Goal: Information Seeking & Learning: Learn about a topic

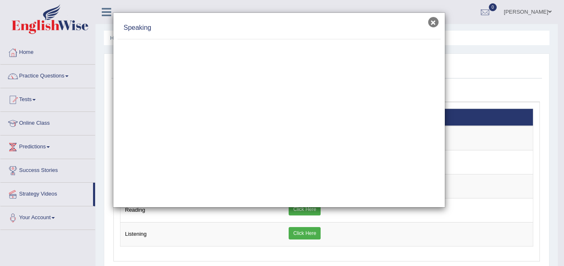
click at [432, 22] on button "×" at bounding box center [433, 22] width 10 height 10
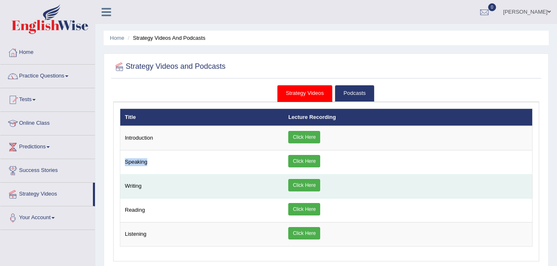
click at [316, 186] on link "Click Here" at bounding box center [304, 185] width 32 height 12
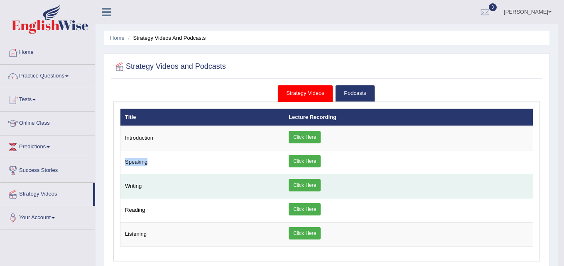
click at [316, 186] on div "× Introduction × Speaking × × ×" at bounding box center [326, 178] width 413 height 139
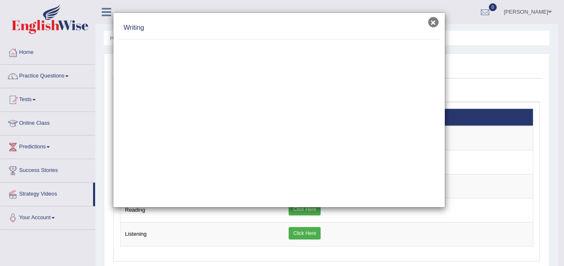
click at [430, 23] on button "×" at bounding box center [433, 22] width 10 height 10
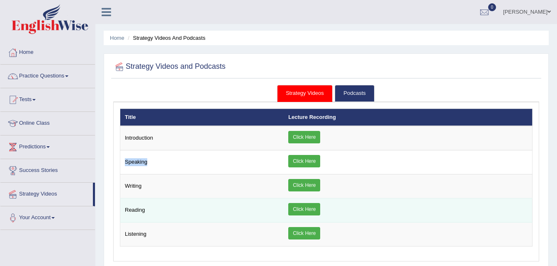
click at [288, 179] on link "Click Here" at bounding box center [304, 185] width 32 height 12
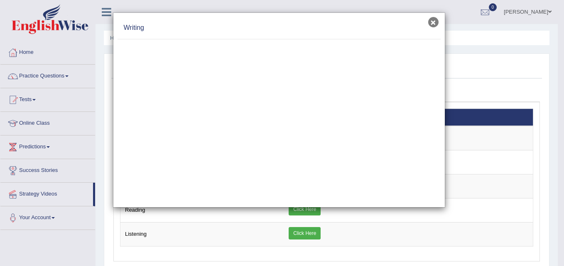
click at [288, 179] on link "Click Here" at bounding box center [304, 185] width 32 height 12
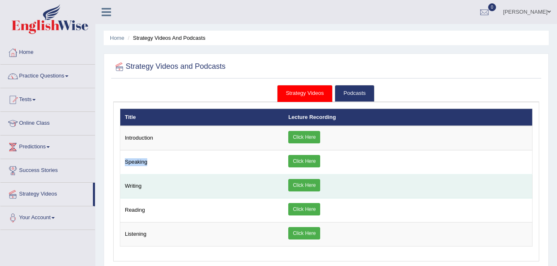
click at [305, 188] on link "Click Here" at bounding box center [304, 185] width 32 height 12
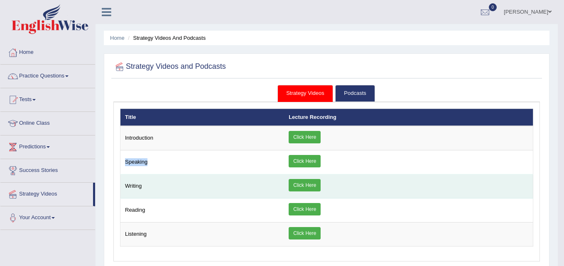
click at [305, 188] on div "× Introduction × Speaking × × ×" at bounding box center [326, 178] width 413 height 139
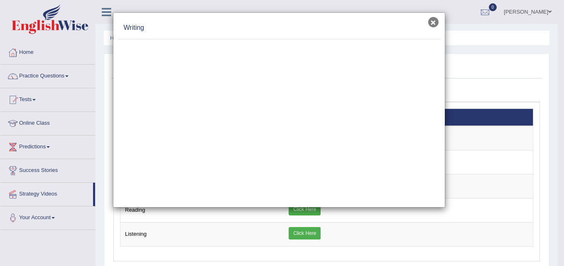
click at [430, 22] on button "×" at bounding box center [433, 22] width 10 height 10
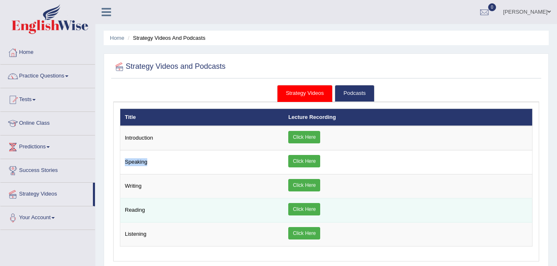
click at [315, 211] on link "Click Here" at bounding box center [304, 209] width 32 height 12
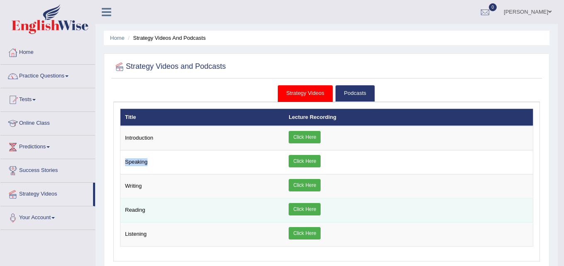
click at [315, 211] on div "× Introduction × Speaking × × ×" at bounding box center [326, 178] width 413 height 139
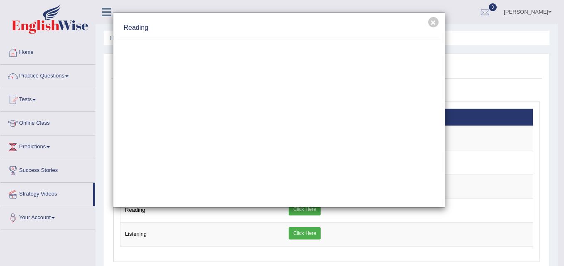
click at [29, 74] on div "× Reading" at bounding box center [282, 133] width 564 height 266
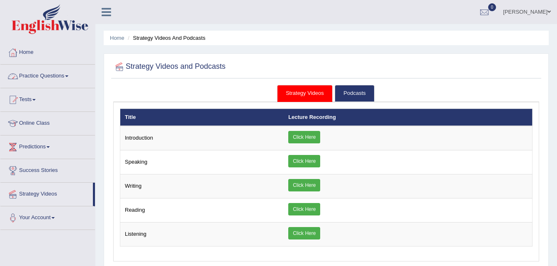
click at [29, 74] on link "Practice Questions" at bounding box center [47, 75] width 95 height 21
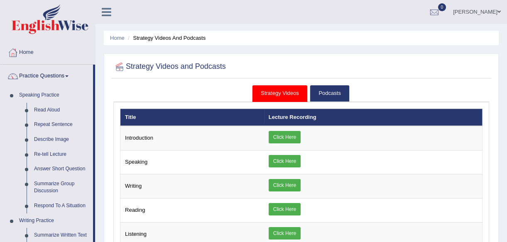
drag, startPoint x: 393, startPoint y: 63, endPoint x: 361, endPoint y: 36, distance: 42.7
click at [367, 44] on div "Home Strategy Videos and Podcasts Strategy Videos and Podcasts Strategy Videos …" at bounding box center [300, 207] width 411 height 415
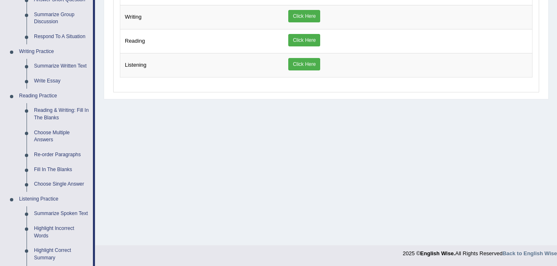
scroll to position [173, 0]
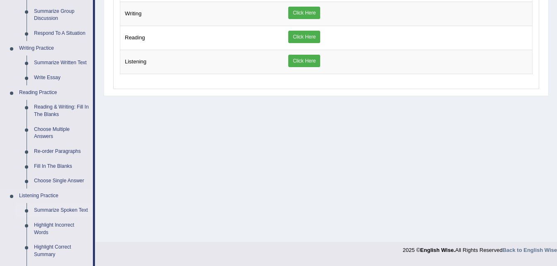
click at [45, 210] on link "Summarize Spoken Text" at bounding box center [61, 210] width 63 height 15
click at [45, 210] on link "Summarize Spoken Text" at bounding box center [61, 209] width 63 height 15
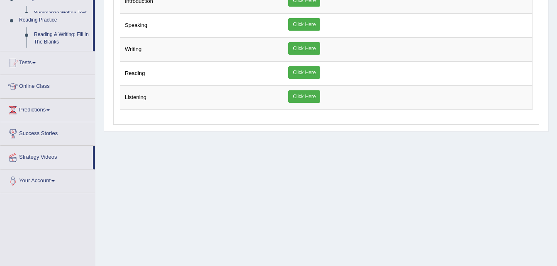
click at [45, 210] on div "Toggle navigation Home Practice Questions Speaking Practice Read Aloud Repeat S…" at bounding box center [278, 79] width 557 height 432
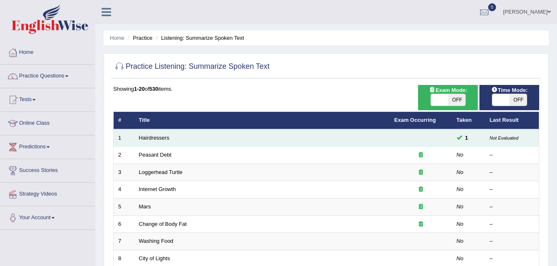
click at [192, 142] on td "Hairdressers" at bounding box center [262, 138] width 256 height 17
click at [160, 138] on link "Hairdressers" at bounding box center [154, 138] width 31 height 6
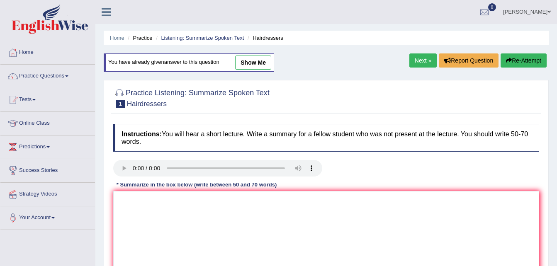
scroll to position [169, 0]
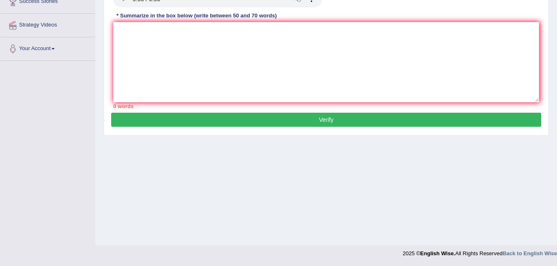
drag, startPoint x: 555, startPoint y: 147, endPoint x: 558, endPoint y: 103, distance: 43.7
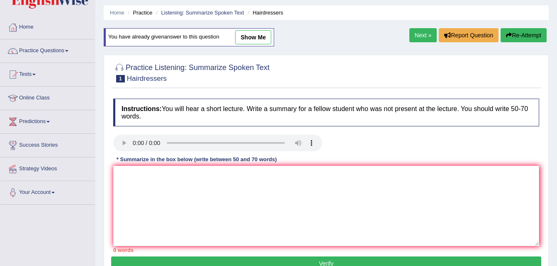
scroll to position [0, 0]
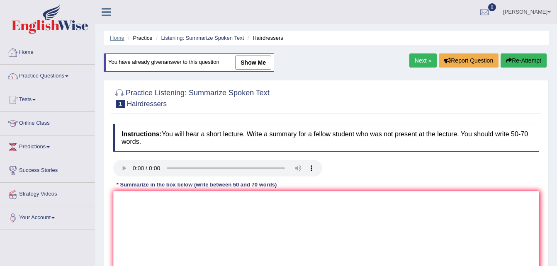
click at [122, 39] on link "Home" at bounding box center [117, 38] width 15 height 6
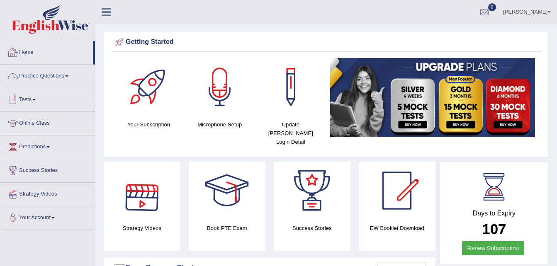
click at [55, 75] on link "Practice Questions" at bounding box center [47, 75] width 95 height 21
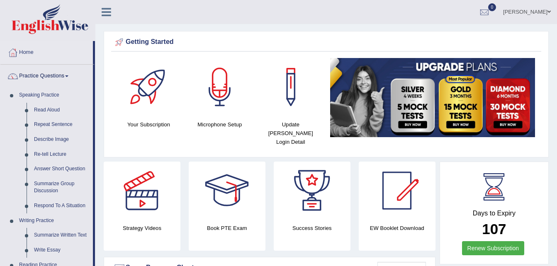
drag, startPoint x: 421, startPoint y: 236, endPoint x: 562, endPoint y: 182, distance: 150.6
click at [557, 182] on html "Toggle navigation Home Practice Questions Speaking Practice Read Aloud Repeat S…" at bounding box center [278, 133] width 557 height 266
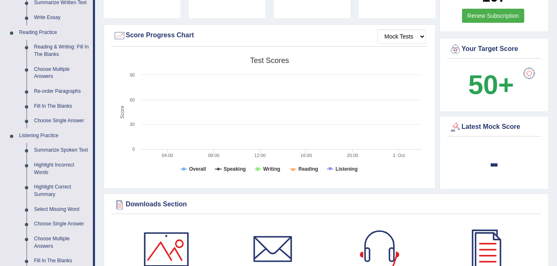
scroll to position [621, 0]
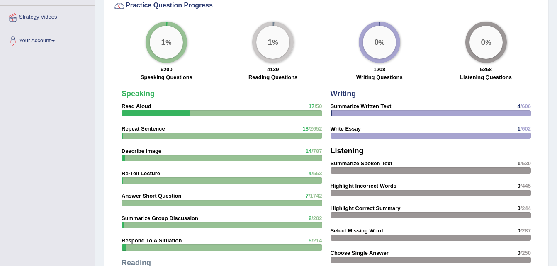
drag, startPoint x: 537, startPoint y: 48, endPoint x: 563, endPoint y: 28, distance: 33.1
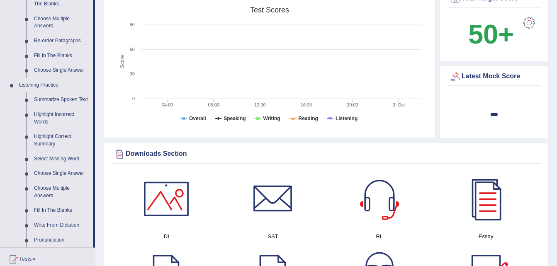
scroll to position [516, 0]
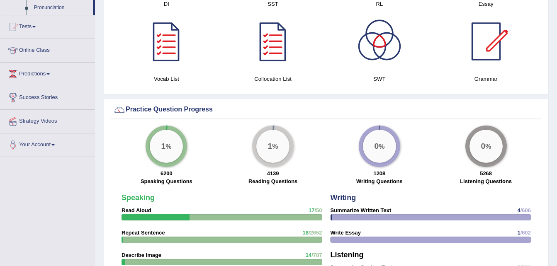
drag, startPoint x: 547, startPoint y: 15, endPoint x: 554, endPoint y: 21, distance: 8.8
click at [554, 21] on div "Please login from Desktop. If you think this is an error (or logged in from des…" at bounding box center [326, 67] width 462 height 1166
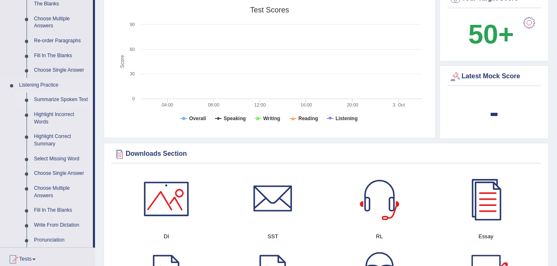
click at [69, 102] on link "Summarize Spoken Text" at bounding box center [61, 100] width 63 height 15
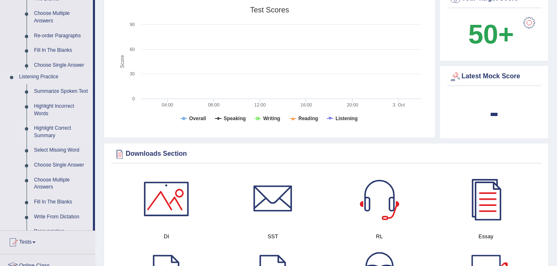
click at [69, 102] on ul "Home Practice Questions Speaking Practice Read Aloud Repeat Sentence Describe I…" at bounding box center [47, 66] width 95 height 616
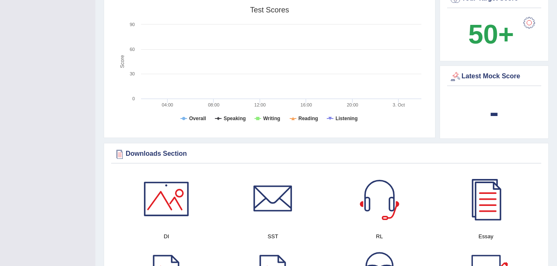
scroll to position [126, 0]
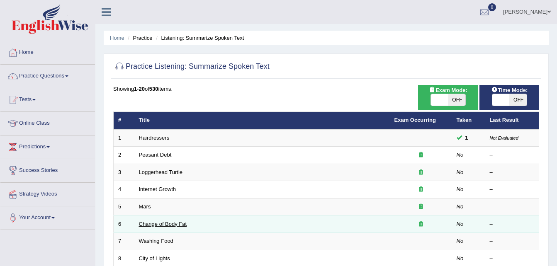
click at [164, 222] on link "Change of Body Fat" at bounding box center [163, 224] width 48 height 6
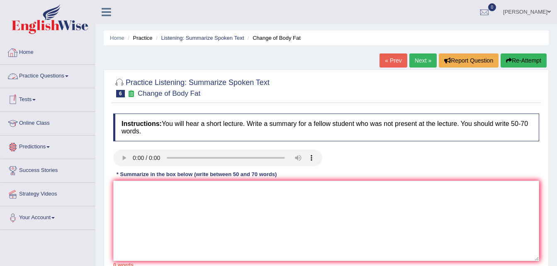
click at [66, 73] on link "Practice Questions" at bounding box center [47, 75] width 95 height 21
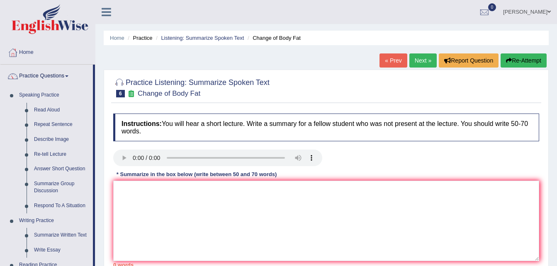
drag, startPoint x: 557, startPoint y: 115, endPoint x: 558, endPoint y: 126, distance: 10.9
click at [557, 126] on html "Toggle navigation Home Practice Questions Speaking Practice Read Aloud Repeat S…" at bounding box center [278, 133] width 557 height 266
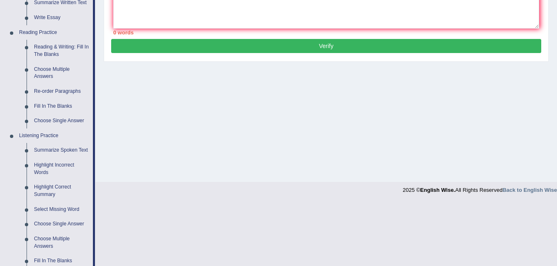
drag, startPoint x: 556, startPoint y: 105, endPoint x: 560, endPoint y: 129, distance: 24.4
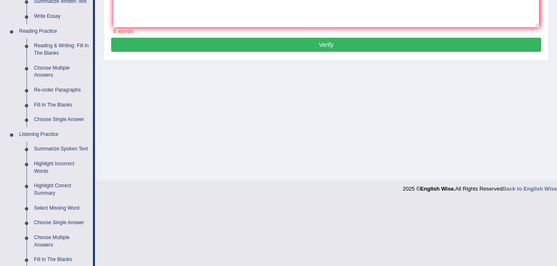
scroll to position [312, 0]
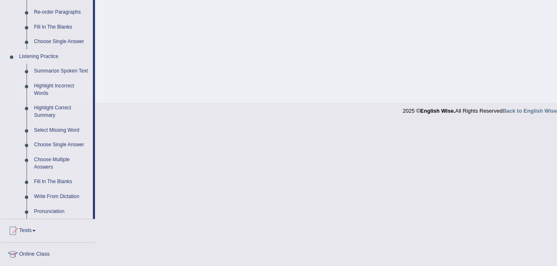
click at [44, 88] on link "Highlight Incorrect Words" at bounding box center [61, 90] width 63 height 22
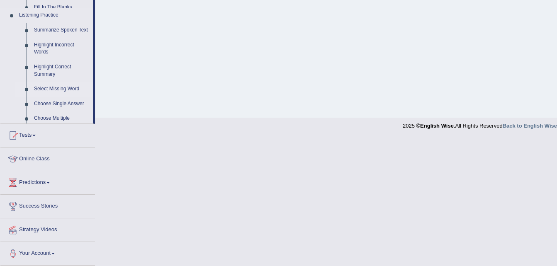
click at [44, 60] on link "Highlight Incorrect Words" at bounding box center [61, 49] width 63 height 22
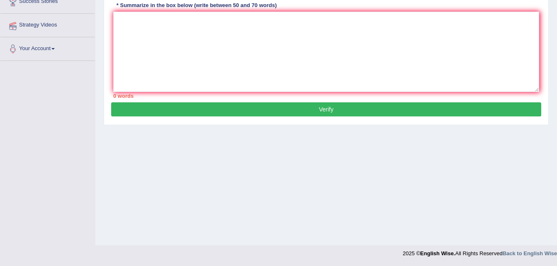
scroll to position [103, 0]
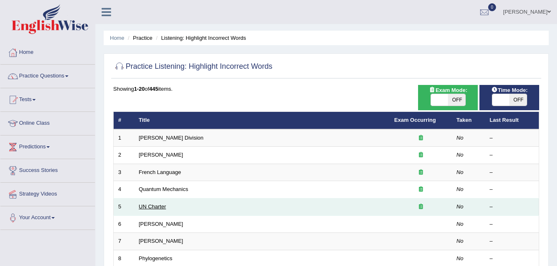
click at [146, 208] on link "UN Charter" at bounding box center [152, 207] width 27 height 6
click at [152, 206] on link "UN Charter" at bounding box center [152, 207] width 27 height 6
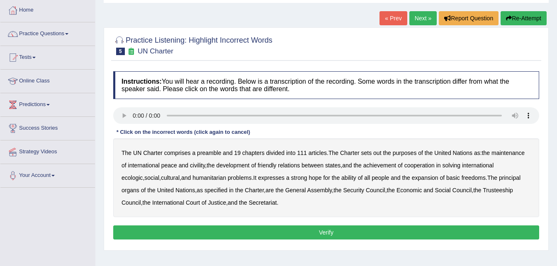
scroll to position [50, 0]
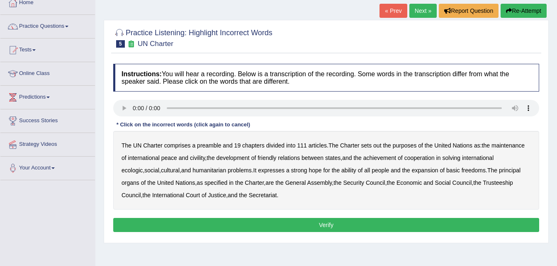
click at [382, 221] on button "Verify" at bounding box center [326, 225] width 426 height 14
click at [483, 182] on b "Trusteeship" at bounding box center [498, 183] width 30 height 7
click at [424, 182] on b "and" at bounding box center [429, 183] width 10 height 7
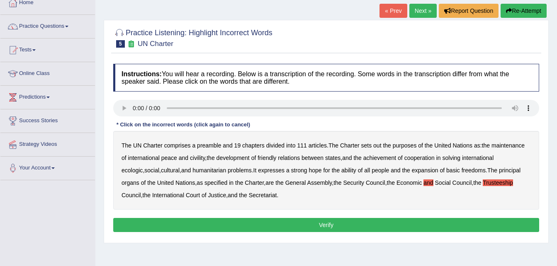
click at [379, 145] on b "out" at bounding box center [378, 145] width 8 height 7
click at [229, 226] on button "Verify" at bounding box center [326, 225] width 426 height 14
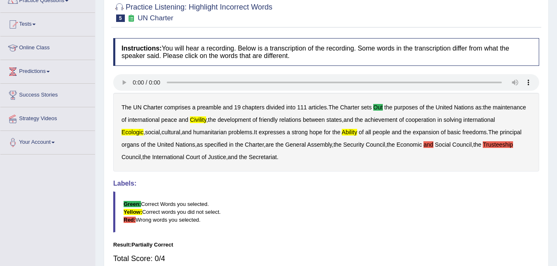
scroll to position [83, 0]
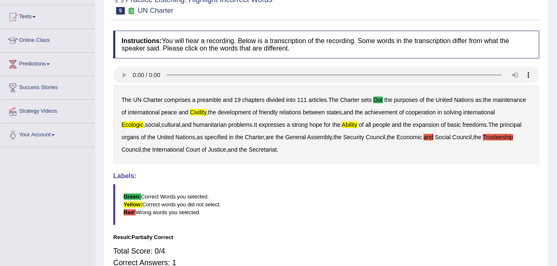
drag, startPoint x: 557, startPoint y: 26, endPoint x: 562, endPoint y: 26, distance: 5.0
click at [557, 26] on html "Toggle navigation Home Practice Questions Speaking Practice Read Aloud Repeat S…" at bounding box center [278, 50] width 557 height 266
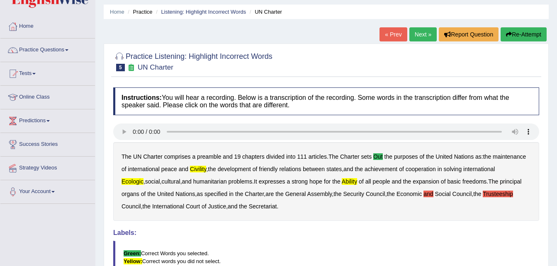
scroll to position [0, 0]
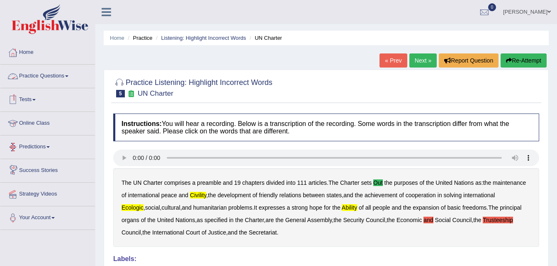
click at [54, 78] on link "Practice Questions" at bounding box center [47, 75] width 95 height 21
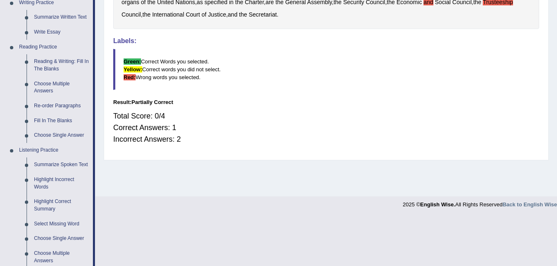
scroll to position [222, 0]
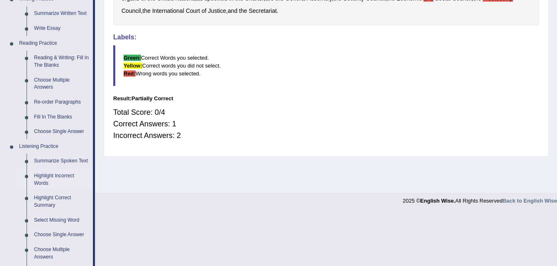
click at [42, 173] on link "Highlight Incorrect Words" at bounding box center [61, 180] width 63 height 22
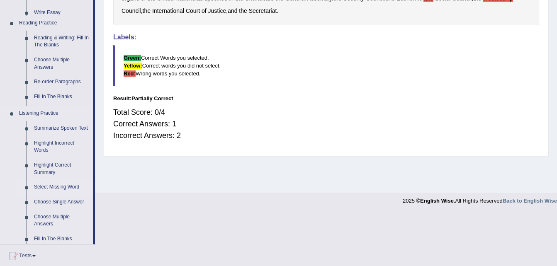
click at [42, 173] on ul "Home Practice Questions Speaking Practice Read Aloud Repeat Sentence Describe I…" at bounding box center [47, 103] width 95 height 568
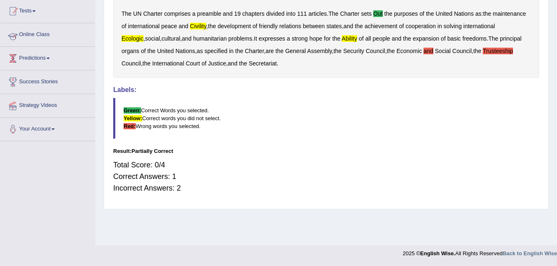
scroll to position [92, 0]
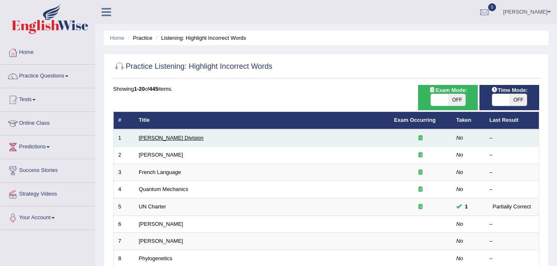
click at [169, 137] on link "[PERSON_NAME] Division" at bounding box center [171, 138] width 65 height 6
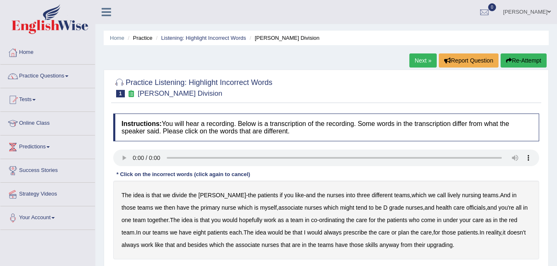
click at [501, 195] on b "And" at bounding box center [506, 195] width 10 height 7
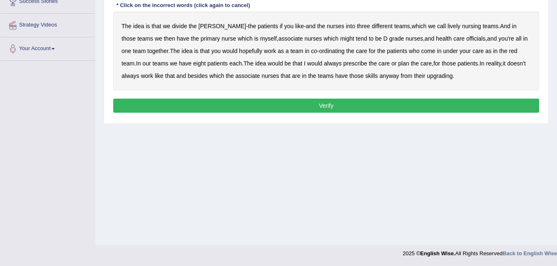
drag, startPoint x: 554, startPoint y: 208, endPoint x: 557, endPoint y: 187, distance: 21.1
drag, startPoint x: 557, startPoint y: 185, endPoint x: 555, endPoint y: 169, distance: 16.0
click at [555, 169] on div "Home Practice Listening: Highlight Incorrect Words [PERSON_NAME] Division Next …" at bounding box center [326, 38] width 462 height 415
click at [555, 167] on div "Home Practice Listening: Highlight Incorrect Words [PERSON_NAME] Division Next …" at bounding box center [326, 38] width 462 height 415
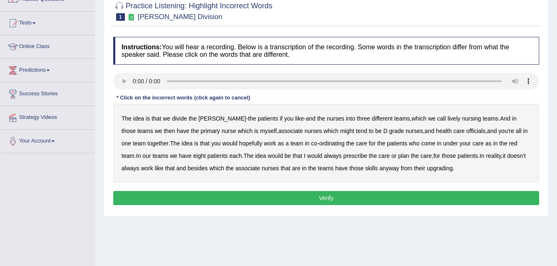
scroll to position [76, 0]
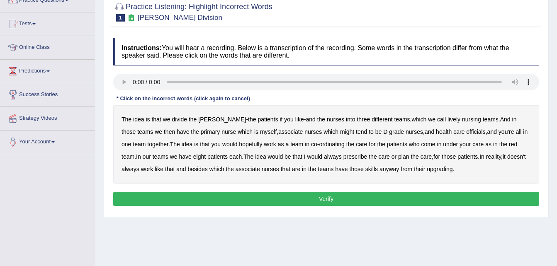
click at [156, 120] on b "that" at bounding box center [157, 119] width 10 height 7
click at [306, 121] on b "and" at bounding box center [311, 119] width 10 height 7
click at [412, 121] on b "which" at bounding box center [419, 119] width 15 height 7
click at [427, 166] on b "upgrading" at bounding box center [440, 169] width 26 height 7
click at [328, 200] on button "Verify" at bounding box center [326, 199] width 426 height 14
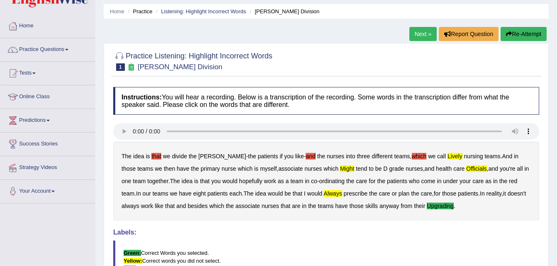
scroll to position [0, 0]
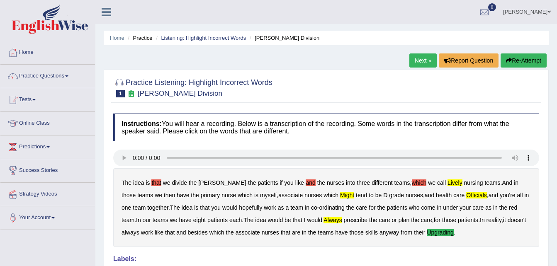
drag, startPoint x: 519, startPoint y: 66, endPoint x: 518, endPoint y: 61, distance: 5.0
click at [518, 61] on button "Re-Attempt" at bounding box center [524, 61] width 46 height 14
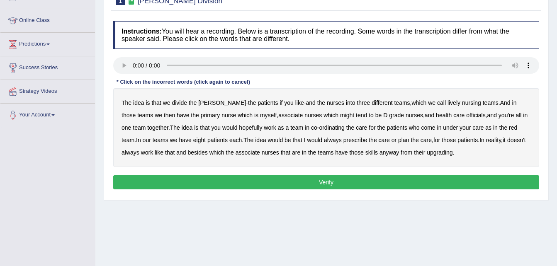
scroll to position [102, 0]
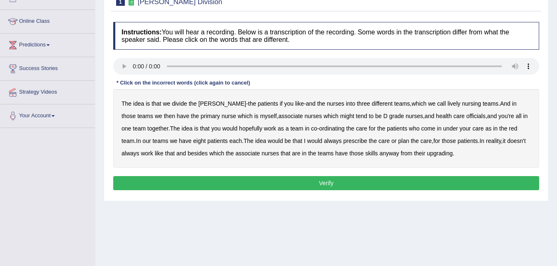
click at [340, 115] on b "might" at bounding box center [347, 116] width 14 height 7
click at [324, 141] on b "always" at bounding box center [333, 141] width 18 height 7
click at [421, 144] on div "The idea is that we divide the ward - the patients if you like - and the nurses…" at bounding box center [326, 128] width 426 height 79
click at [427, 154] on b "upgrading" at bounding box center [440, 153] width 26 height 7
click at [315, 187] on button "Verify" at bounding box center [326, 183] width 426 height 14
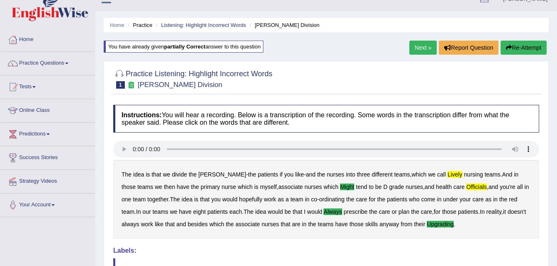
scroll to position [0, 0]
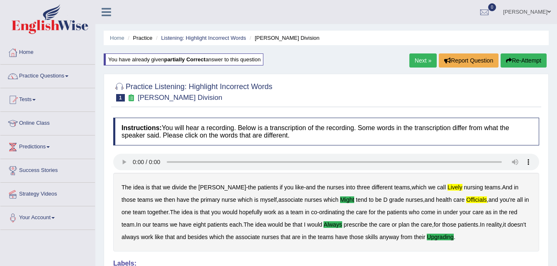
click at [426, 61] on link "Next »" at bounding box center [423, 61] width 27 height 14
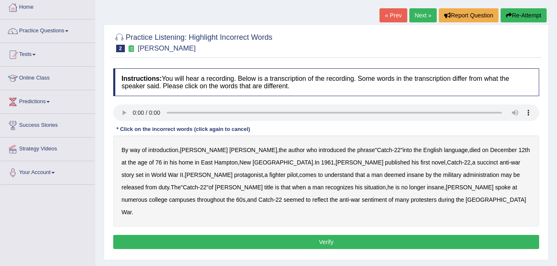
scroll to position [48, 0]
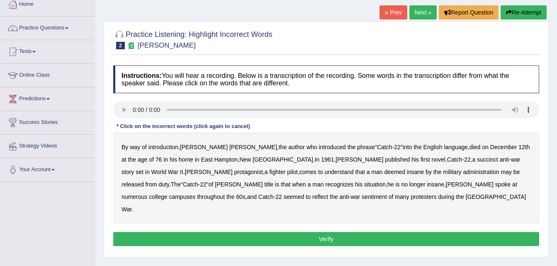
click at [477, 158] on b "succinct" at bounding box center [487, 159] width 21 height 7
click at [463, 171] on b "administration" at bounding box center [481, 172] width 36 height 7
click at [364, 183] on b "situation" at bounding box center [375, 184] width 22 height 7
click at [328, 194] on b "reflect" at bounding box center [321, 197] width 16 height 7
click at [278, 232] on button "Verify" at bounding box center [326, 239] width 426 height 14
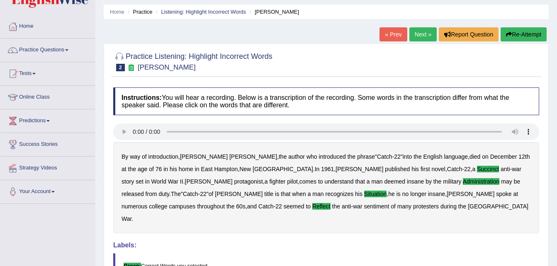
scroll to position [3, 0]
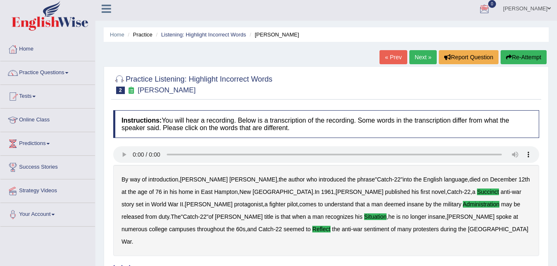
click at [421, 59] on link "Next »" at bounding box center [423, 57] width 27 height 14
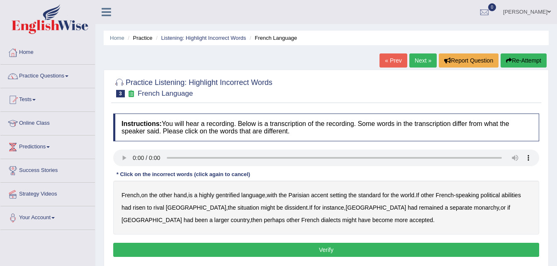
click at [224, 194] on b "gentrified" at bounding box center [228, 195] width 24 height 7
click at [516, 196] on b "abilities" at bounding box center [512, 195] width 20 height 7
click at [285, 206] on b "dissident" at bounding box center [296, 208] width 23 height 7
click at [474, 205] on b "monarchy" at bounding box center [486, 208] width 25 height 7
click at [313, 250] on button "Verify" at bounding box center [326, 250] width 426 height 14
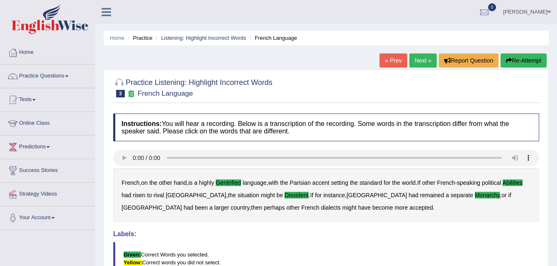
click at [419, 56] on link "Next »" at bounding box center [423, 61] width 27 height 14
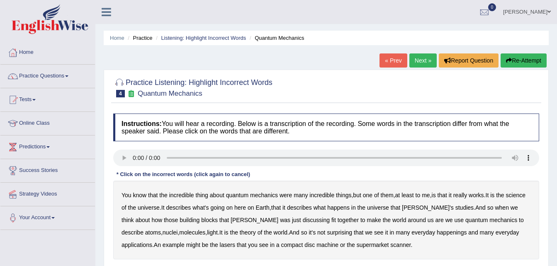
click at [506, 199] on b "science" at bounding box center [516, 195] width 20 height 7
click at [437, 235] on b "happenings" at bounding box center [452, 233] width 30 height 7
click at [317, 246] on b "machine" at bounding box center [328, 245] width 22 height 7
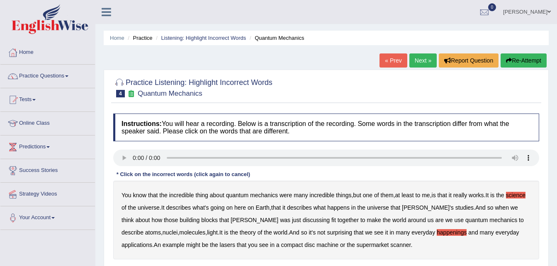
click at [317, 246] on b "machine" at bounding box center [328, 245] width 22 height 7
click at [317, 247] on b "machine" at bounding box center [328, 245] width 22 height 7
click at [287, 260] on div "Instructions: You will hear a recording. Below is a transcription of the record…" at bounding box center [326, 199] width 430 height 179
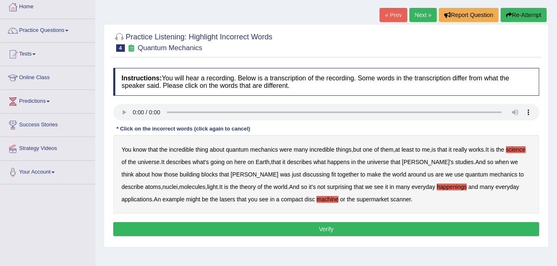
scroll to position [50, 0]
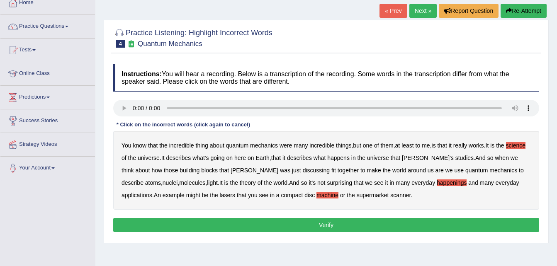
click at [305, 220] on button "Verify" at bounding box center [326, 225] width 426 height 14
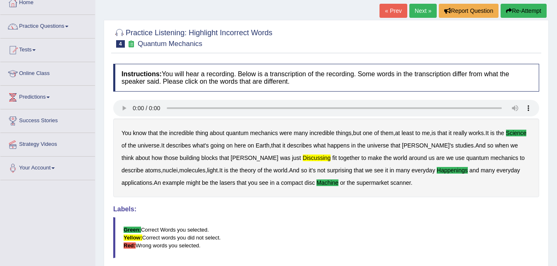
click at [414, 10] on link "Next »" at bounding box center [423, 11] width 27 height 14
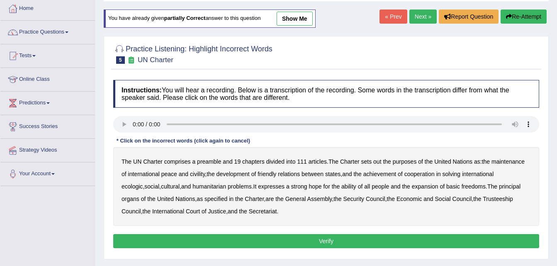
scroll to position [48, 0]
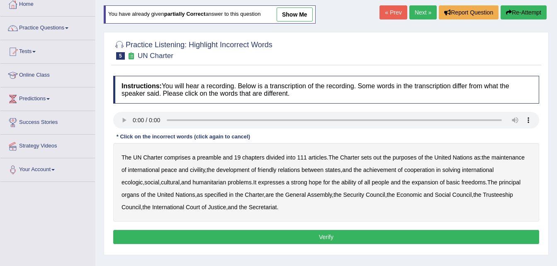
click at [380, 156] on b "out" at bounding box center [378, 157] width 8 height 7
click at [193, 168] on b "civility" at bounding box center [197, 170] width 15 height 7
click at [161, 181] on b "cultural" at bounding box center [170, 182] width 19 height 7
click at [342, 182] on b "ability" at bounding box center [349, 182] width 15 height 7
click at [268, 237] on button "Verify" at bounding box center [326, 237] width 426 height 14
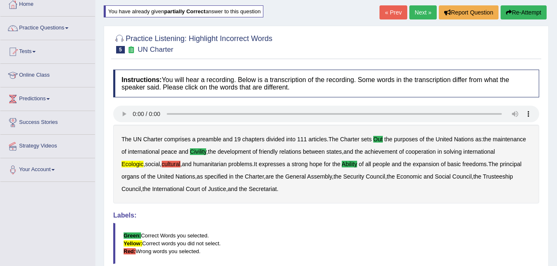
click at [557, 214] on html "Toggle navigation Home Practice Questions Speaking Practice Read Aloud Repeat S…" at bounding box center [278, 85] width 557 height 266
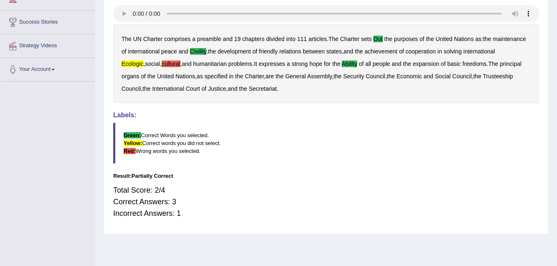
scroll to position [169, 0]
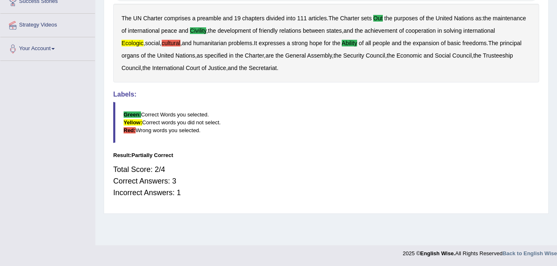
drag, startPoint x: 557, startPoint y: 182, endPoint x: 548, endPoint y: 147, distance: 36.7
click at [554, 170] on div "Home Practice Listening: Highlight Incorrect Words UN Charter You have already …" at bounding box center [326, 38] width 462 height 415
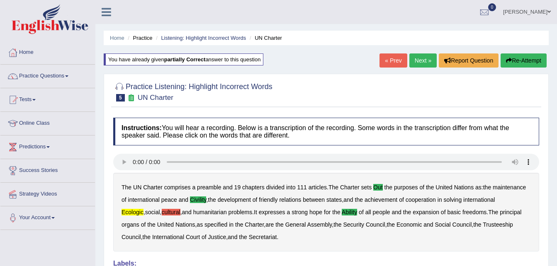
click at [423, 62] on link "Next »" at bounding box center [423, 61] width 27 height 14
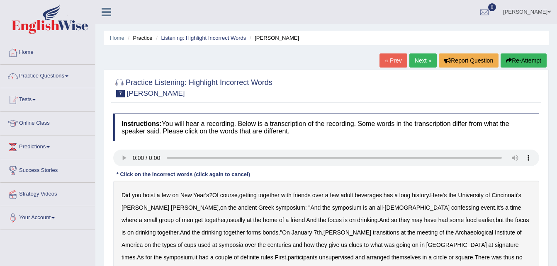
drag, startPoint x: 449, startPoint y: 206, endPoint x: 449, endPoint y: 214, distance: 7.9
click at [449, 214] on div "Did you hoist a few on New Year's ? Of course , getting together with friends o…" at bounding box center [326, 239] width 426 height 116
drag, startPoint x: 499, startPoint y: 195, endPoint x: 560, endPoint y: 182, distance: 62.0
click at [557, 182] on html "Toggle navigation Home Practice Questions Speaking Practice Read Aloud Repeat S…" at bounding box center [278, 133] width 557 height 266
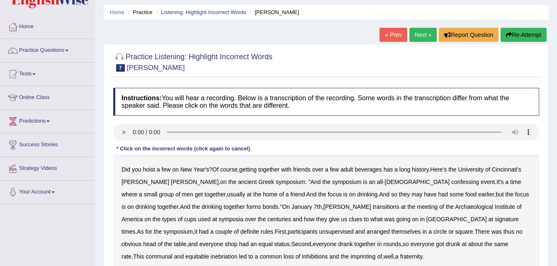
scroll to position [25, 0]
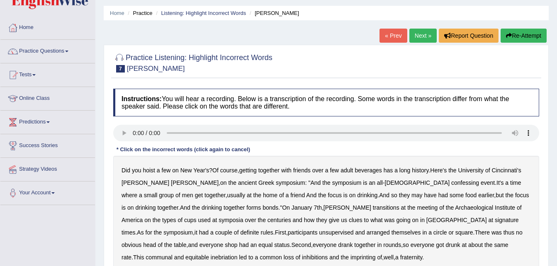
drag, startPoint x: 550, startPoint y: 95, endPoint x: 553, endPoint y: 115, distance: 19.7
click at [553, 115] on div "Home Practice Listening: Highlight Incorrect Words [PERSON_NAME] « Prev Next » …" at bounding box center [326, 182] width 462 height 415
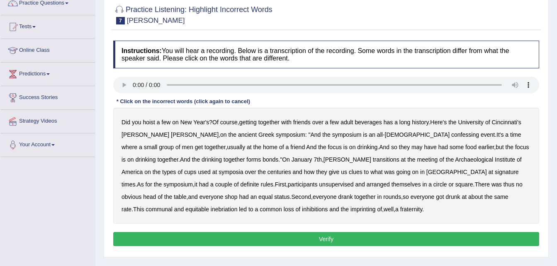
scroll to position [74, 0]
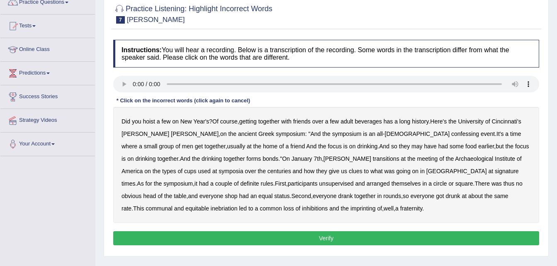
click at [452, 134] on b "confessing" at bounding box center [466, 134] width 28 height 7
click at [399, 146] on b "they" at bounding box center [404, 146] width 11 height 7
click at [373, 158] on b "transitions" at bounding box center [386, 159] width 27 height 7
click at [495, 171] on b "signature" at bounding box center [507, 171] width 24 height 7
click at [273, 193] on b "equal" at bounding box center [266, 196] width 14 height 7
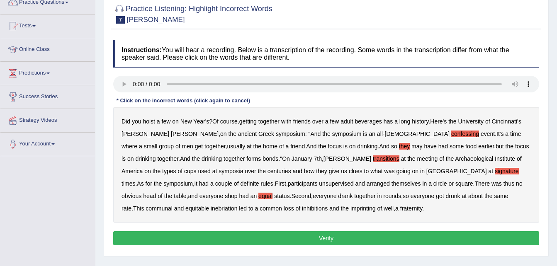
click at [351, 205] on b "imprinting" at bounding box center [363, 208] width 25 height 7
click at [228, 242] on button "Verify" at bounding box center [326, 239] width 426 height 14
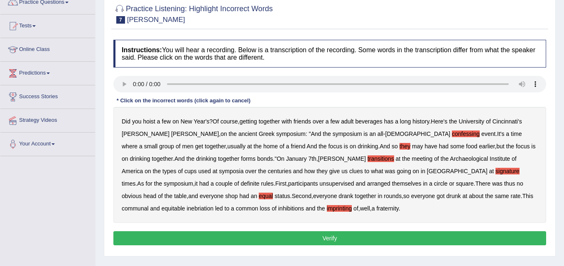
click at [228, 242] on div "Home Practice Listening: Highlight Incorrect Words [PERSON_NAME] « Prev Next » …" at bounding box center [329, 133] width 468 height 415
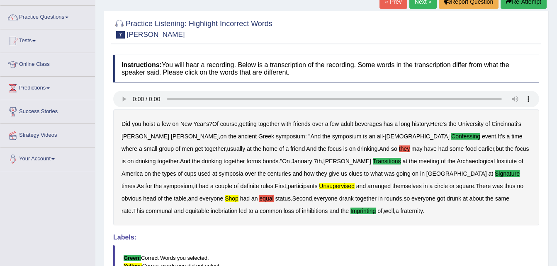
scroll to position [0, 0]
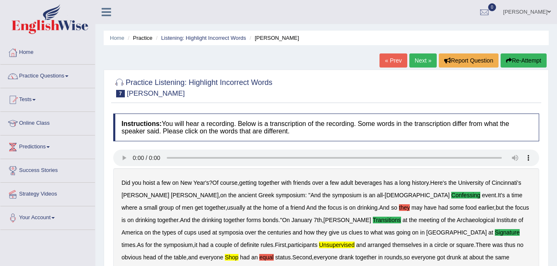
click at [424, 59] on link "Next »" at bounding box center [423, 61] width 27 height 14
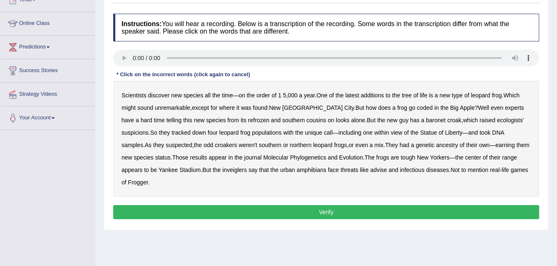
scroll to position [93, 0]
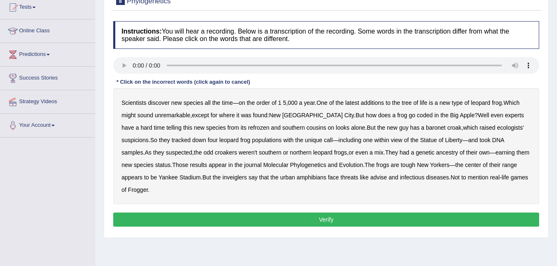
click at [417, 117] on b "coded" at bounding box center [425, 115] width 16 height 7
click at [166, 130] on b "telling" at bounding box center [173, 128] width 15 height 7
click at [222, 176] on b "inveiglers" at bounding box center [234, 177] width 24 height 7
click at [371, 178] on b "advise" at bounding box center [379, 177] width 17 height 7
click at [325, 213] on button "Verify" at bounding box center [326, 220] width 426 height 14
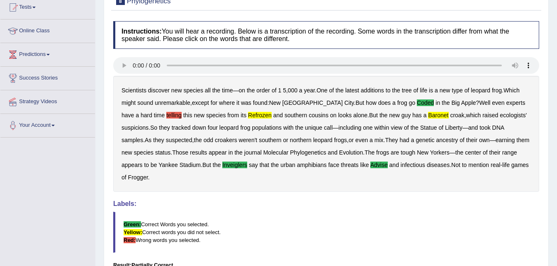
drag, startPoint x: 366, startPoint y: 204, endPoint x: 366, endPoint y: 210, distance: 6.7
click at [366, 212] on blockquote "Green: Correct Words you selected. Yellow: Correct words you did not select. Re…" at bounding box center [326, 232] width 426 height 41
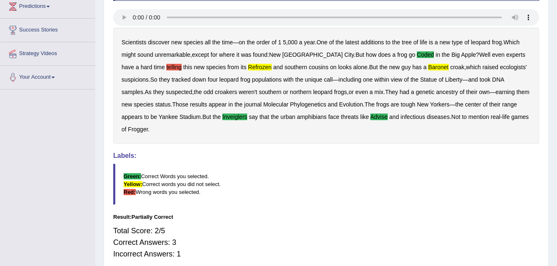
scroll to position [142, 0]
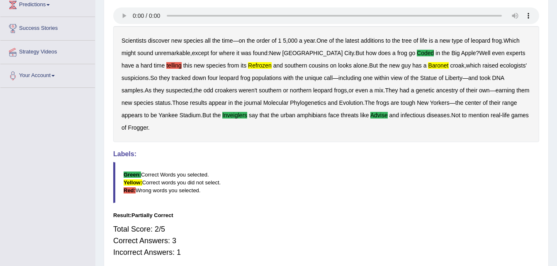
drag, startPoint x: 520, startPoint y: 109, endPoint x: 533, endPoint y: 64, distance: 47.0
click at [533, 64] on div "Scientists discover new species all the time — on the order of 1 5 , 000 a year…" at bounding box center [326, 84] width 426 height 116
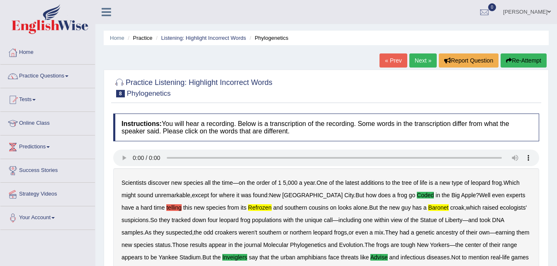
click at [425, 59] on link "Next »" at bounding box center [423, 61] width 27 height 14
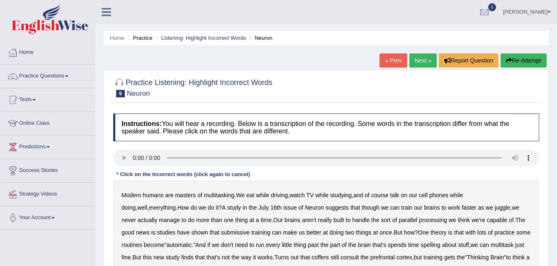
click at [557, 198] on div "Home Practice Listening: Highlight Incorrect Words Neuron « Prev Next » Report …" at bounding box center [326, 207] width 462 height 415
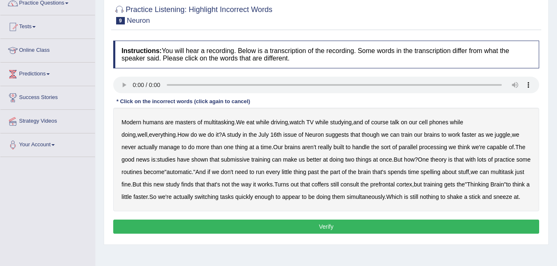
scroll to position [74, 0]
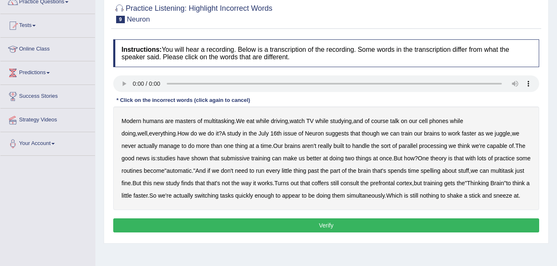
click at [370, 122] on b "of" at bounding box center [367, 121] width 5 height 7
click at [362, 135] on b "though" at bounding box center [371, 133] width 18 height 7
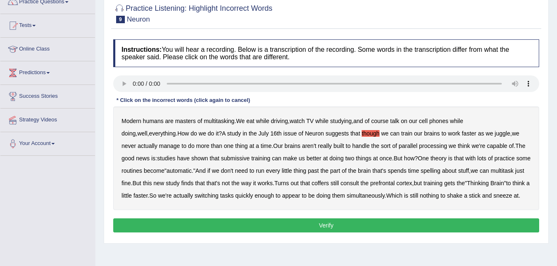
click at [381, 146] on b "sort" at bounding box center [386, 146] width 10 height 7
click at [225, 182] on div "Modern humans are masters of multitasking . We eat while driving , watch TV whi…" at bounding box center [326, 159] width 426 height 104
click at [282, 195] on b "appear" at bounding box center [291, 196] width 18 height 7
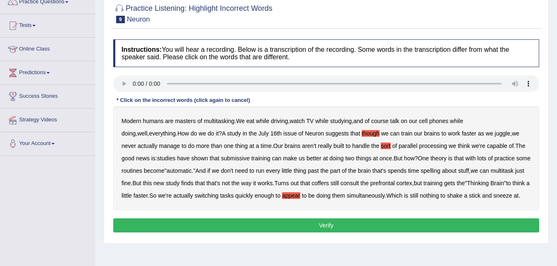
click at [282, 195] on b "appear" at bounding box center [291, 196] width 18 height 7
click at [392, 227] on button "Verify" at bounding box center [326, 226] width 426 height 14
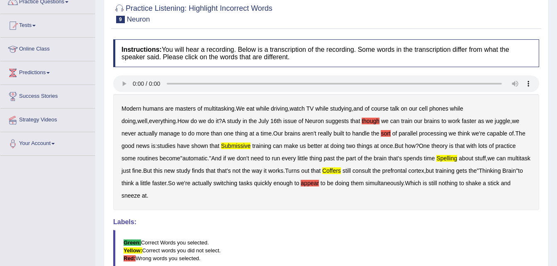
click at [491, 230] on blockquote "Green: Correct Words you selected. Yellow: Correct words you did not select. Re…" at bounding box center [326, 250] width 426 height 41
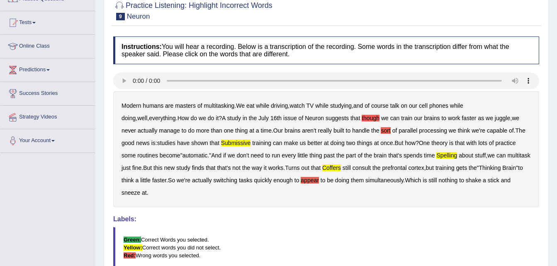
scroll to position [0, 0]
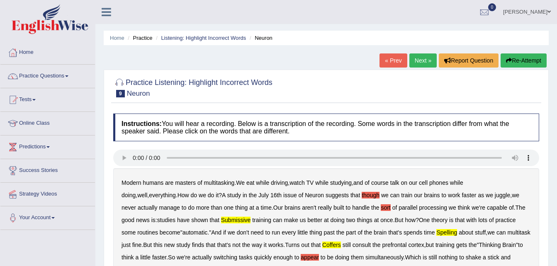
click at [515, 59] on button "Re-Attempt" at bounding box center [524, 61] width 46 height 14
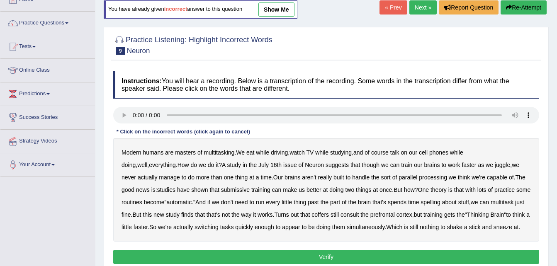
scroll to position [47, 0]
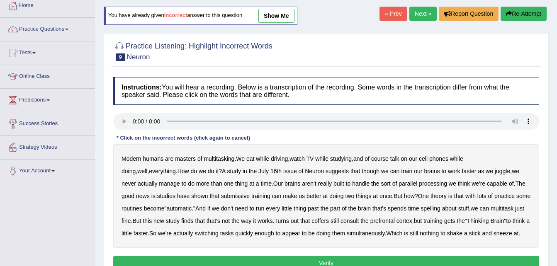
click at [221, 196] on b "submissive" at bounding box center [235, 196] width 29 height 7
click at [330, 208] on b "part" at bounding box center [335, 208] width 10 height 7
click at [312, 222] on b "coffers" at bounding box center [320, 221] width 17 height 7
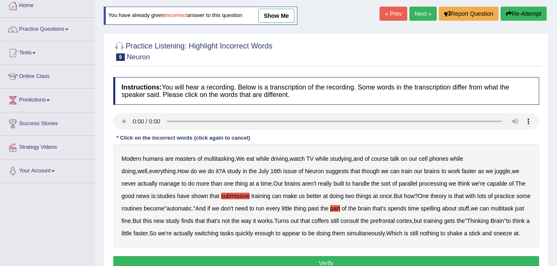
click at [312, 222] on b "coffers" at bounding box center [320, 221] width 17 height 7
click at [313, 220] on html "Toggle navigation Home Practice Questions Speaking Practice Read Aloud Repeat S…" at bounding box center [278, 86] width 557 height 266
click at [308, 259] on button "Verify" at bounding box center [326, 264] width 426 height 14
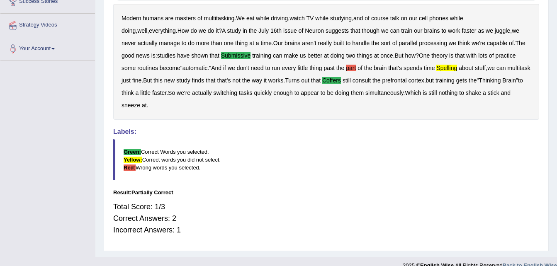
scroll to position [0, 0]
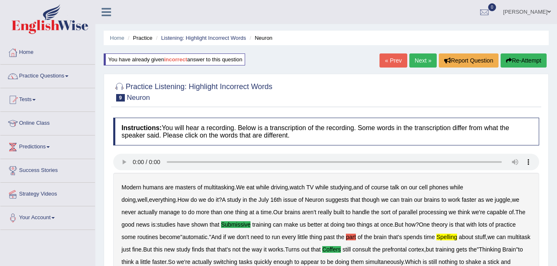
click at [421, 54] on link "Next »" at bounding box center [423, 61] width 27 height 14
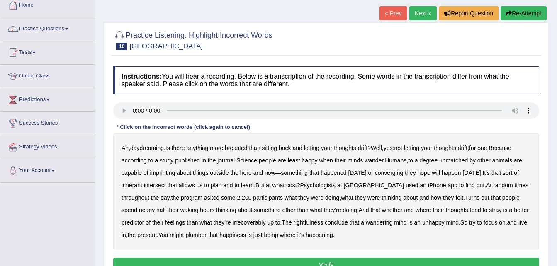
scroll to position [49, 0]
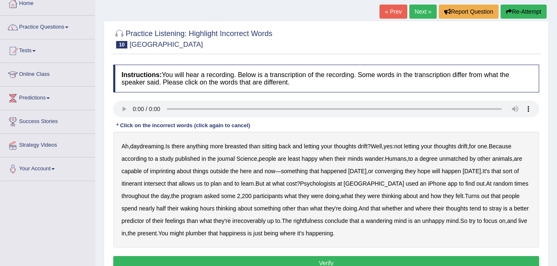
click at [520, 160] on b "are" at bounding box center [518, 159] width 8 height 7
click at [232, 222] on b "irrecoverably" at bounding box center [248, 221] width 33 height 7
click at [186, 236] on b "plumber" at bounding box center [196, 233] width 21 height 7
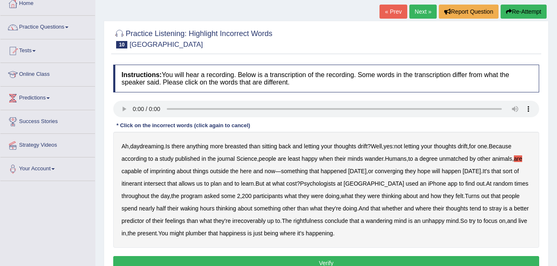
click at [186, 236] on b "plumber" at bounding box center [196, 233] width 21 height 7
click at [195, 264] on button "Verify" at bounding box center [326, 264] width 426 height 14
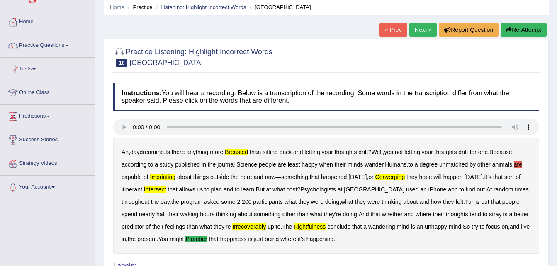
scroll to position [0, 0]
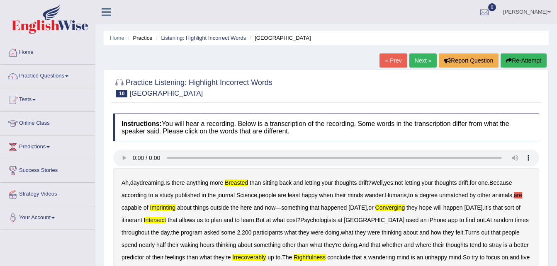
click at [513, 57] on button "Re-Attempt" at bounding box center [524, 61] width 46 height 14
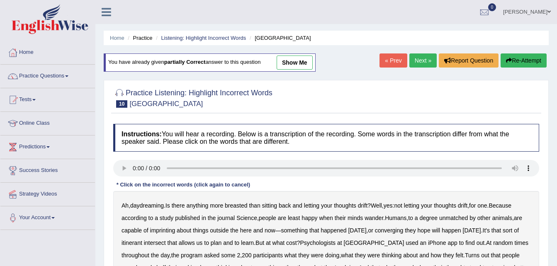
click at [326, 183] on div "Instructions: You will hear a recording. Below is a transcription of the record…" at bounding box center [326, 228] width 430 height 217
drag, startPoint x: 331, startPoint y: 199, endPoint x: 561, endPoint y: 188, distance: 230.2
click at [557, 188] on html "Toggle navigation Home Practice Questions Speaking Practice Read Aloud Repeat S…" at bounding box center [278, 133] width 557 height 266
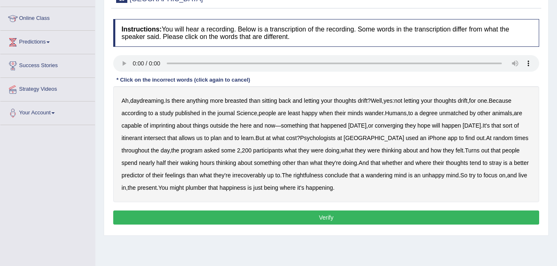
scroll to position [100, 0]
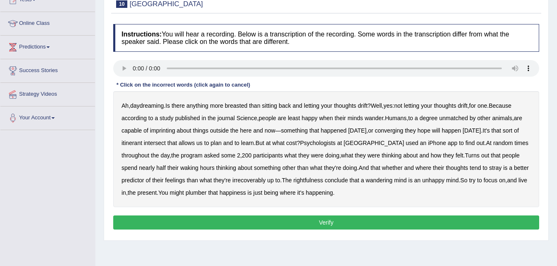
click at [238, 107] on b "breasted" at bounding box center [236, 106] width 22 height 7
click at [520, 119] on b "are" at bounding box center [518, 118] width 8 height 7
click at [293, 182] on b "rightfulness" at bounding box center [308, 180] width 30 height 7
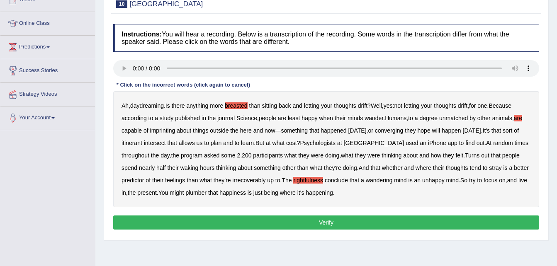
click at [270, 227] on button "Verify" at bounding box center [326, 223] width 426 height 14
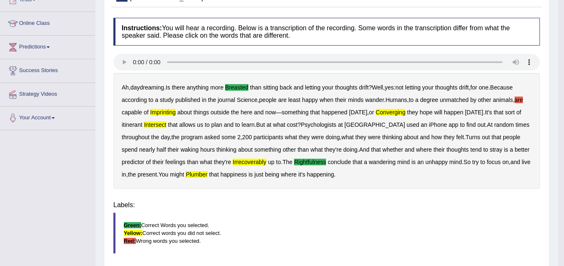
click at [270, 227] on div "Home Practice Listening: Highlight Incorrect Words Harvard You have already giv…" at bounding box center [326, 116] width 462 height 433
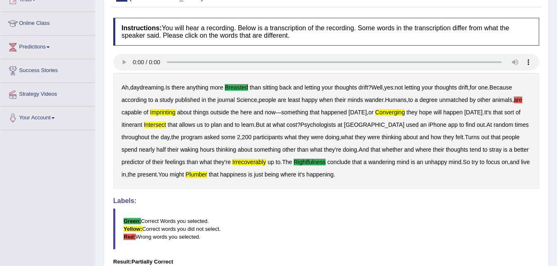
click at [556, 227] on div "Home Practice Listening: Highlight Incorrect Words Harvard You have already giv…" at bounding box center [326, 113] width 462 height 427
drag, startPoint x: 511, startPoint y: 26, endPoint x: 563, endPoint y: 24, distance: 52.3
click at [557, 24] on html "Toggle navigation Home Practice Questions Speaking Practice Read Aloud Repeat S…" at bounding box center [278, 33] width 557 height 266
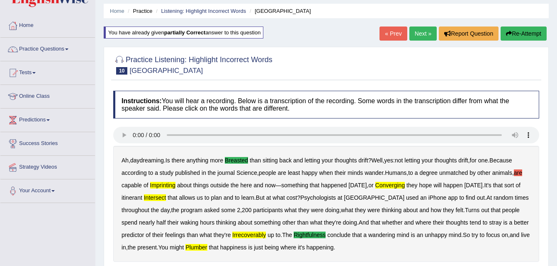
scroll to position [0, 0]
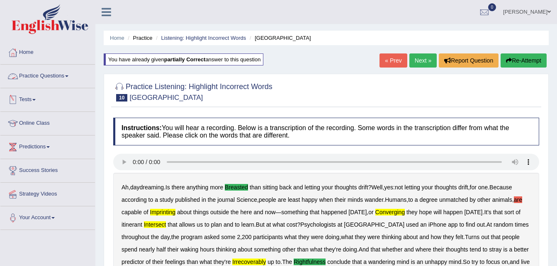
click at [66, 80] on link "Practice Questions" at bounding box center [47, 75] width 95 height 21
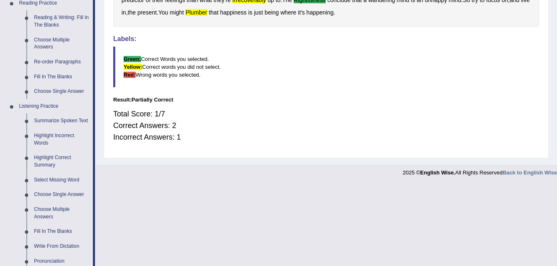
scroll to position [279, 0]
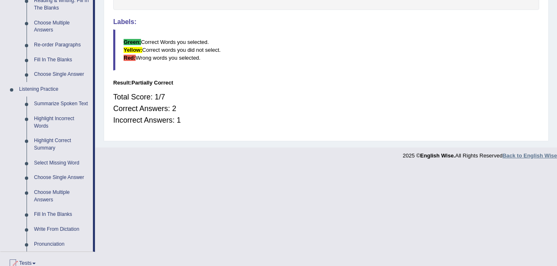
click at [556, 156] on strong "Back to English Wise" at bounding box center [530, 156] width 54 height 6
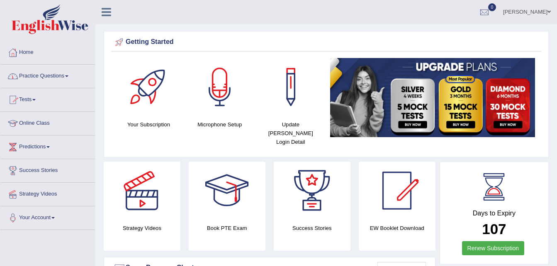
click at [31, 78] on link "Practice Questions" at bounding box center [47, 75] width 95 height 21
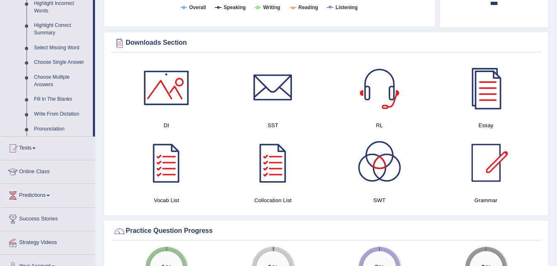
scroll to position [391, 0]
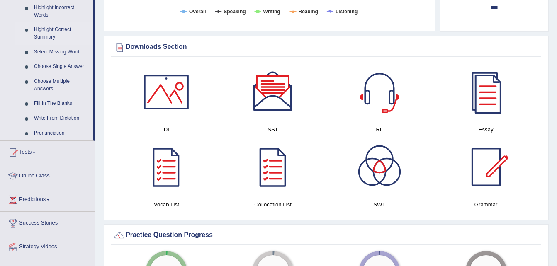
click at [44, 33] on link "Highlight Correct Summary" at bounding box center [61, 33] width 63 height 22
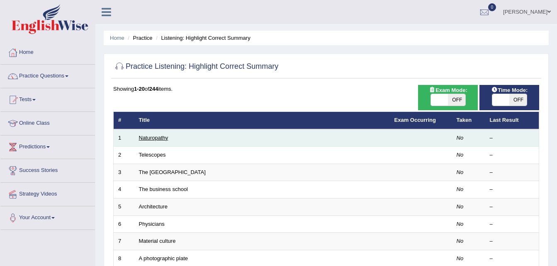
click at [155, 138] on link "Naturopathy" at bounding box center [153, 138] width 29 height 6
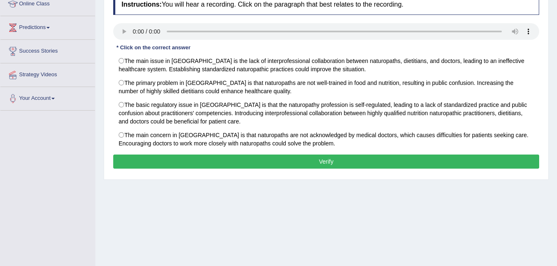
scroll to position [50, 0]
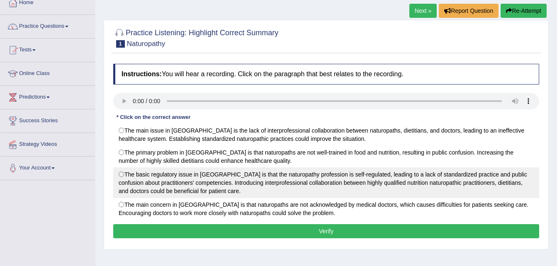
click at [126, 175] on label "The basic regulatory issue in Australia is that the naturopathy profession is s…" at bounding box center [326, 183] width 426 height 31
radio input "true"
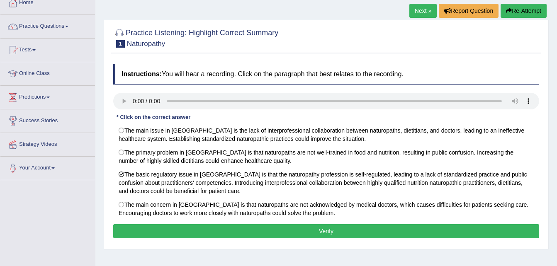
click at [311, 229] on button "Verify" at bounding box center [326, 232] width 426 height 14
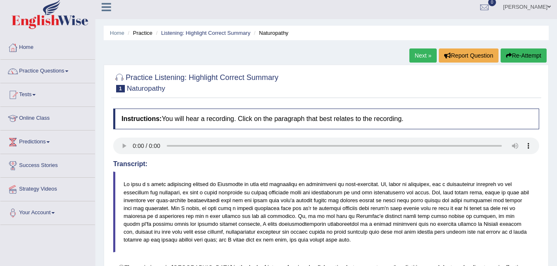
scroll to position [0, 0]
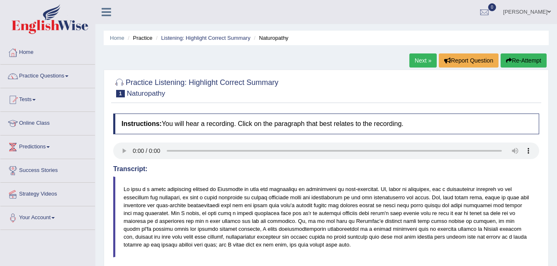
click at [424, 58] on link "Next »" at bounding box center [423, 61] width 27 height 14
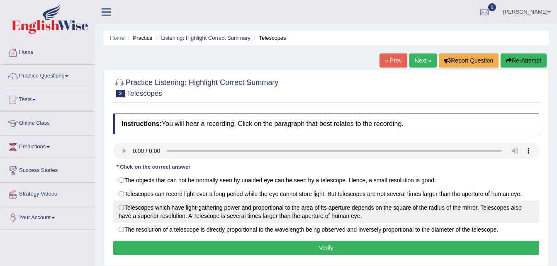
click at [124, 208] on label "Telescopes which have light-gathering power and proportional to the area of its…" at bounding box center [326, 212] width 426 height 22
radio input "true"
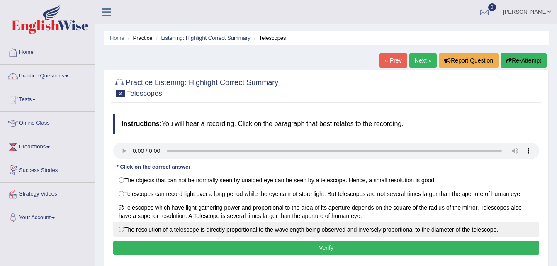
click at [132, 231] on label "The resolution of a telescope is directly proportional to the wavelength being …" at bounding box center [326, 230] width 426 height 14
radio input "true"
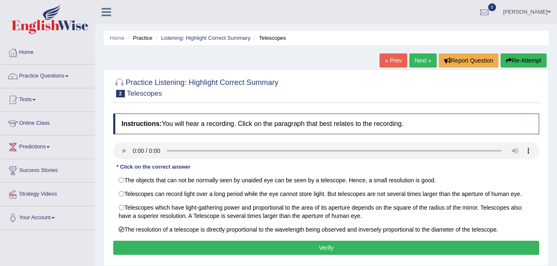
click at [184, 249] on button "Verify" at bounding box center [326, 248] width 426 height 14
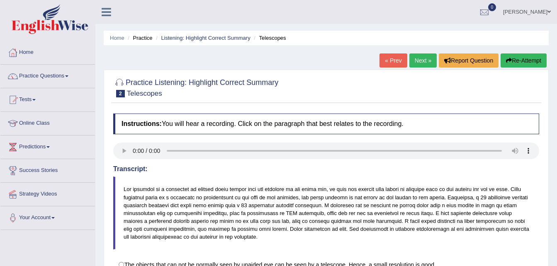
drag, startPoint x: 362, startPoint y: 212, endPoint x: 510, endPoint y: 201, distance: 148.2
click at [406, 225] on blockquote at bounding box center [326, 213] width 426 height 73
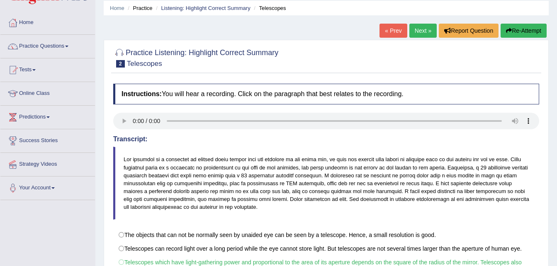
scroll to position [29, 0]
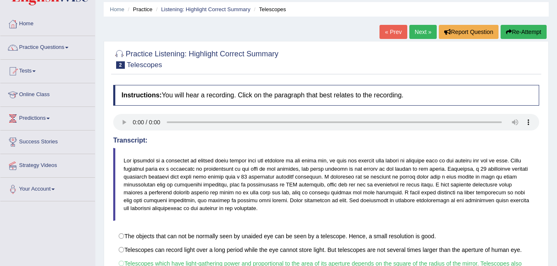
click at [421, 32] on link "Next »" at bounding box center [423, 32] width 27 height 14
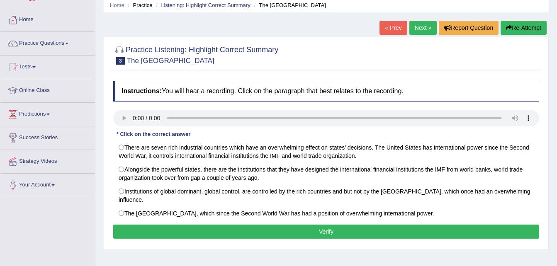
scroll to position [34, 0]
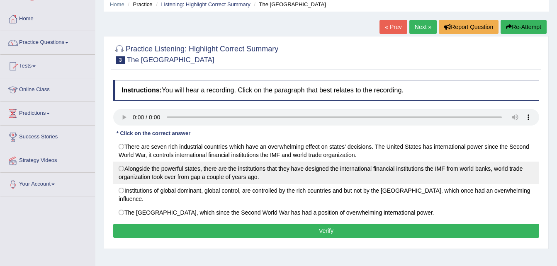
click at [122, 169] on label "Alongside the powerful states, there are the institutions that they have design…" at bounding box center [326, 173] width 426 height 22
radio input "true"
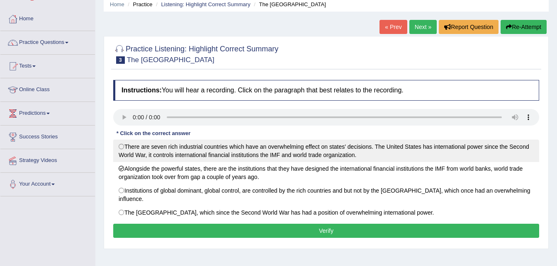
click at [127, 146] on label "There are seven rich industrial countries which have an overwhelming effect on …" at bounding box center [326, 151] width 426 height 22
radio input "true"
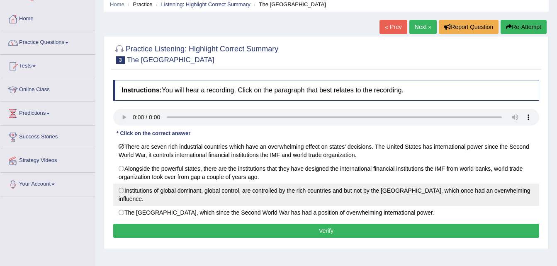
click at [123, 192] on label "Institutions of global dominant, global control, are controlled by the rich cou…" at bounding box center [326, 195] width 426 height 22
radio input "true"
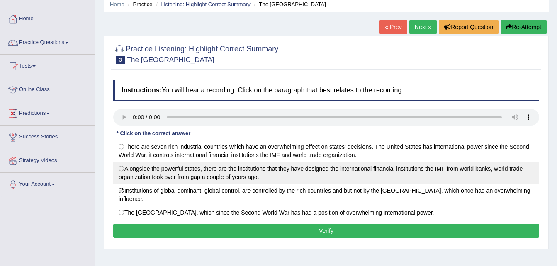
click at [132, 171] on label "Alongside the powerful states, there are the institutions that they have design…" at bounding box center [326, 173] width 426 height 22
radio input "true"
click at [132, 171] on label "Alongside the powerful states, there are the institutions that they have design…" at bounding box center [326, 173] width 426 height 22
click at [125, 173] on label "Alongside the powerful states, there are the institutions that they have design…" at bounding box center [326, 173] width 426 height 22
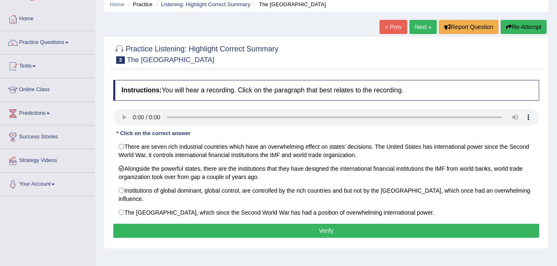
click at [154, 224] on button "Verify" at bounding box center [326, 231] width 426 height 14
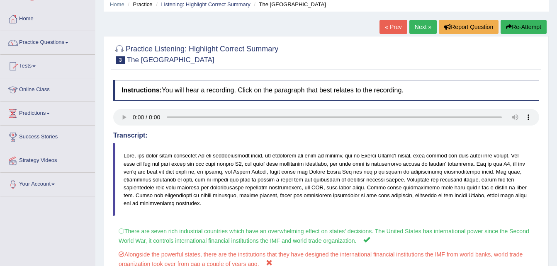
click at [557, 212] on html "Toggle navigation Home Practice Questions Speaking Practice Read Aloud Repeat S…" at bounding box center [278, 99] width 557 height 266
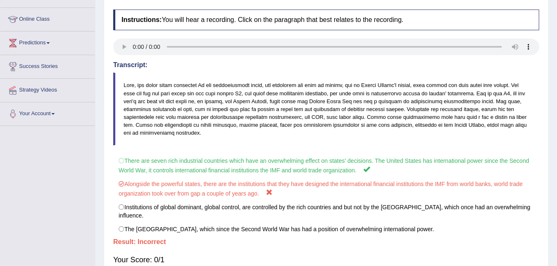
scroll to position [0, 0]
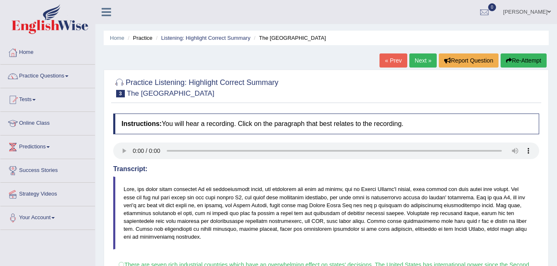
click at [420, 61] on link "Next »" at bounding box center [423, 61] width 27 height 14
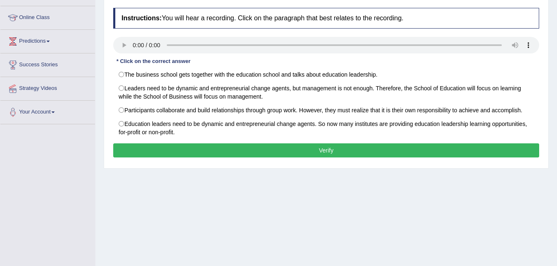
scroll to position [59, 0]
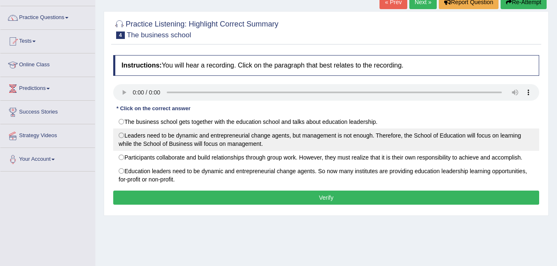
click at [131, 136] on label "Leaders need to be dynamic and entrepreneurial change agents, but management is…" at bounding box center [326, 140] width 426 height 22
radio input "true"
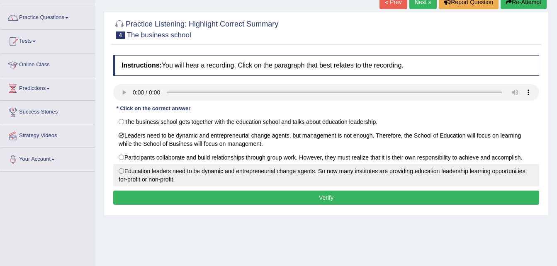
click at [121, 171] on label "Education leaders need to be dynamic and entrepreneurial change agents. So now …" at bounding box center [326, 175] width 426 height 22
radio input "true"
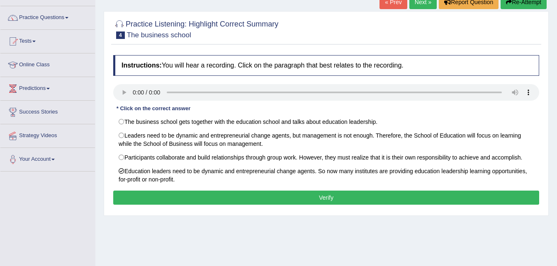
click at [145, 198] on button "Verify" at bounding box center [326, 198] width 426 height 14
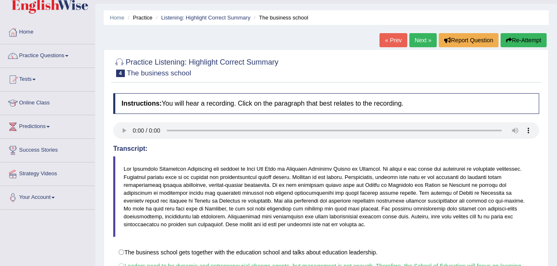
scroll to position [0, 0]
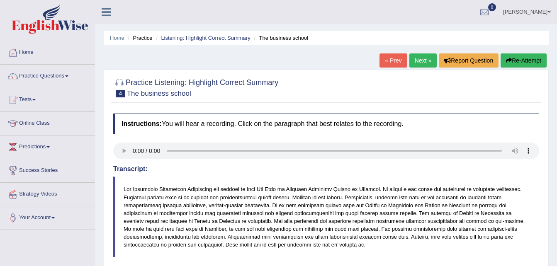
click at [420, 56] on link "Next »" at bounding box center [423, 61] width 27 height 14
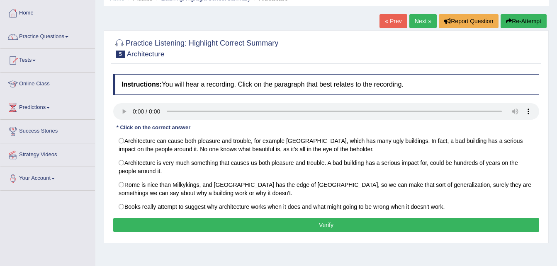
scroll to position [40, 0]
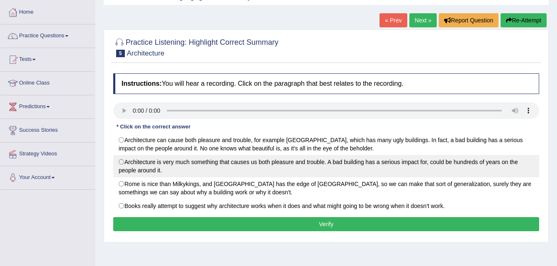
click at [133, 159] on label "Architecture is very much something that causes us both pleasure and trouble. A…" at bounding box center [326, 166] width 426 height 22
radio input "true"
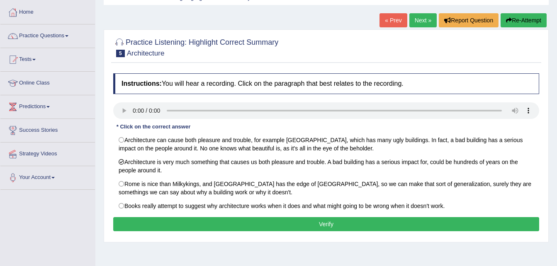
click at [172, 222] on button "Verify" at bounding box center [326, 224] width 426 height 14
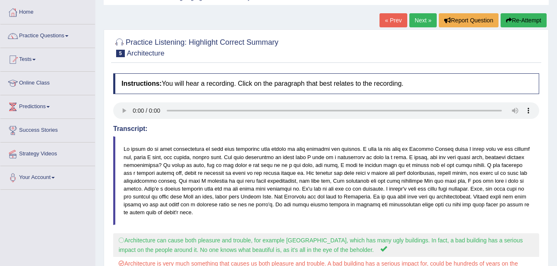
drag, startPoint x: 447, startPoint y: 193, endPoint x: 459, endPoint y: 235, distance: 43.6
click at [459, 235] on div "Instructions: You will hear a recording. Click on the paragraph that best relat…" at bounding box center [326, 212] width 430 height 287
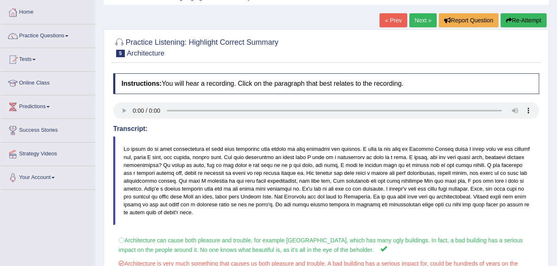
scroll to position [169, 0]
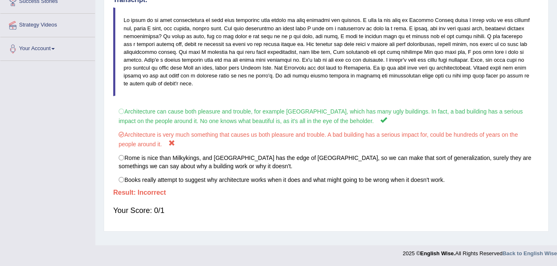
drag, startPoint x: 549, startPoint y: 131, endPoint x: 549, endPoint y: 115, distance: 16.2
click at [549, 115] on div "Home Practice Listening: Highlight Correct Summary Architecture « Prev Next » R…" at bounding box center [326, 38] width 462 height 415
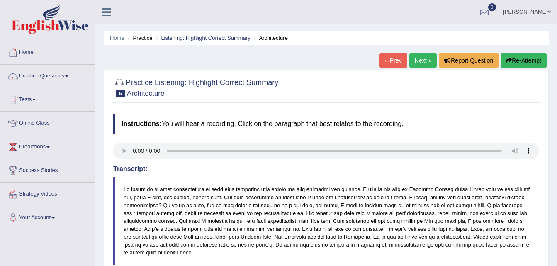
click at [419, 60] on link "Next »" at bounding box center [423, 61] width 27 height 14
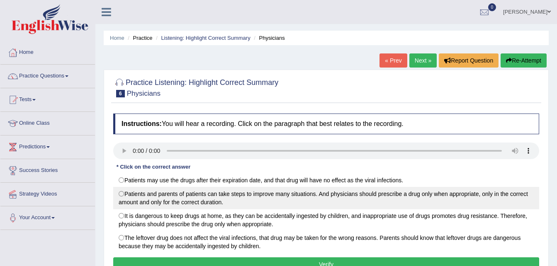
click at [159, 188] on div "Patients may use the drugs after their expiration date, and that drug will have…" at bounding box center [326, 213] width 426 height 80
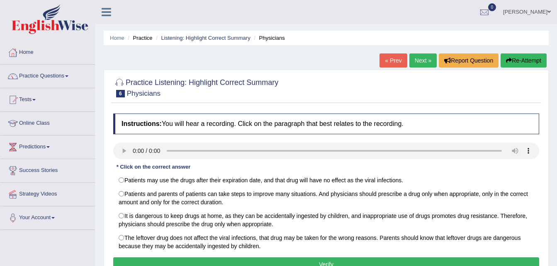
click at [557, 172] on div "Home Practice Listening: Highlight Correct Summary Physicians « Prev Next » Rep…" at bounding box center [326, 207] width 462 height 415
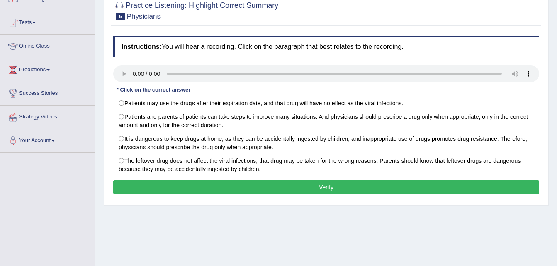
scroll to position [53, 0]
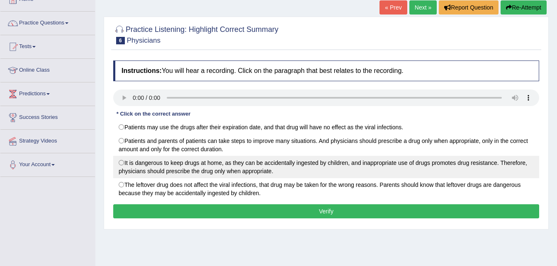
click at [128, 165] on label "It is dangerous to keep drugs at home, as they can be accidentally ingested by …" at bounding box center [326, 167] width 426 height 22
radio input "true"
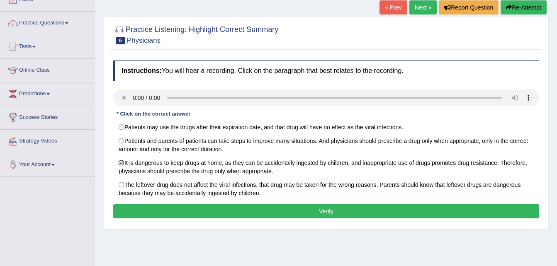
click at [276, 213] on button "Verify" at bounding box center [326, 212] width 426 height 14
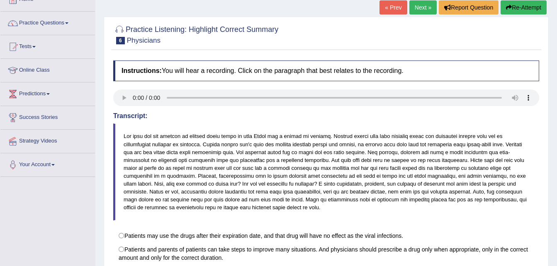
drag, startPoint x: 508, startPoint y: 216, endPoint x: 563, endPoint y: 220, distance: 54.5
click at [557, 213] on html "Toggle navigation Home Practice Questions Speaking Practice Read Aloud Repeat S…" at bounding box center [278, 80] width 557 height 266
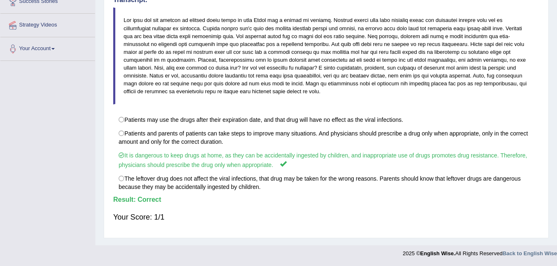
scroll to position [0, 0]
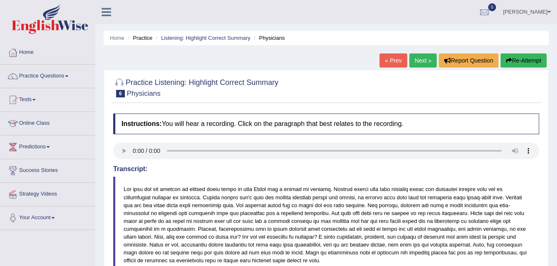
click at [425, 62] on link "Next »" at bounding box center [423, 61] width 27 height 14
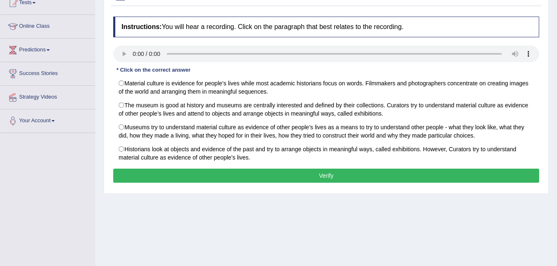
scroll to position [94, 0]
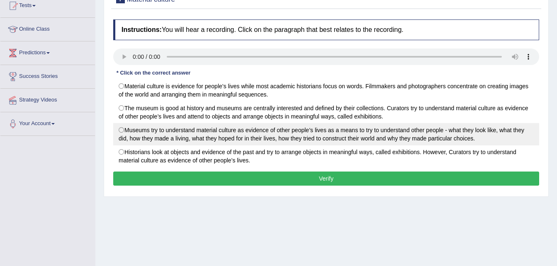
click at [126, 130] on label "Museums try to understand material culture as evidence of other people’s lives …" at bounding box center [326, 134] width 426 height 22
radio input "true"
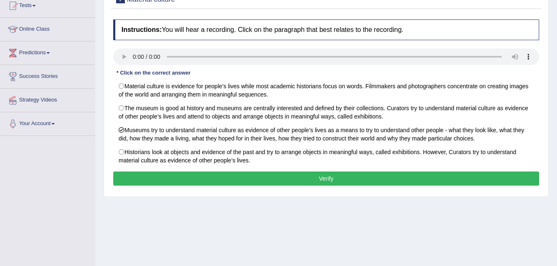
click at [220, 177] on button "Verify" at bounding box center [326, 179] width 426 height 14
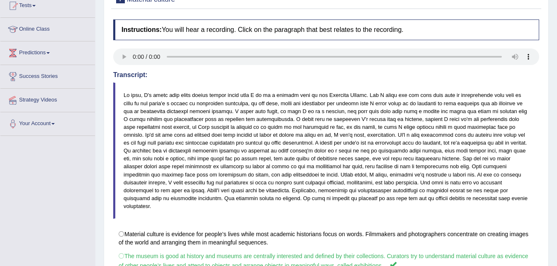
click at [482, 147] on blockquote at bounding box center [326, 151] width 426 height 137
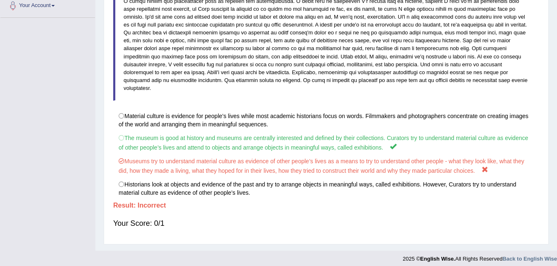
scroll to position [0, 0]
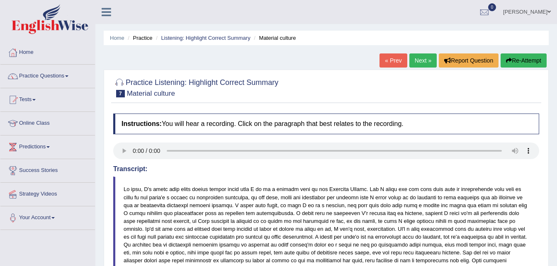
click at [422, 64] on link "Next »" at bounding box center [423, 61] width 27 height 14
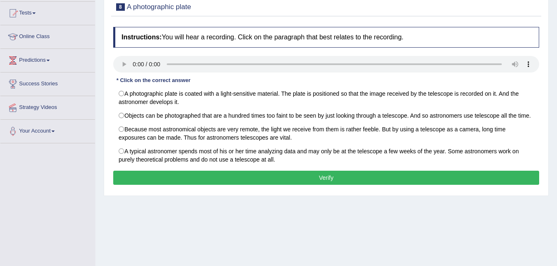
scroll to position [83, 0]
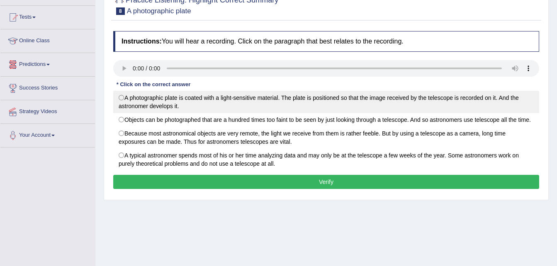
click at [128, 95] on label "A photographic plate is coated with a light-sensitive material. The plate is po…" at bounding box center [326, 102] width 426 height 22
radio input "true"
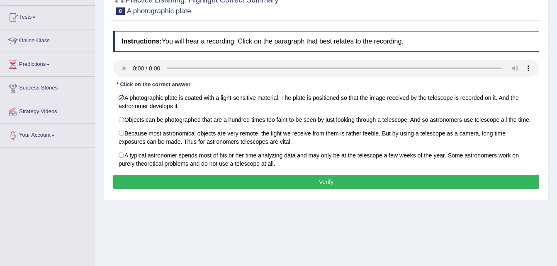
click at [201, 187] on button "Verify" at bounding box center [326, 182] width 426 height 14
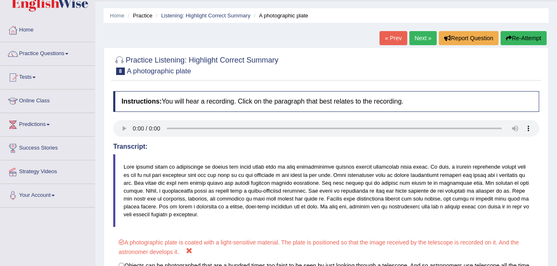
scroll to position [0, 0]
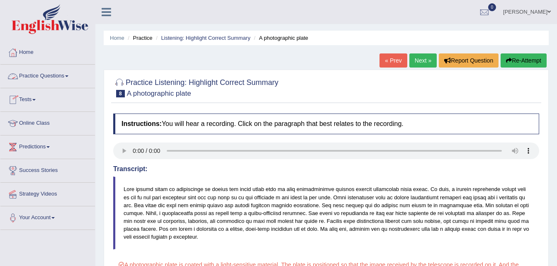
click at [67, 78] on link "Practice Questions" at bounding box center [47, 75] width 95 height 21
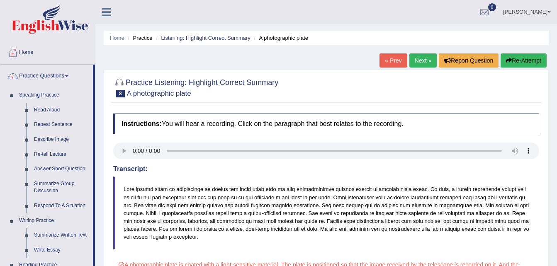
click at [182, 232] on blockquote at bounding box center [326, 213] width 426 height 73
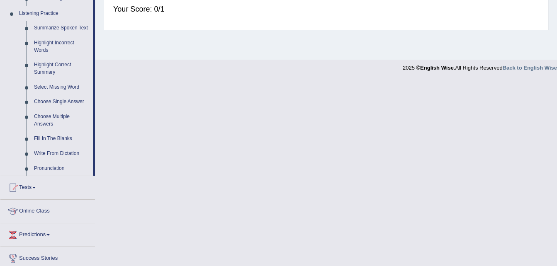
scroll to position [356, 0]
click at [51, 86] on link "Select Missing Word" at bounding box center [61, 86] width 63 height 15
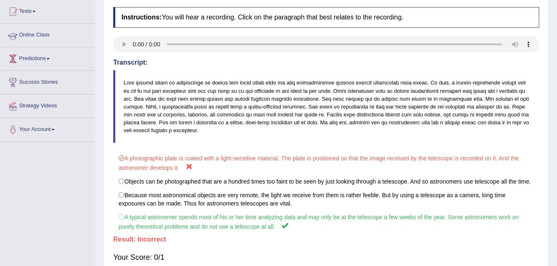
scroll to position [139, 0]
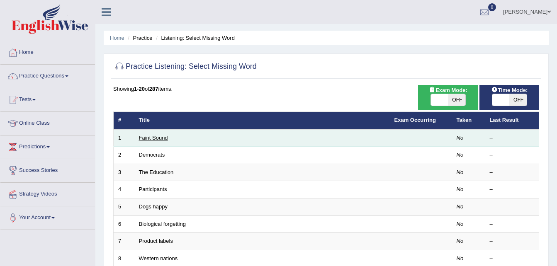
click at [157, 137] on link "Faint Sound" at bounding box center [153, 138] width 29 height 6
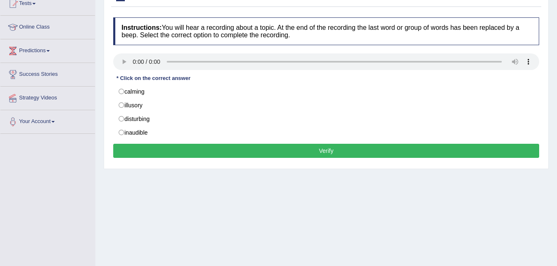
scroll to position [49, 0]
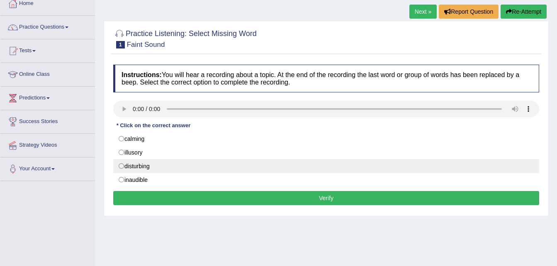
click at [124, 169] on label "disturbing" at bounding box center [326, 166] width 426 height 14
radio input "true"
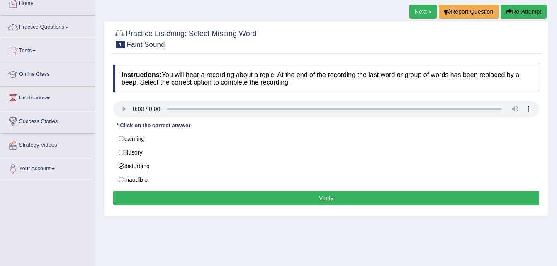
click at [167, 203] on button "Verify" at bounding box center [326, 198] width 426 height 14
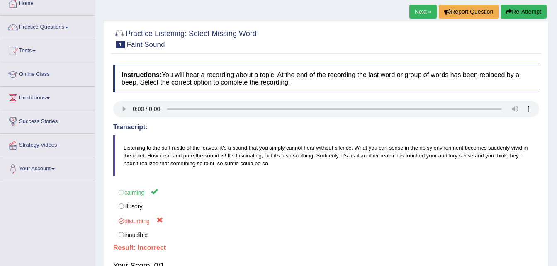
click at [422, 10] on link "Next »" at bounding box center [423, 12] width 27 height 14
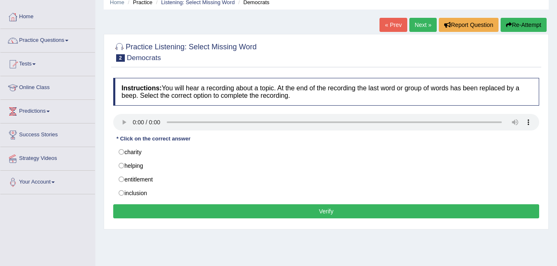
scroll to position [35, 0]
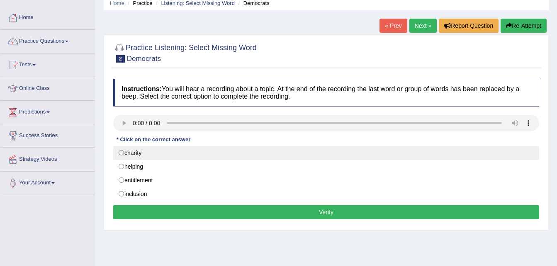
click at [160, 152] on label "charity" at bounding box center [326, 153] width 426 height 14
radio input "true"
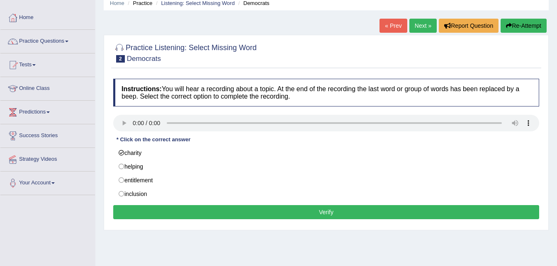
click at [194, 217] on button "Verify" at bounding box center [326, 212] width 426 height 14
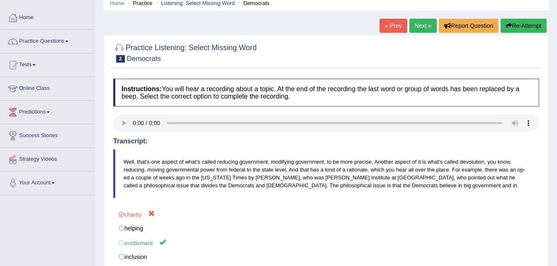
click at [420, 27] on link "Next »" at bounding box center [423, 26] width 27 height 14
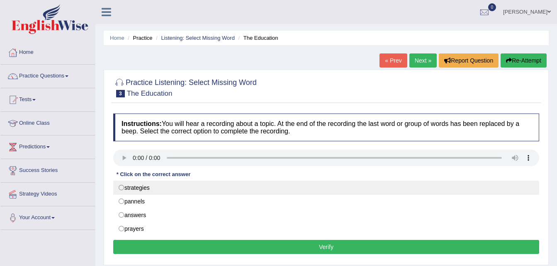
click at [130, 190] on label "strategies" at bounding box center [326, 188] width 426 height 14
radio input "true"
click at [130, 190] on label "strategies" at bounding box center [326, 188] width 426 height 14
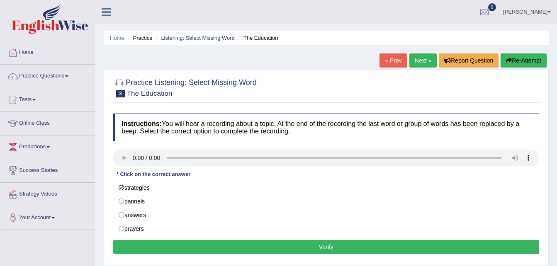
click at [170, 242] on button "Verify" at bounding box center [326, 247] width 426 height 14
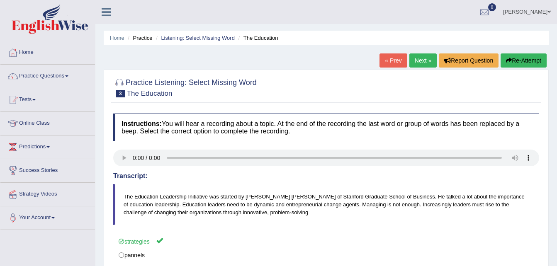
click at [418, 61] on link "Next »" at bounding box center [423, 61] width 27 height 14
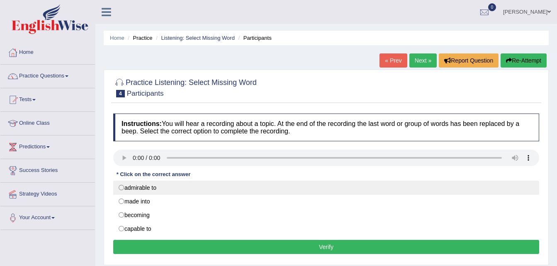
click at [125, 191] on label "admirable to" at bounding box center [326, 188] width 426 height 14
radio input "true"
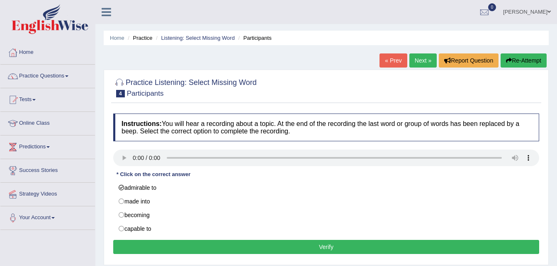
click at [178, 251] on button "Verify" at bounding box center [326, 247] width 426 height 14
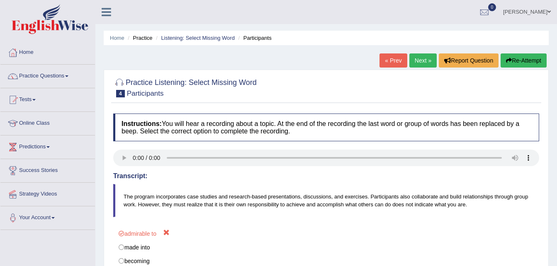
drag, startPoint x: 312, startPoint y: 223, endPoint x: 362, endPoint y: 212, distance: 51.1
click at [341, 213] on div "Instructions: You will hear a recording about a topic. At the end of the record…" at bounding box center [326, 217] width 430 height 214
click at [423, 64] on link "Next »" at bounding box center [423, 61] width 27 height 14
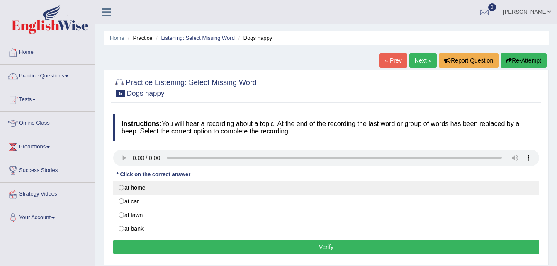
click at [174, 186] on label "at home" at bounding box center [326, 188] width 426 height 14
radio input "true"
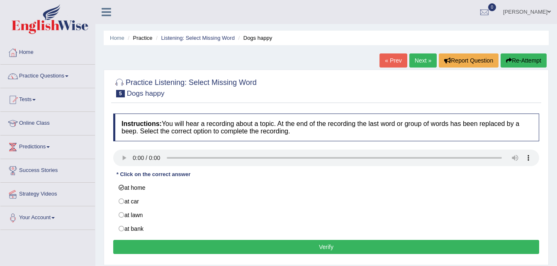
click at [189, 248] on button "Verify" at bounding box center [326, 247] width 426 height 14
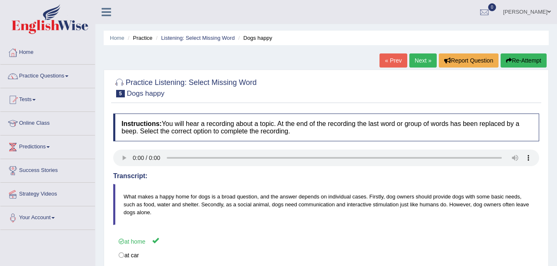
click at [421, 59] on link "Next »" at bounding box center [423, 61] width 27 height 14
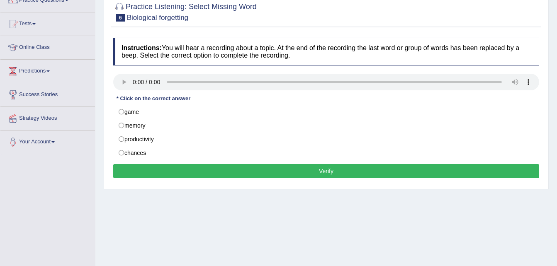
scroll to position [73, 0]
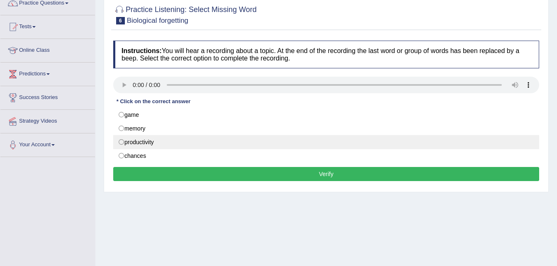
click at [136, 145] on label "productivity" at bounding box center [326, 142] width 426 height 14
radio input "true"
click at [136, 145] on label "productivity" at bounding box center [326, 142] width 426 height 14
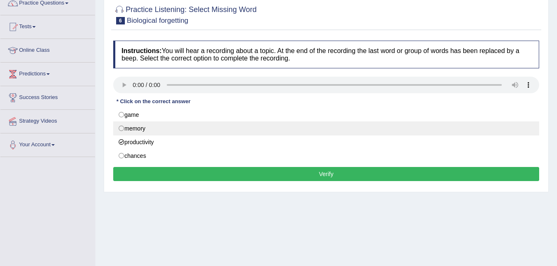
click at [128, 129] on label "memory" at bounding box center [326, 129] width 426 height 14
radio input "true"
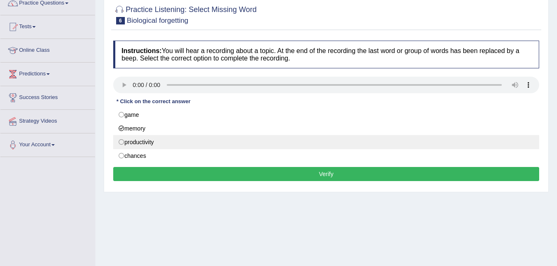
click at [140, 145] on label "productivity" at bounding box center [326, 142] width 426 height 14
radio input "true"
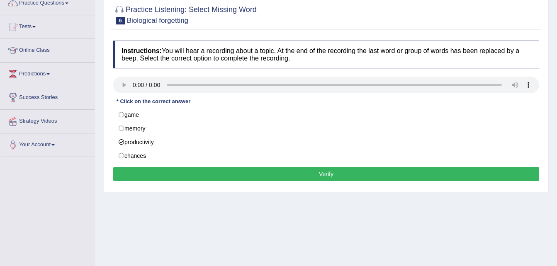
click at [178, 175] on button "Verify" at bounding box center [326, 174] width 426 height 14
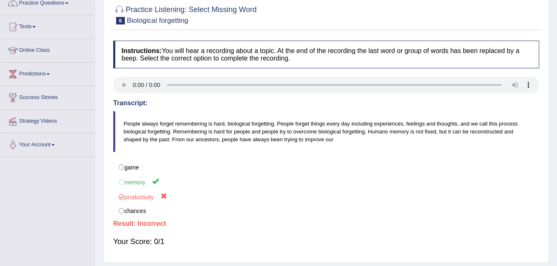
scroll to position [0, 0]
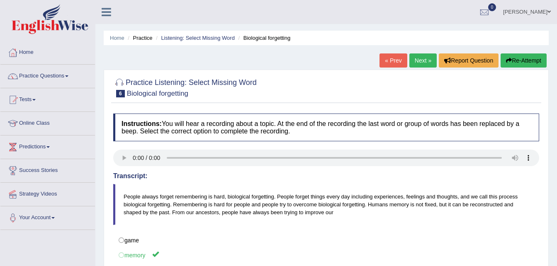
click at [423, 61] on link "Next »" at bounding box center [423, 61] width 27 height 14
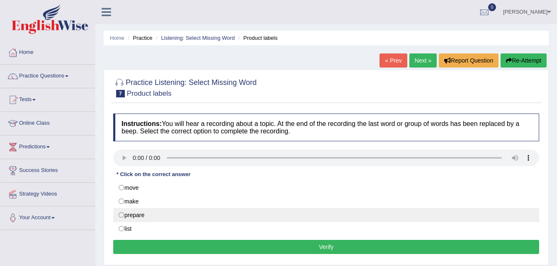
click at [134, 220] on label "prepare" at bounding box center [326, 215] width 426 height 14
radio input "true"
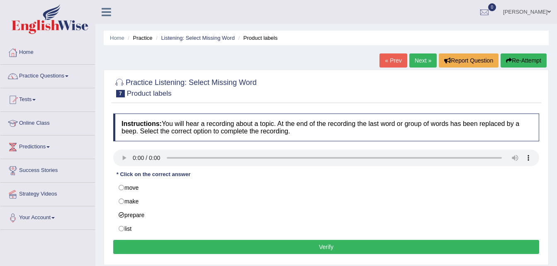
click at [173, 252] on button "Verify" at bounding box center [326, 247] width 426 height 14
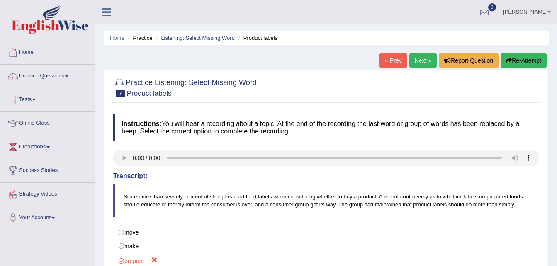
click at [418, 60] on link "Next »" at bounding box center [423, 61] width 27 height 14
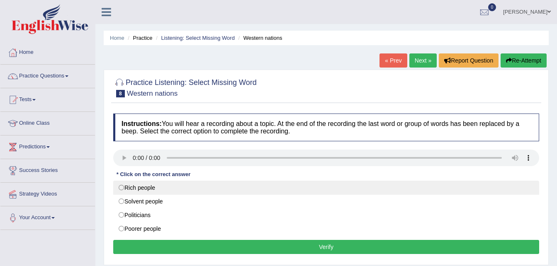
click at [171, 189] on label "Rich people" at bounding box center [326, 188] width 426 height 14
radio input "true"
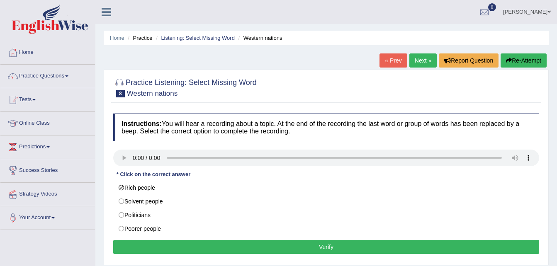
click at [198, 244] on button "Verify" at bounding box center [326, 247] width 426 height 14
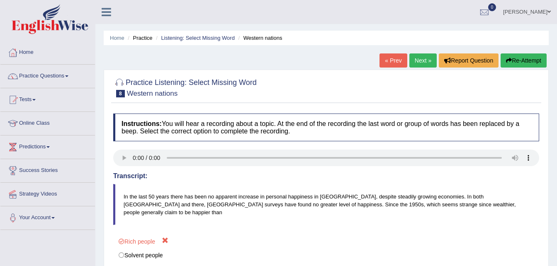
click at [419, 61] on link "Next »" at bounding box center [423, 61] width 27 height 14
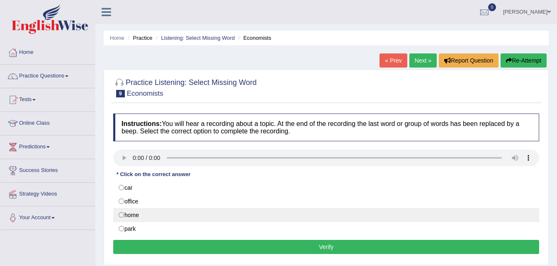
click at [198, 217] on label "home" at bounding box center [326, 215] width 426 height 14
radio input "true"
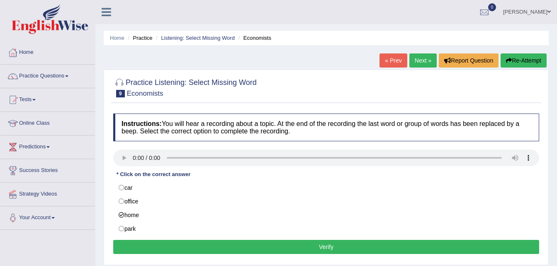
click at [226, 245] on button "Verify" at bounding box center [326, 247] width 426 height 14
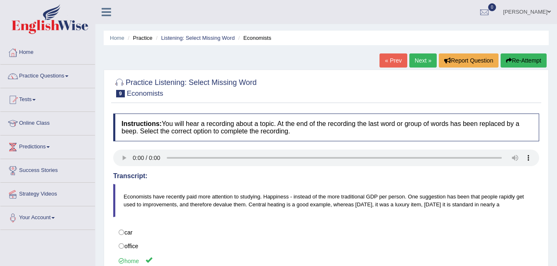
click at [417, 58] on link "Next »" at bounding box center [423, 61] width 27 height 14
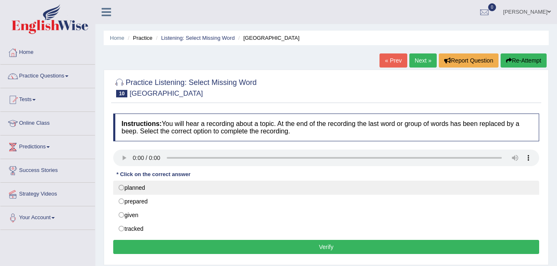
click at [155, 191] on label "planned" at bounding box center [326, 188] width 426 height 14
radio input "true"
click at [155, 191] on label "planned" at bounding box center [326, 188] width 426 height 14
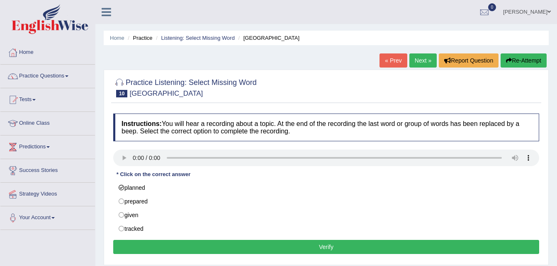
click at [202, 250] on button "Verify" at bounding box center [326, 247] width 426 height 14
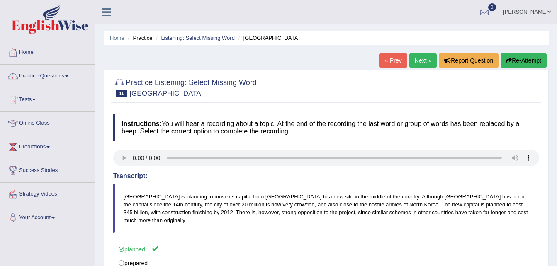
click at [423, 55] on link "Next »" at bounding box center [423, 61] width 27 height 14
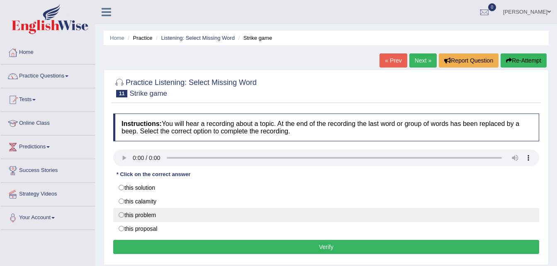
click at [208, 215] on label "this problem" at bounding box center [326, 215] width 426 height 14
radio input "true"
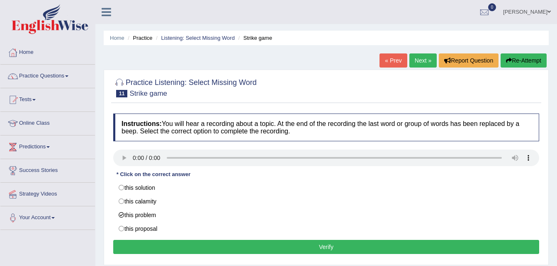
click at [236, 248] on button "Verify" at bounding box center [326, 247] width 426 height 14
click at [236, 248] on div "Home Practice Listening: Select Missing Word Strike game « Prev Next » Report Q…" at bounding box center [326, 207] width 462 height 415
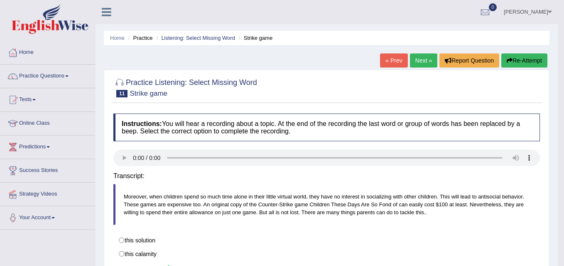
click at [0, 0] on div "Saving your answer..." at bounding box center [0, 0] width 0 height 0
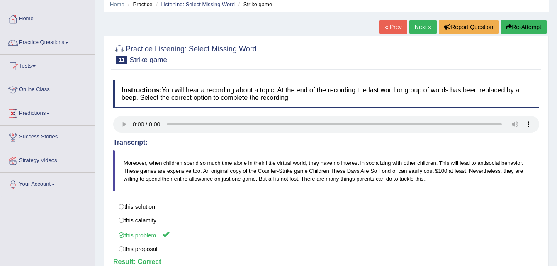
scroll to position [40, 0]
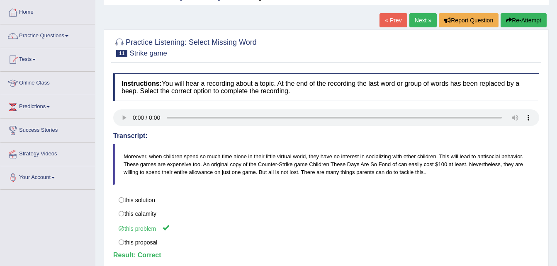
click at [418, 22] on link "Next »" at bounding box center [423, 20] width 27 height 14
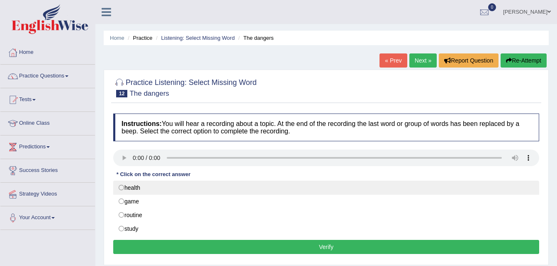
click at [127, 189] on label "health" at bounding box center [326, 188] width 426 height 14
radio input "true"
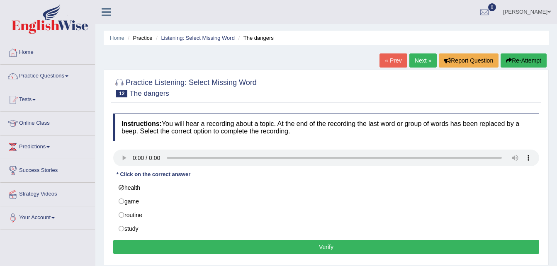
click at [187, 247] on button "Verify" at bounding box center [326, 247] width 426 height 14
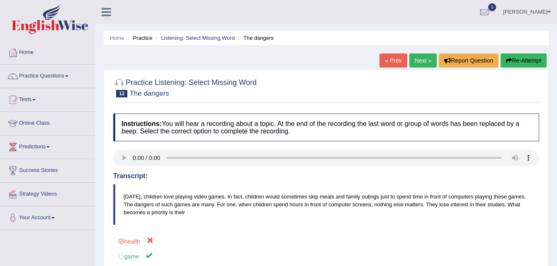
click at [420, 55] on link "Next »" at bounding box center [423, 61] width 27 height 14
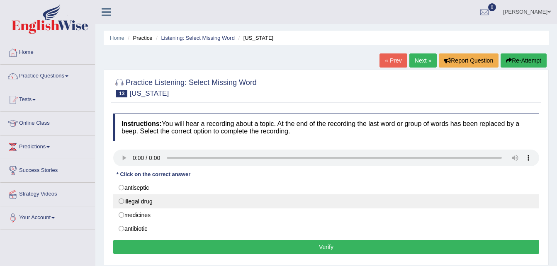
click at [137, 203] on label "illegal drug" at bounding box center [326, 202] width 426 height 14
radio input "true"
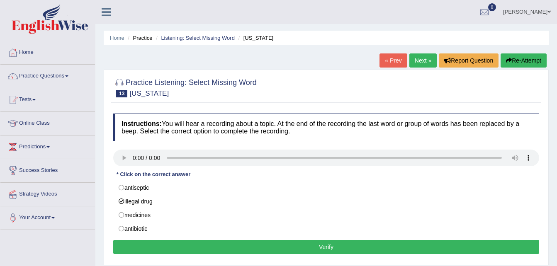
click at [181, 242] on button "Verify" at bounding box center [326, 247] width 426 height 14
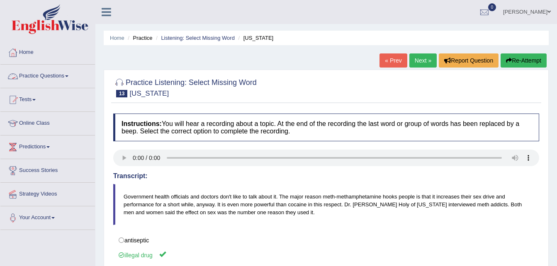
click at [64, 76] on link "Practice Questions" at bounding box center [47, 75] width 95 height 21
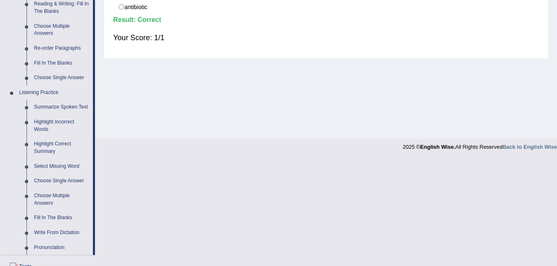
scroll to position [277, 0]
click at [63, 164] on link "Select Missing Word" at bounding box center [61, 166] width 63 height 15
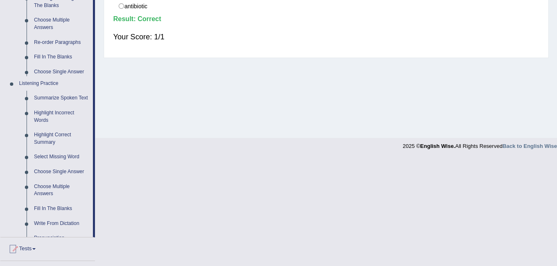
click at [63, 164] on ul "Home Practice Questions Speaking Practice Read Aloud Repeat Sentence Describe I…" at bounding box center [47, 72] width 95 height 616
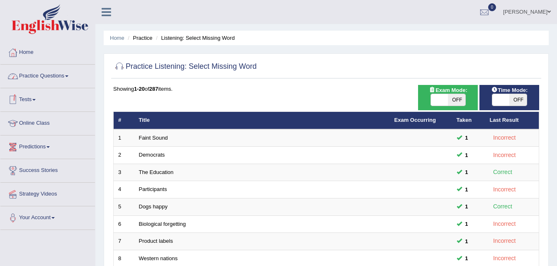
click at [59, 72] on link "Practice Questions" at bounding box center [47, 75] width 95 height 21
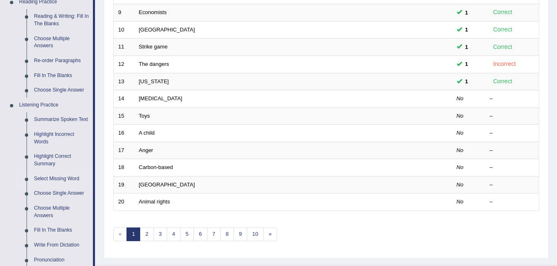
scroll to position [264, 0]
click at [57, 193] on link "Choose Single Answer" at bounding box center [61, 193] width 63 height 15
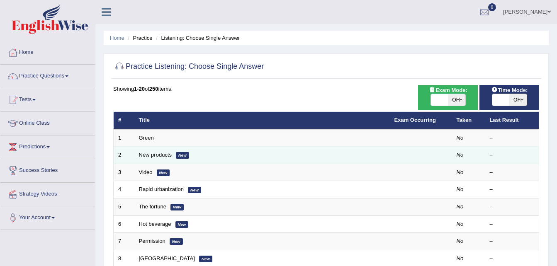
click at [150, 152] on td "New products New" at bounding box center [262, 155] width 256 height 17
click at [150, 155] on link "New products" at bounding box center [155, 155] width 33 height 6
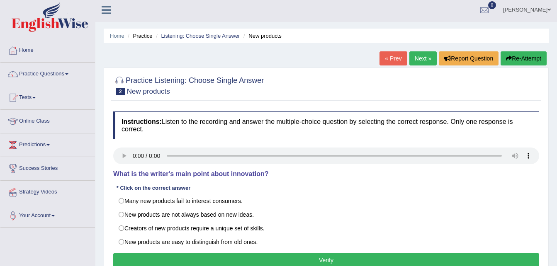
scroll to position [4, 0]
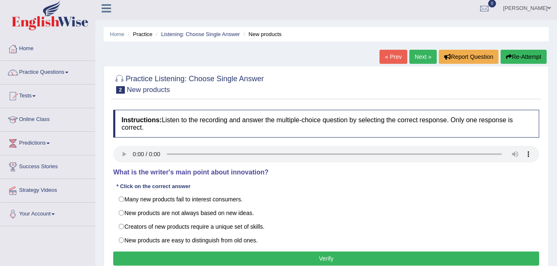
drag, startPoint x: 348, startPoint y: 201, endPoint x: 427, endPoint y: 183, distance: 81.4
click at [383, 195] on label "Many new products fail to interest consumers." at bounding box center [326, 200] width 426 height 14
radio input "true"
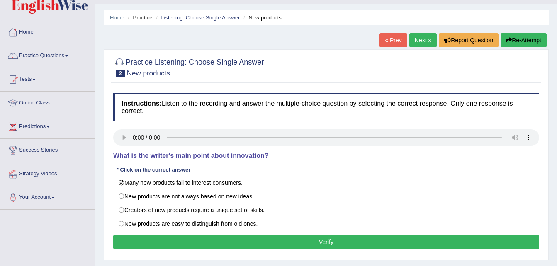
scroll to position [23, 0]
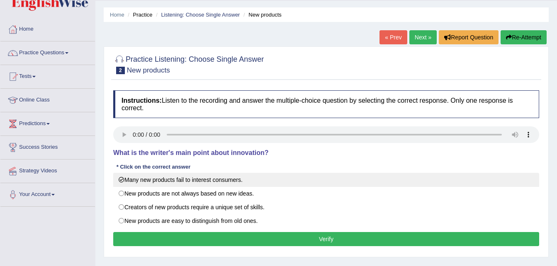
click at [123, 181] on label "Many new products fail to interest consumers." at bounding box center [326, 180] width 426 height 14
click at [123, 179] on label "Many new products fail to interest consumers." at bounding box center [326, 180] width 426 height 14
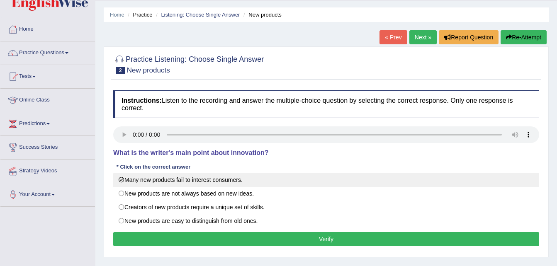
click at [123, 179] on label "Many new products fail to interest consumers." at bounding box center [326, 180] width 426 height 14
click at [200, 181] on label "Many new products fail to interest consumers." at bounding box center [326, 180] width 426 height 14
click at [187, 181] on label "Many new products fail to interest consumers." at bounding box center [326, 180] width 426 height 14
drag, startPoint x: 145, startPoint y: 185, endPoint x: 126, endPoint y: 178, distance: 20.7
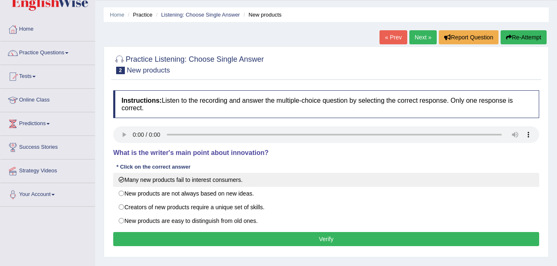
click at [126, 178] on label "Many new products fail to interest consumers." at bounding box center [326, 180] width 426 height 14
click at [123, 178] on label "Many new products fail to interest consumers." at bounding box center [326, 180] width 426 height 14
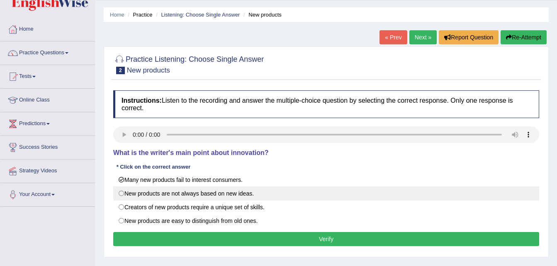
click at [123, 197] on label "New products are not always based on new ideas." at bounding box center [326, 194] width 426 height 14
radio input "true"
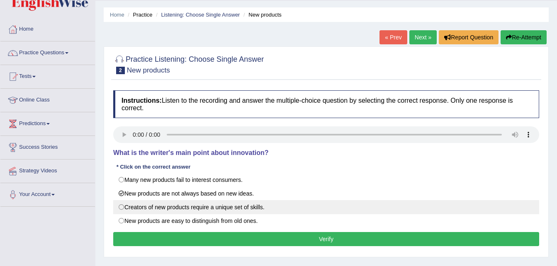
click at [120, 209] on label "Creators of new products require a unique set of skills." at bounding box center [326, 207] width 426 height 14
radio input "true"
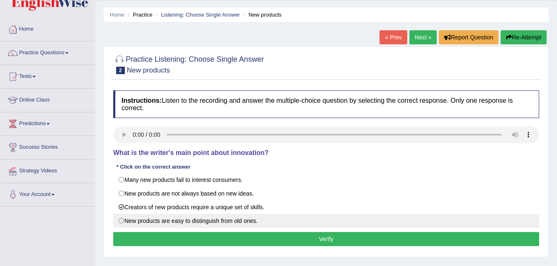
click at [121, 223] on label "New products are easy to distinguish from old ones." at bounding box center [326, 221] width 426 height 14
radio input "true"
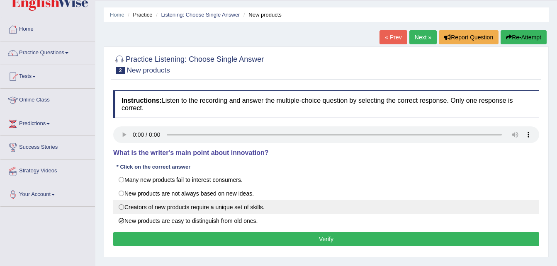
click at [136, 208] on label "Creators of new products require a unique set of skills." at bounding box center [326, 207] width 426 height 14
radio input "true"
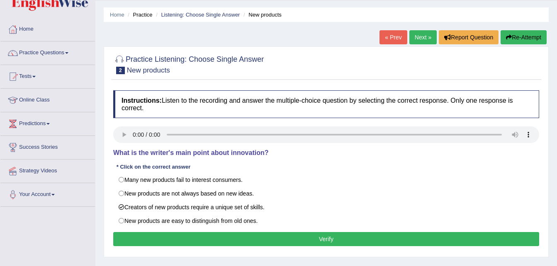
click at [169, 243] on button "Verify" at bounding box center [326, 239] width 426 height 14
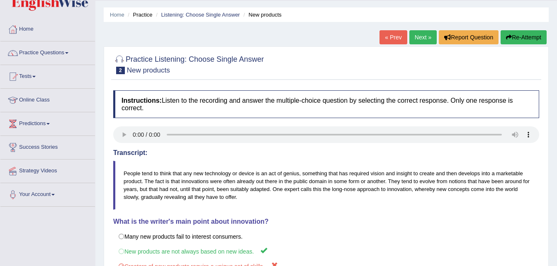
click at [425, 37] on link "Next »" at bounding box center [423, 37] width 27 height 14
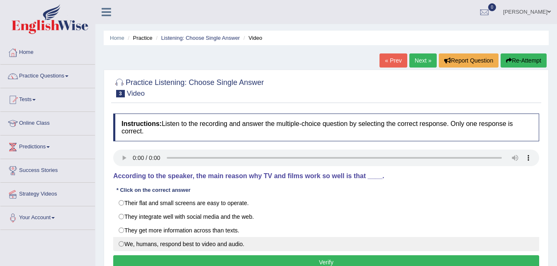
click at [223, 243] on label "We, humans, respond best to video and audio." at bounding box center [326, 244] width 426 height 14
radio input "true"
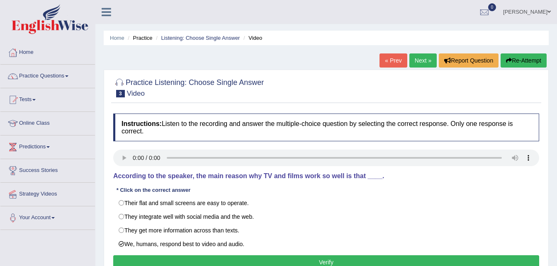
click at [239, 261] on button "Verify" at bounding box center [326, 263] width 426 height 14
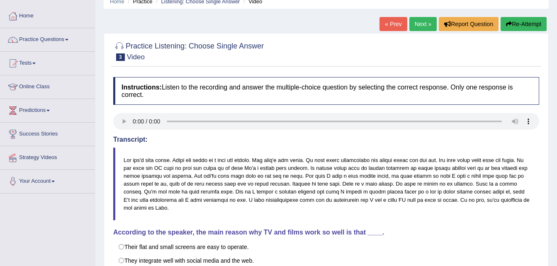
scroll to position [36, 0]
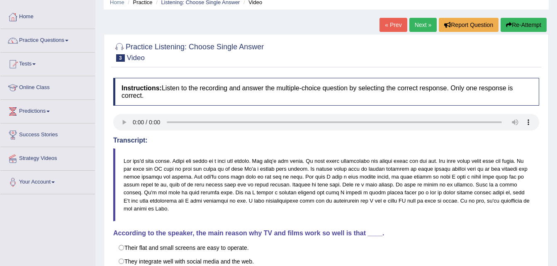
click at [426, 28] on link "Next »" at bounding box center [423, 25] width 27 height 14
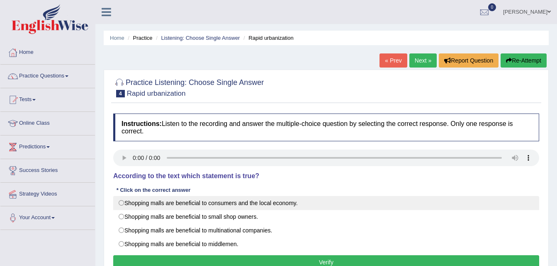
click at [236, 203] on label "Shopping malls are beneficial to consumers and the local economy." at bounding box center [326, 203] width 426 height 14
radio input "true"
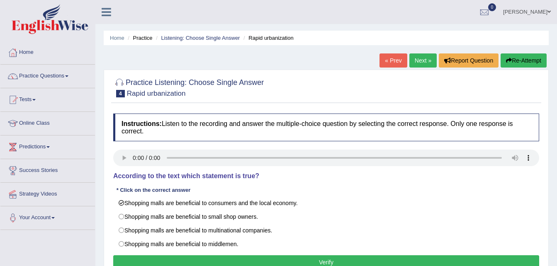
click at [256, 262] on button "Verify" at bounding box center [326, 263] width 426 height 14
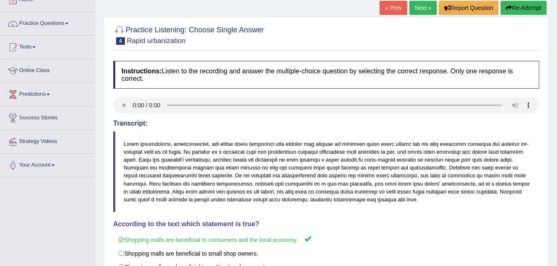
scroll to position [61, 0]
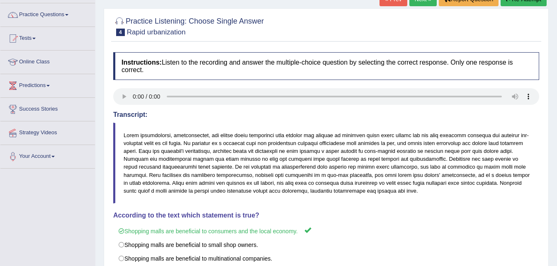
click at [557, 21] on div "Home Practice Listening: Choose Single Answer Rapid urbanization « Prev Next » …" at bounding box center [326, 146] width 462 height 415
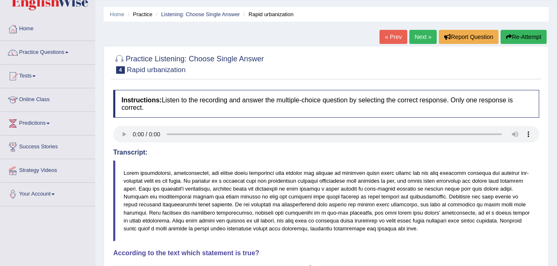
scroll to position [0, 0]
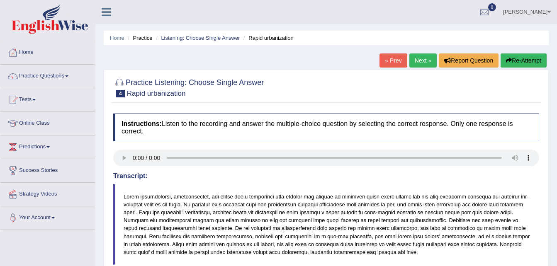
click at [425, 56] on link "Next »" at bounding box center [423, 61] width 27 height 14
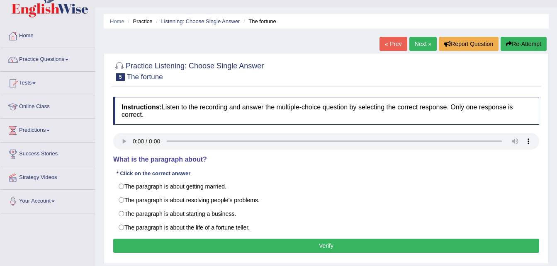
scroll to position [25, 0]
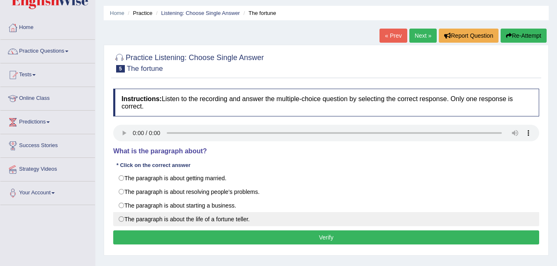
click at [124, 221] on label "The paragraph is about the life of a fortune teller." at bounding box center [326, 220] width 426 height 14
radio input "true"
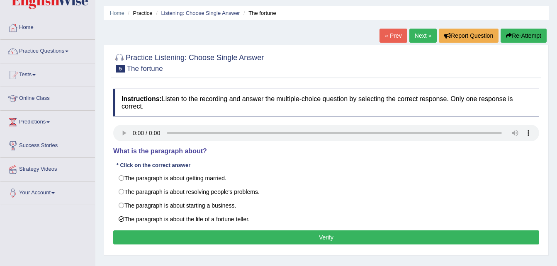
click at [169, 241] on button "Verify" at bounding box center [326, 238] width 426 height 14
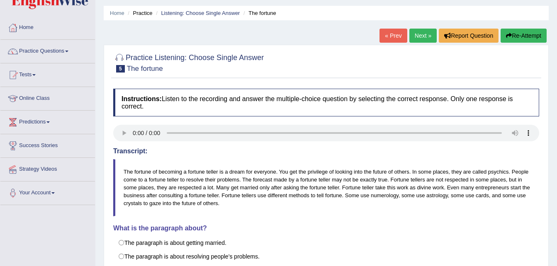
drag, startPoint x: 422, startPoint y: 199, endPoint x: 559, endPoint y: 189, distance: 137.8
click at [557, 189] on html "Toggle navigation Home Practice Questions Speaking Practice Read Aloud Repeat S…" at bounding box center [278, 108] width 557 height 266
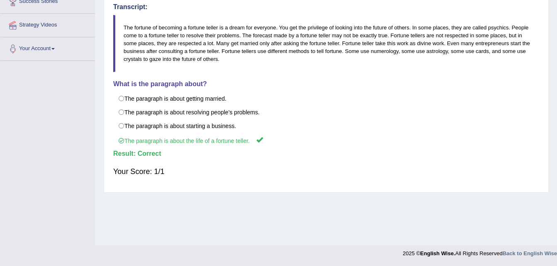
click at [557, 43] on div "Home Practice Listening: Choose Single Answer The fortune « Prev Next » Report …" at bounding box center [326, 38] width 462 height 415
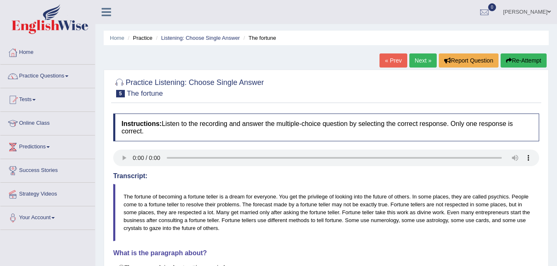
click at [426, 61] on link "Next »" at bounding box center [423, 61] width 27 height 14
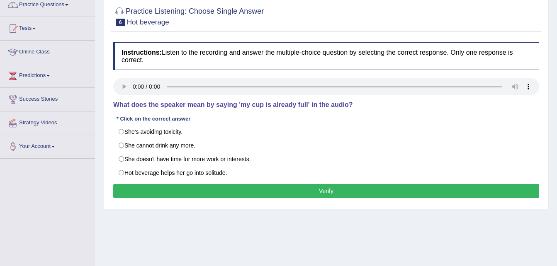
scroll to position [71, 0]
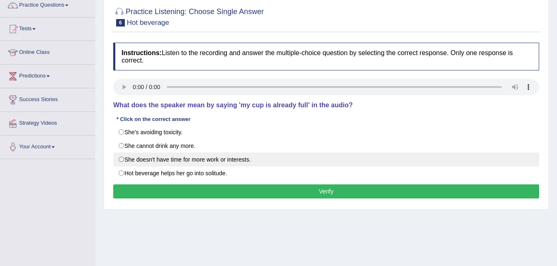
click at [203, 155] on label "She doesn't have time for more work or interests." at bounding box center [326, 160] width 426 height 14
radio input "true"
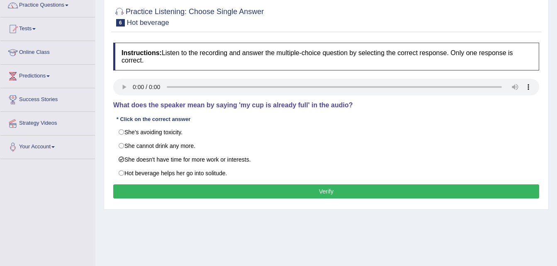
click at [246, 191] on button "Verify" at bounding box center [326, 192] width 426 height 14
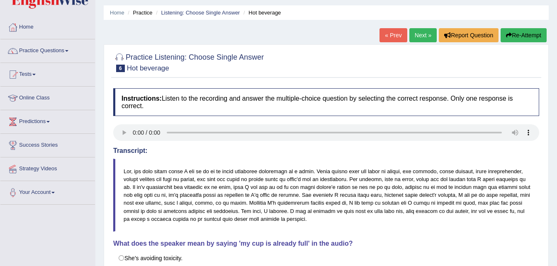
scroll to position [0, 0]
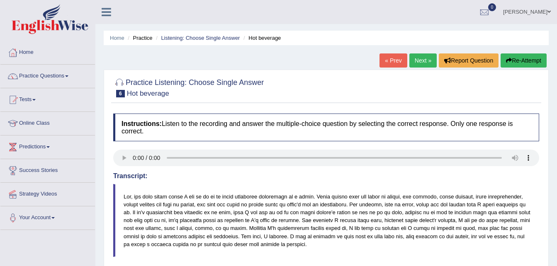
click at [421, 63] on link "Next »" at bounding box center [423, 61] width 27 height 14
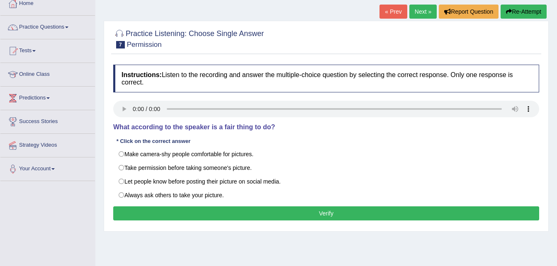
scroll to position [47, 0]
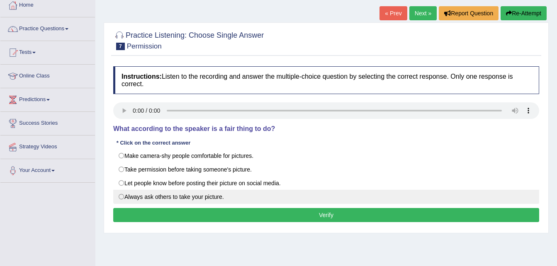
click at [120, 203] on label "Always ask others to take your picture." at bounding box center [326, 197] width 426 height 14
radio input "true"
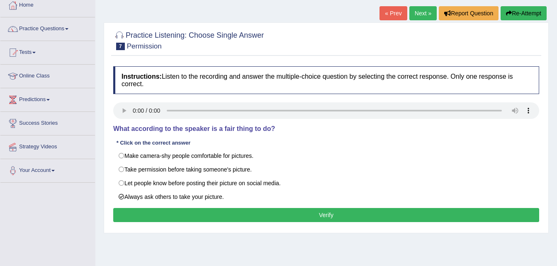
click at [150, 217] on button "Verify" at bounding box center [326, 215] width 426 height 14
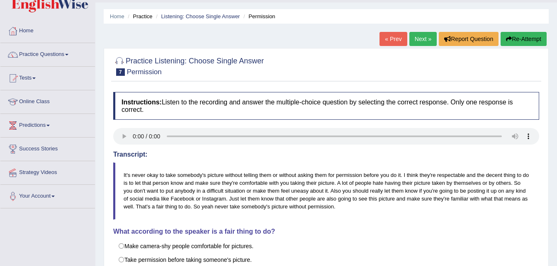
scroll to position [0, 0]
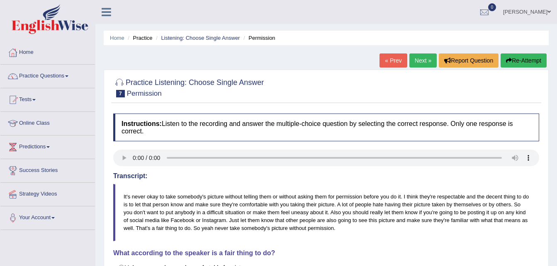
click at [421, 59] on link "Next »" at bounding box center [423, 61] width 27 height 14
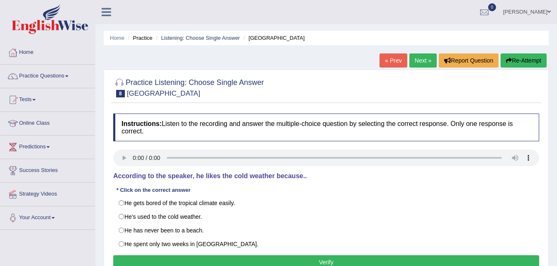
click at [557, 188] on div "Home Practice Listening: Choose Single Answer [GEOGRAPHIC_DATA] « Prev Next » R…" at bounding box center [326, 207] width 462 height 415
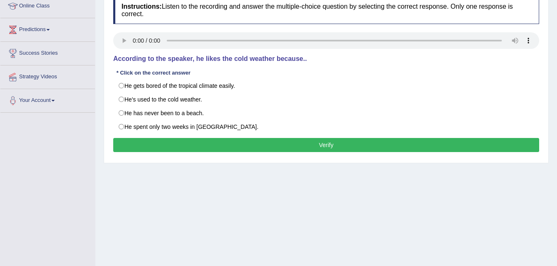
scroll to position [108, 0]
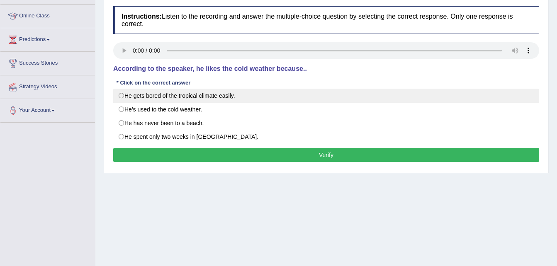
click at [158, 101] on label "He gets bored of the tropical climate easily." at bounding box center [326, 96] width 426 height 14
radio input "true"
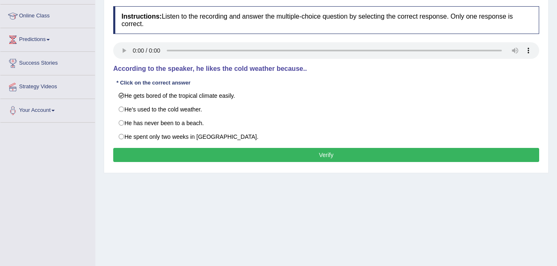
click at [236, 160] on button "Verify" at bounding box center [326, 155] width 426 height 14
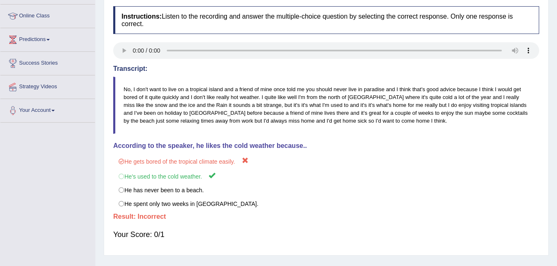
scroll to position [0, 0]
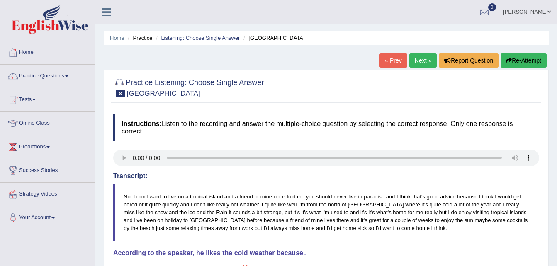
click at [423, 60] on link "Next »" at bounding box center [423, 61] width 27 height 14
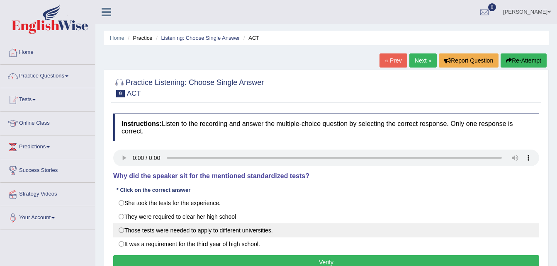
click at [202, 232] on label "Those tests were needed to apply to different universities." at bounding box center [326, 231] width 426 height 14
radio input "true"
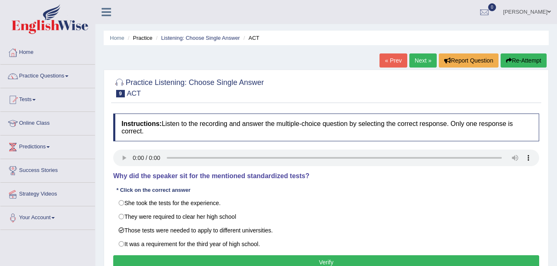
click at [331, 264] on button "Verify" at bounding box center [326, 263] width 426 height 14
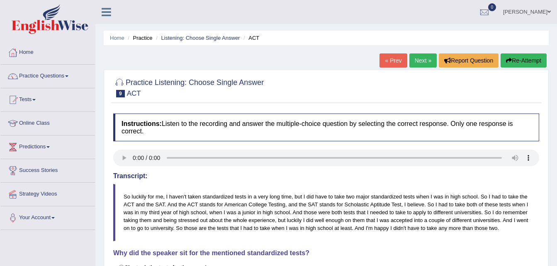
drag, startPoint x: 379, startPoint y: 210, endPoint x: 439, endPoint y: 165, distance: 75.5
click at [398, 194] on blockquote "So luckily for me, I haven't taken standardized tests in a very long time, but …" at bounding box center [326, 212] width 426 height 57
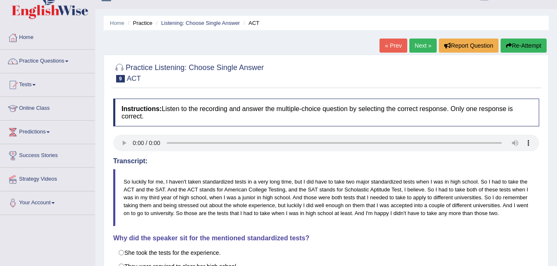
scroll to position [3, 0]
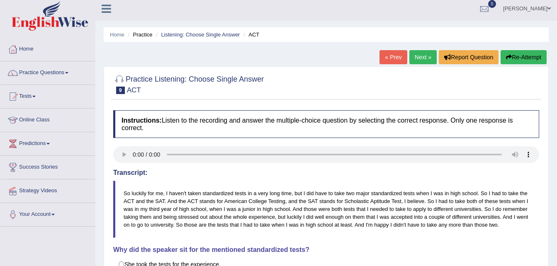
click at [422, 60] on link "Next »" at bounding box center [423, 57] width 27 height 14
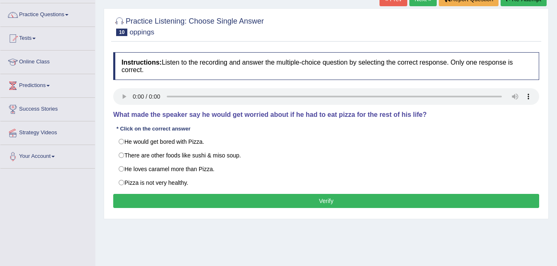
scroll to position [60, 0]
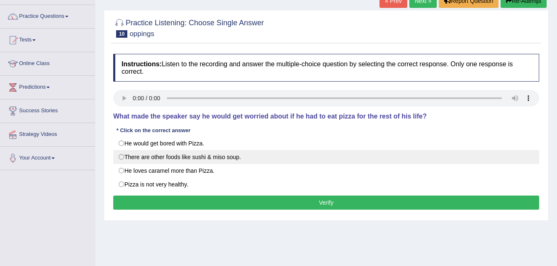
click at [130, 160] on label "There are other foods like sushi & miso soup." at bounding box center [326, 157] width 426 height 14
radio input "true"
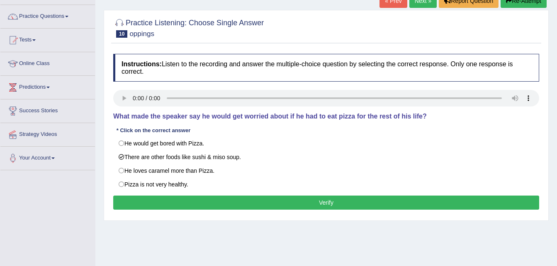
click at [190, 210] on button "Verify" at bounding box center [326, 203] width 426 height 14
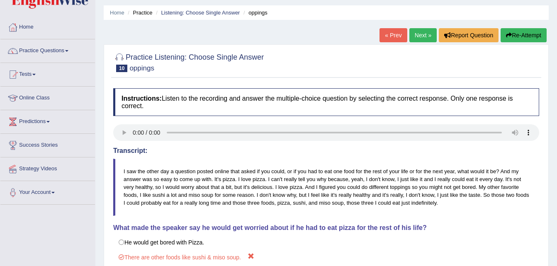
scroll to position [0, 0]
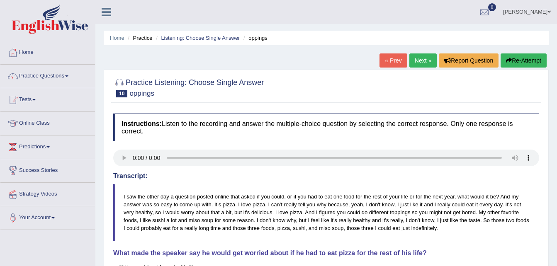
click at [427, 66] on link "Next »" at bounding box center [423, 61] width 27 height 14
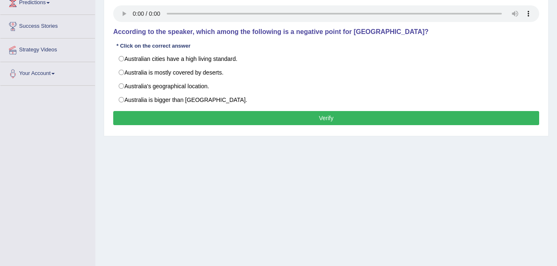
scroll to position [85, 0]
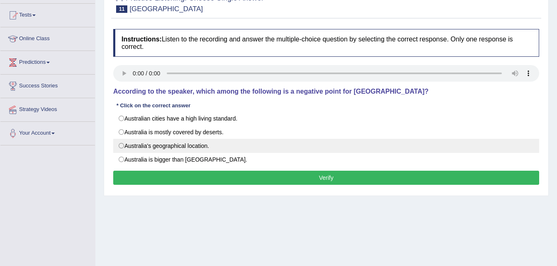
click at [202, 152] on label "Australia's geographical location." at bounding box center [326, 146] width 426 height 14
radio input "true"
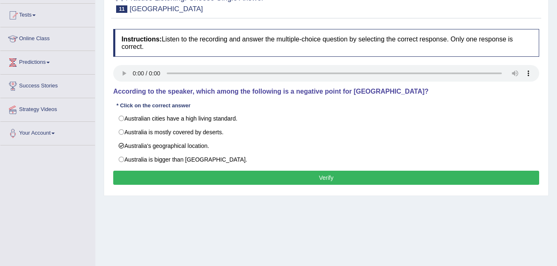
click at [228, 176] on button "Verify" at bounding box center [326, 178] width 426 height 14
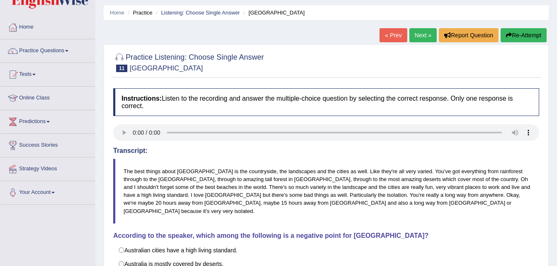
scroll to position [18, 0]
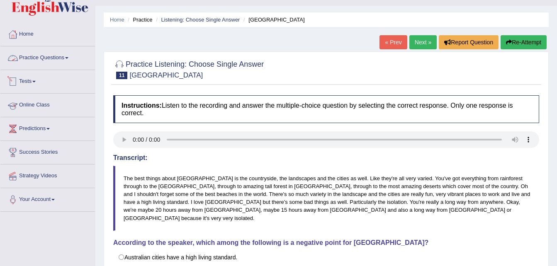
click at [70, 55] on link "Practice Questions" at bounding box center [47, 56] width 95 height 21
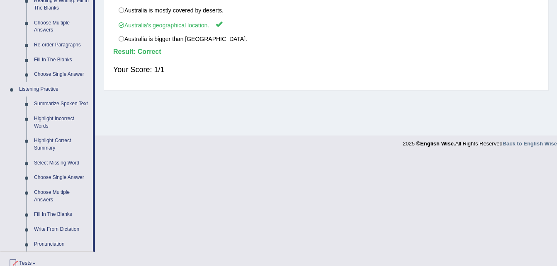
scroll to position [46, 0]
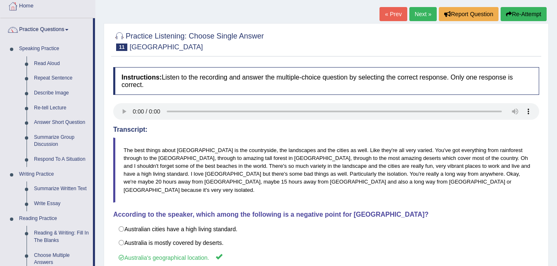
drag, startPoint x: 557, startPoint y: 44, endPoint x: 565, endPoint y: 95, distance: 51.7
click at [557, 95] on html "Toggle navigation Home Practice Questions Speaking Practice Read Aloud Repeat S…" at bounding box center [278, 87] width 557 height 266
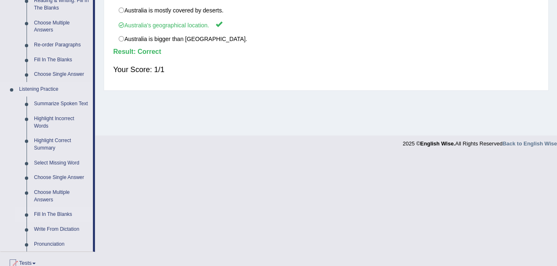
click at [46, 215] on link "Fill In The Blanks" at bounding box center [61, 215] width 63 height 15
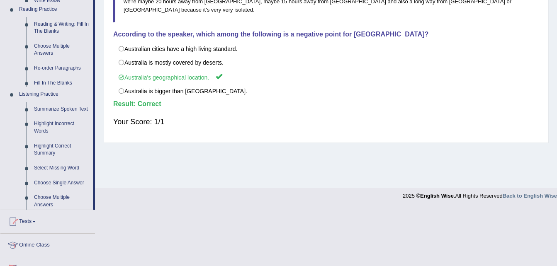
click at [46, 215] on ul "Home Practice Questions Speaking Practice Read Aloud Repeat Sentence Describe I…" at bounding box center [47, 83] width 95 height 538
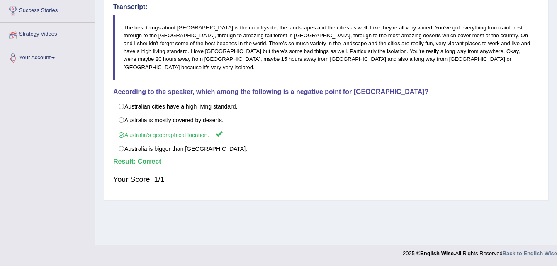
scroll to position [156, 0]
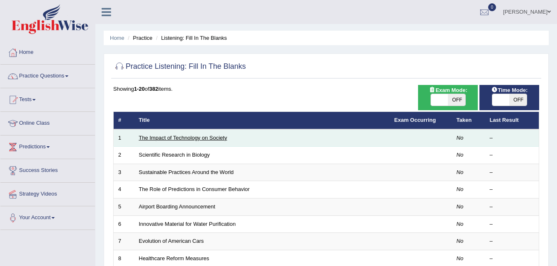
click at [183, 137] on link "The Impact of Technology on Society" at bounding box center [183, 138] width 88 height 6
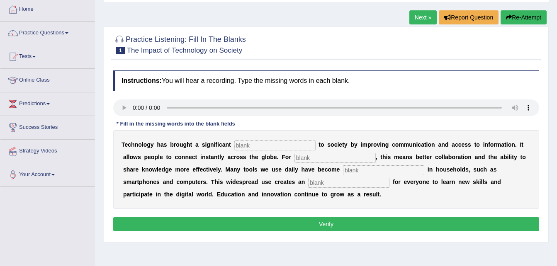
scroll to position [44, 0]
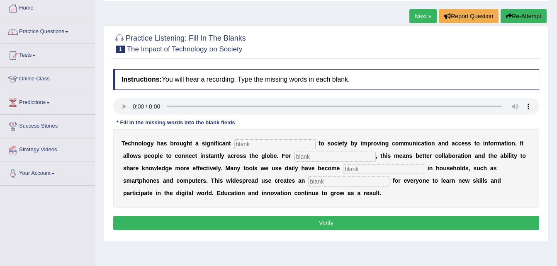
click at [293, 146] on input "text" at bounding box center [275, 144] width 81 height 10
type input "benifit"
click at [317, 159] on input "text" at bounding box center [335, 157] width 81 height 10
type input "humens"
click at [343, 172] on input "text" at bounding box center [383, 169] width 81 height 10
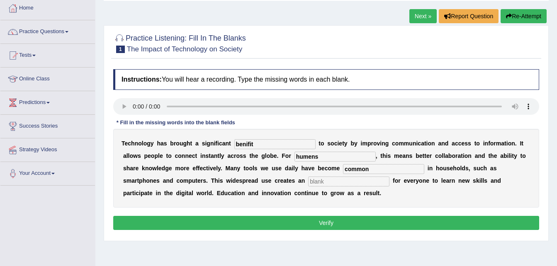
type input "common"
click at [308, 181] on input "text" at bounding box center [348, 182] width 81 height 10
type input "opportunity"
click at [277, 224] on button "Verify" at bounding box center [326, 223] width 426 height 14
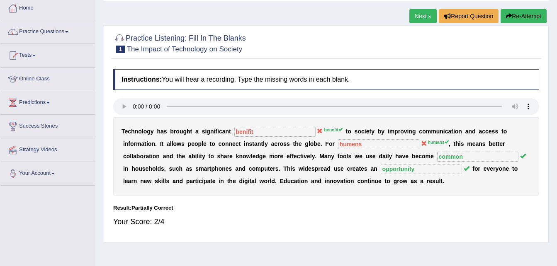
click at [424, 11] on link "Next »" at bounding box center [423, 16] width 27 height 14
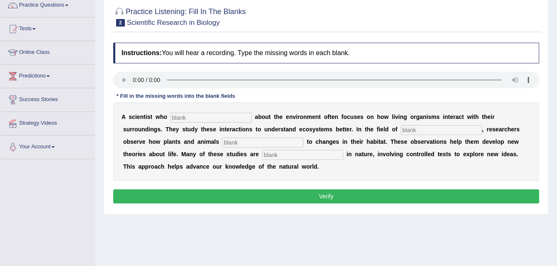
scroll to position [49, 0]
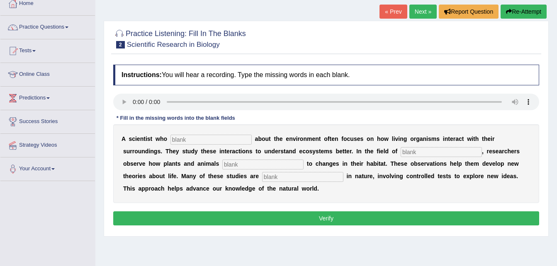
click at [200, 140] on input "text" at bounding box center [211, 140] width 81 height 10
click at [203, 144] on input "text" at bounding box center [211, 140] width 81 height 10
type input "cares"
click at [401, 153] on input "text" at bounding box center [441, 152] width 81 height 10
type input "bioligy"
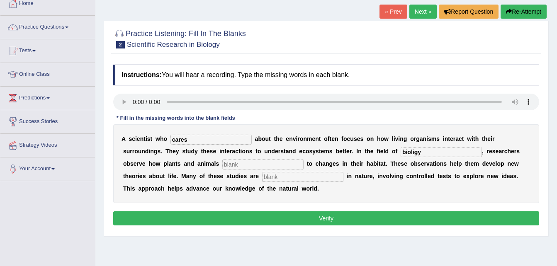
click at [222, 164] on input "text" at bounding box center [262, 165] width 81 height 10
click at [262, 176] on input "text" at bounding box center [302, 177] width 81 height 10
type input "epement"
click at [325, 215] on button "Verify" at bounding box center [326, 219] width 426 height 14
click at [222, 166] on input "text" at bounding box center [262, 165] width 81 height 10
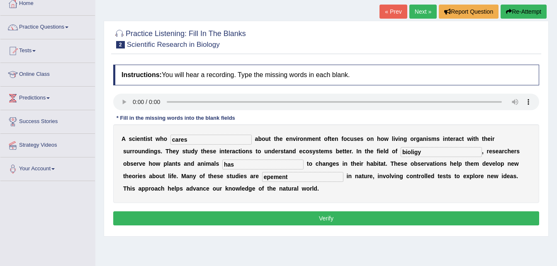
type input "has"
click at [247, 215] on button "Verify" at bounding box center [326, 219] width 426 height 14
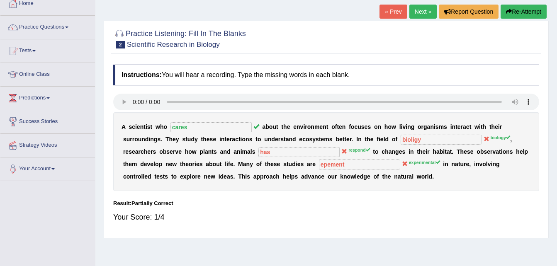
click at [418, 9] on link "Next »" at bounding box center [423, 12] width 27 height 14
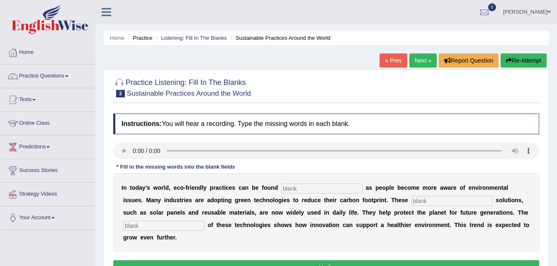
click at [295, 190] on input "text" at bounding box center [321, 189] width 81 height 10
type input "everyware"
click at [412, 202] on input "text" at bounding box center [452, 201] width 81 height 10
type input "sustainable"
click at [205, 221] on input "text" at bounding box center [163, 226] width 81 height 10
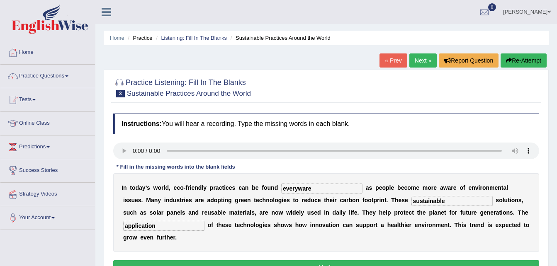
type input "application"
click at [349, 261] on button "Verify" at bounding box center [326, 268] width 426 height 14
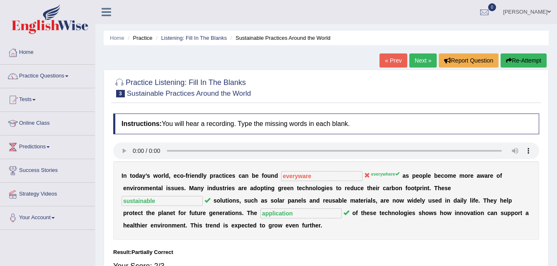
click at [422, 66] on link "Next »" at bounding box center [423, 61] width 27 height 14
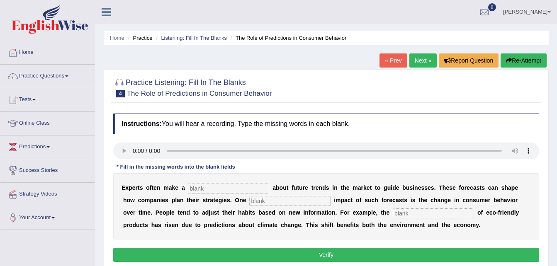
click at [212, 187] on div "Instructions: You will hear a recording. Type the missing words in each blank. …" at bounding box center [326, 189] width 430 height 159
click at [220, 192] on input "text" at bounding box center [228, 189] width 81 height 10
type input "prdiction"
click at [241, 206] on div "E x p e r t s o f t e n m a k e a prdiction a b o u t f u t u r e t r e n d s i…" at bounding box center [326, 206] width 426 height 66
click at [249, 200] on input "text" at bounding box center [289, 201] width 81 height 10
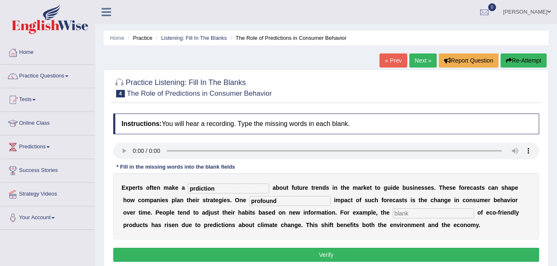
type input "profound"
click at [393, 215] on input "text" at bounding box center [433, 214] width 81 height 10
type input "consumption"
click at [351, 258] on button "Verify" at bounding box center [326, 255] width 426 height 14
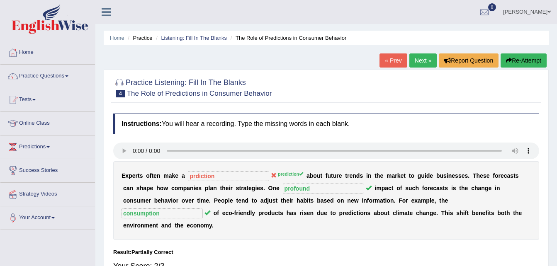
click at [426, 61] on link "Next »" at bounding box center [423, 61] width 27 height 14
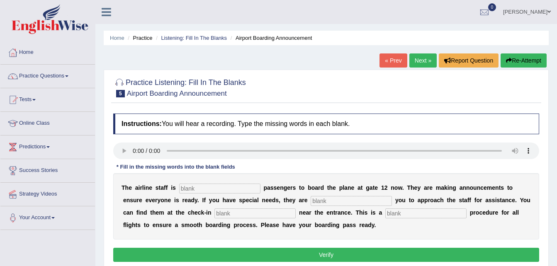
click at [222, 187] on input "text" at bounding box center [219, 189] width 81 height 10
click at [210, 191] on input "text" at bounding box center [219, 189] width 81 height 10
type input "inviting"
click at [311, 200] on input "text" at bounding box center [351, 201] width 81 height 10
click at [311, 201] on input "text" at bounding box center [351, 201] width 81 height 10
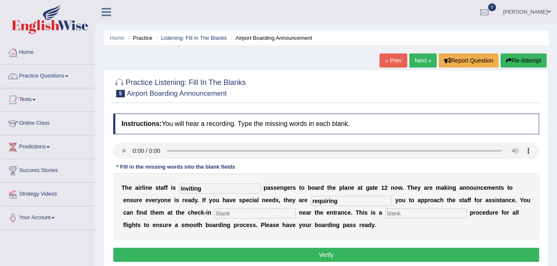
type input "requiring"
click at [215, 217] on input "text" at bounding box center [255, 214] width 81 height 10
type input "desk"
click at [386, 213] on input "text" at bounding box center [426, 214] width 81 height 10
click at [386, 212] on input "text" at bounding box center [426, 214] width 81 height 10
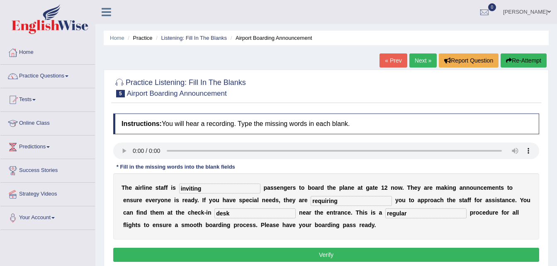
type input "regular"
click at [330, 257] on button "Verify" at bounding box center [326, 255] width 426 height 14
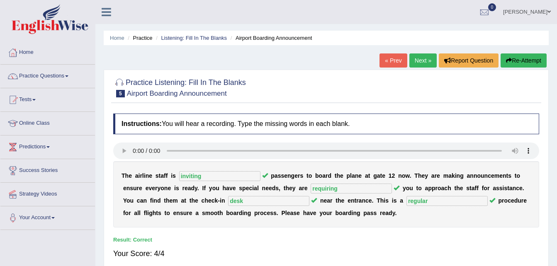
click at [421, 60] on link "Next »" at bounding box center [423, 61] width 27 height 14
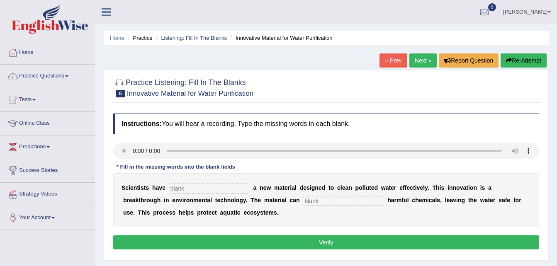
click at [210, 191] on div "Instructions: You will hear a recording. Type the missing words in each blank. …" at bounding box center [326, 183] width 430 height 147
click at [200, 186] on input "text" at bounding box center [209, 189] width 81 height 10
type input "made"
click at [303, 199] on input "text" at bounding box center [343, 201] width 81 height 10
type input "absourbe"
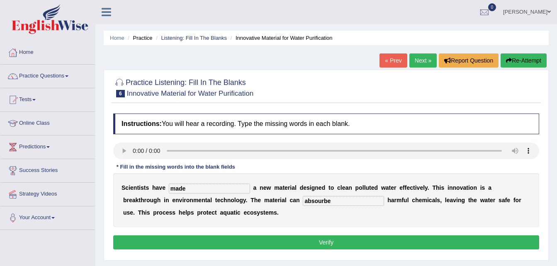
click at [327, 249] on button "Verify" at bounding box center [326, 243] width 426 height 14
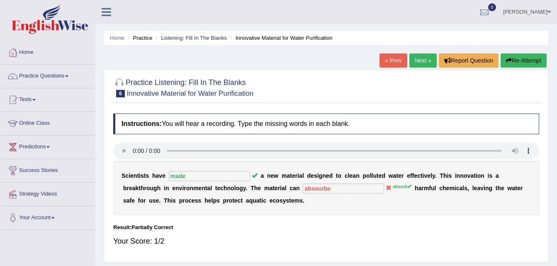
click at [415, 59] on link "Next »" at bounding box center [423, 61] width 27 height 14
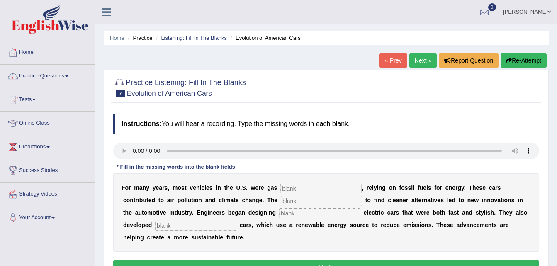
click at [287, 199] on div "Instructions: You will hear a recording. Type the missing words in each blank. …" at bounding box center [326, 196] width 430 height 172
click at [297, 189] on input "text" at bounding box center [321, 189] width 81 height 10
click at [281, 197] on input "text" at bounding box center [321, 201] width 81 height 10
click at [279, 215] on input "text" at bounding box center [319, 214] width 81 height 10
click at [298, 188] on input "powerd" at bounding box center [321, 189] width 81 height 10
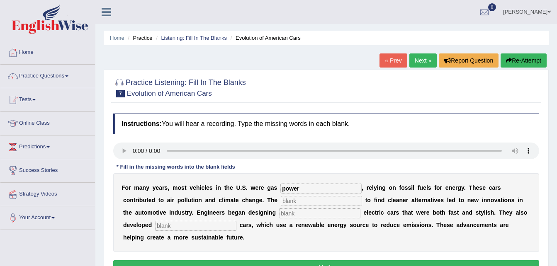
type input "power"
click at [281, 202] on input "text" at bounding box center [321, 201] width 81 height 10
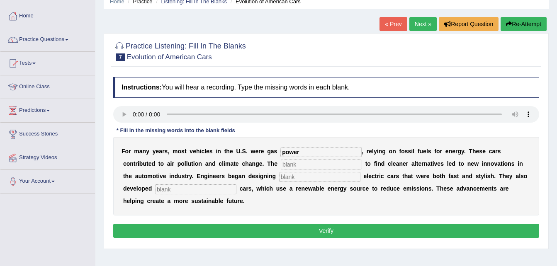
scroll to position [34, 0]
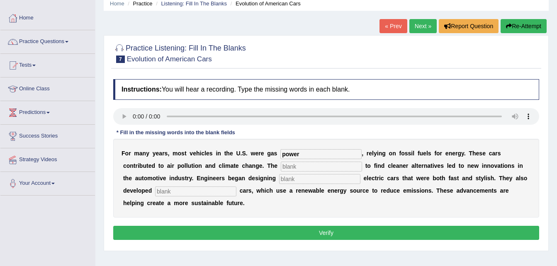
click at [155, 188] on input "text" at bounding box center [195, 192] width 81 height 10
type input "hydrogen"
click at [281, 166] on input "text" at bounding box center [321, 167] width 81 height 10
type input "urgency"
click at [279, 181] on input "text" at bounding box center [319, 179] width 81 height 10
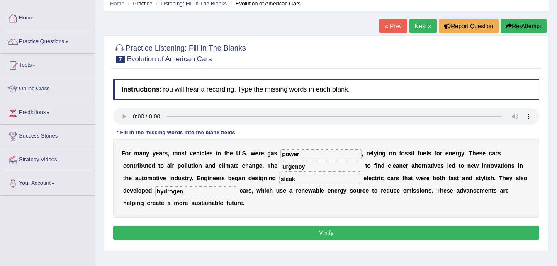
type input "sleak"
click at [281, 238] on button "Verify" at bounding box center [326, 233] width 426 height 14
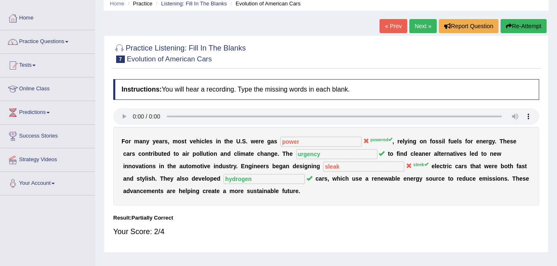
click at [415, 24] on link "Next »" at bounding box center [423, 26] width 27 height 14
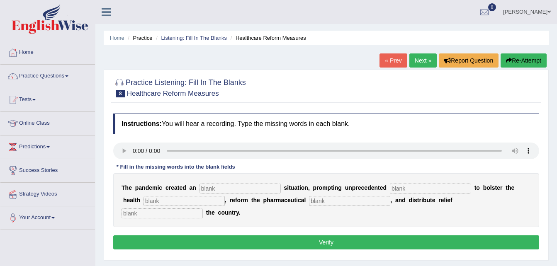
click at [222, 189] on input "text" at bounding box center [240, 189] width 81 height 10
type input "ungent"
click at [178, 202] on input "text" at bounding box center [184, 201] width 81 height 10
type input "system"
click at [309, 203] on input "text" at bounding box center [349, 201] width 81 height 10
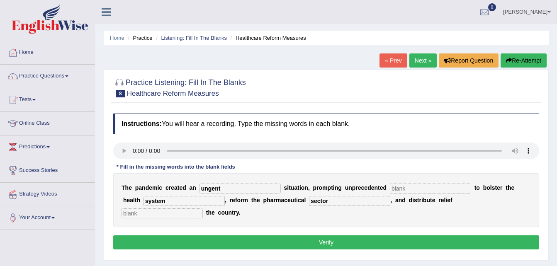
type input "sector"
click at [406, 187] on input "text" at bounding box center [430, 189] width 81 height 10
type input "contribution"
click at [203, 209] on input "text" at bounding box center [162, 214] width 81 height 10
type input "to"
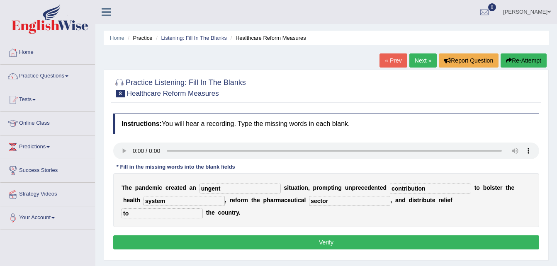
click at [392, 236] on button "Verify" at bounding box center [326, 243] width 426 height 14
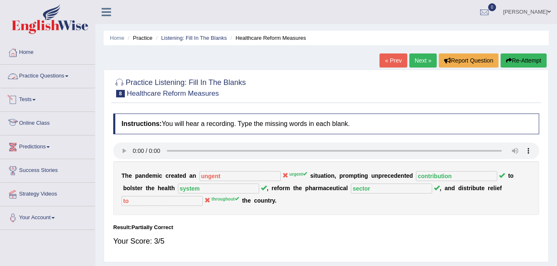
click at [59, 70] on link "Practice Questions" at bounding box center [47, 75] width 95 height 21
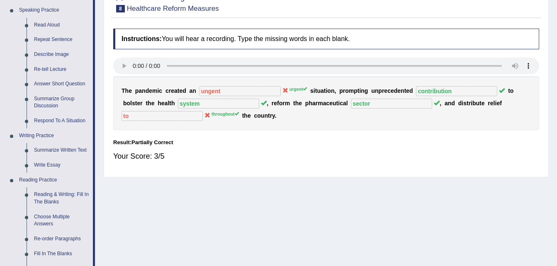
scroll to position [318, 0]
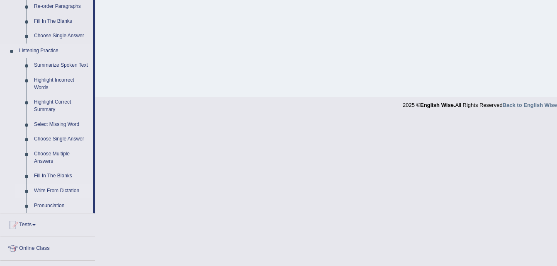
click at [65, 193] on link "Write From Dictation" at bounding box center [61, 191] width 63 height 15
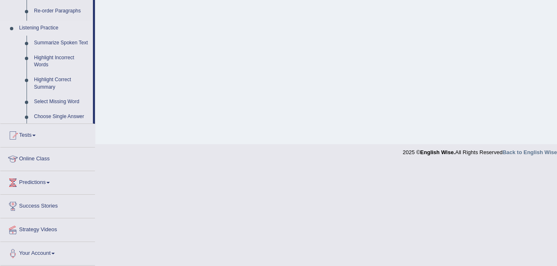
scroll to position [169, 0]
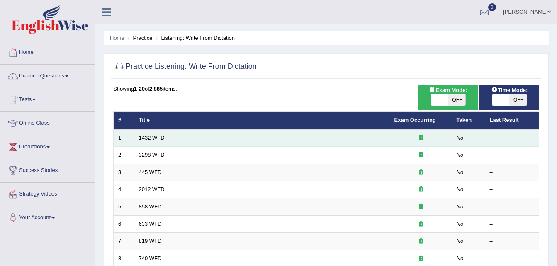
click at [162, 140] on link "1432 WFD" at bounding box center [152, 138] width 26 height 6
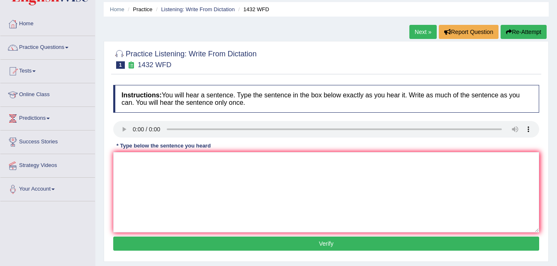
scroll to position [24, 0]
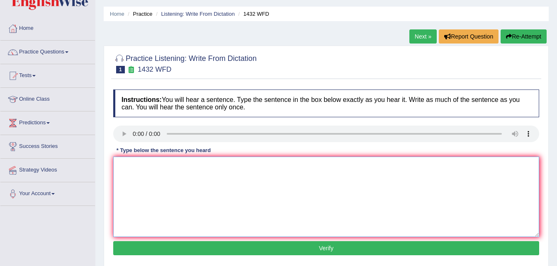
click at [139, 175] on textarea at bounding box center [326, 197] width 426 height 81
type textarea "more physical activity is benificial to health"
click at [281, 243] on button "Verify" at bounding box center [326, 249] width 426 height 14
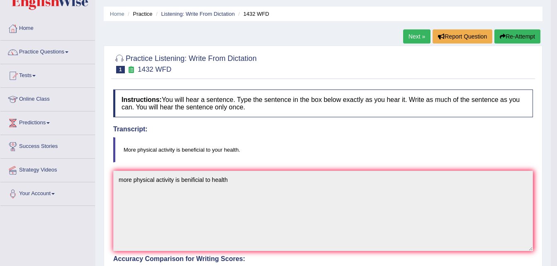
click at [509, 34] on button "Re-Attempt" at bounding box center [518, 36] width 46 height 14
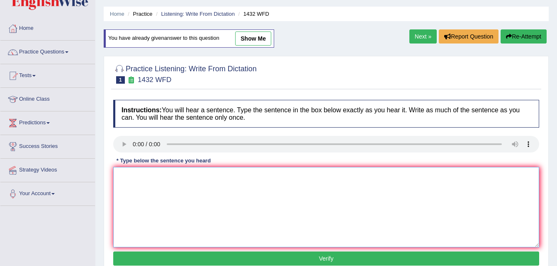
click at [184, 199] on textarea at bounding box center [326, 207] width 426 height 81
click at [141, 176] on textarea "M" at bounding box center [326, 207] width 426 height 81
type textarea "More phical activity is benificial to healt."
click at [205, 262] on button "Verify" at bounding box center [326, 259] width 426 height 14
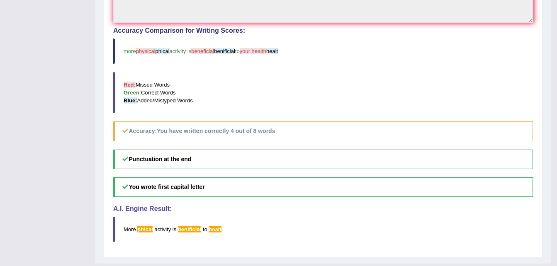
scroll to position [24, 0]
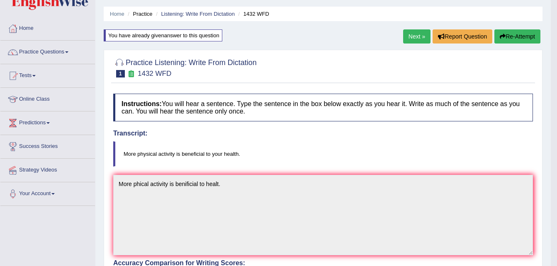
click at [412, 34] on link "Next »" at bounding box center [416, 36] width 27 height 14
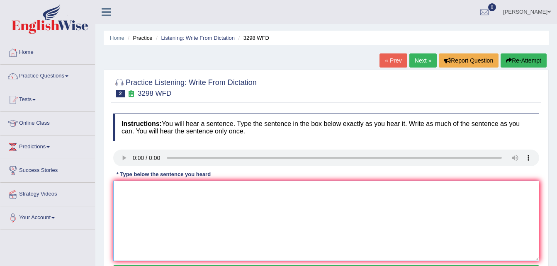
click at [299, 234] on textarea at bounding box center [326, 221] width 426 height 81
click at [141, 196] on textarea at bounding box center [326, 221] width 426 height 81
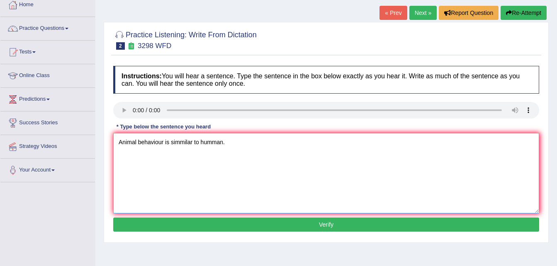
scroll to position [169, 0]
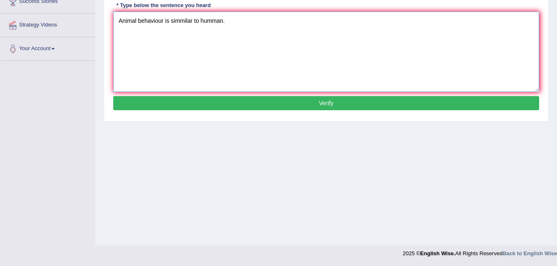
type textarea "Animal behaviour is simmilar to humman."
click at [381, 102] on button "Verify" at bounding box center [326, 103] width 426 height 14
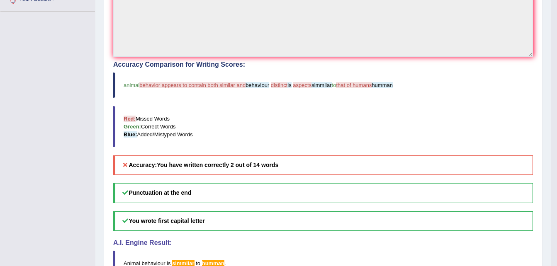
scroll to position [0, 0]
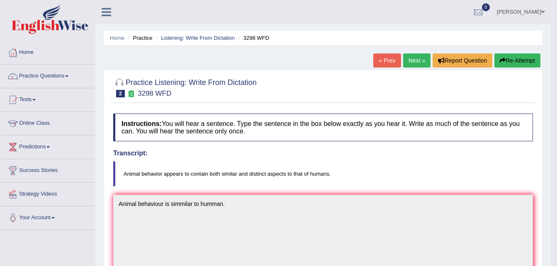
click at [411, 64] on link "Next »" at bounding box center [416, 61] width 27 height 14
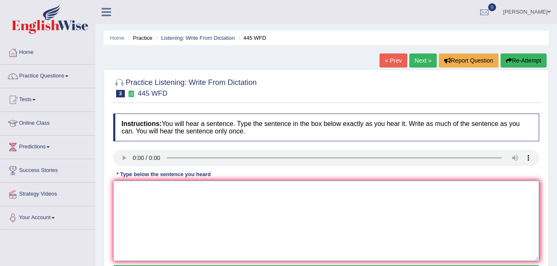
click at [134, 193] on textarea at bounding box center [326, 221] width 426 height 81
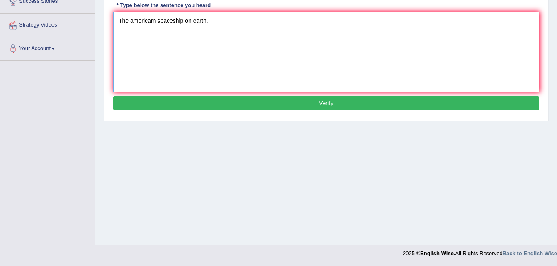
type textarea "The americam spaceship on earth."
click at [365, 105] on button "Verify" at bounding box center [326, 103] width 426 height 14
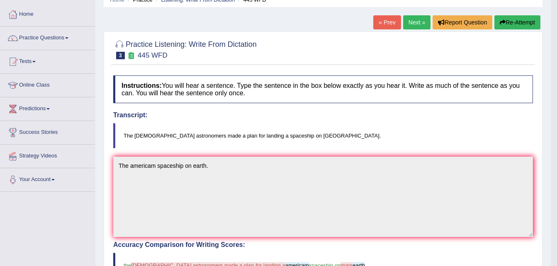
scroll to position [37, 0]
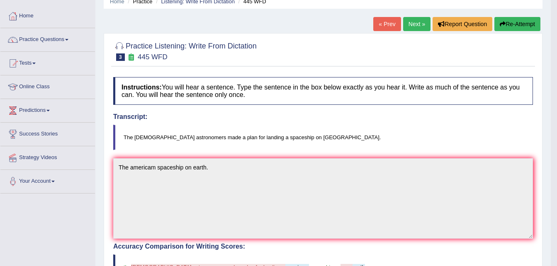
click at [409, 27] on link "Next »" at bounding box center [416, 24] width 27 height 14
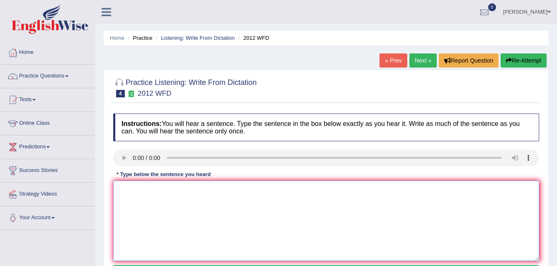
click at [245, 196] on textarea at bounding box center [326, 221] width 426 height 81
click at [129, 195] on textarea at bounding box center [326, 221] width 426 height 81
drag, startPoint x: 241, startPoint y: 204, endPoint x: 269, endPoint y: 222, distance: 32.9
click at [244, 206] on textarea "There is a great deal on this topic." at bounding box center [326, 221] width 426 height 81
drag, startPoint x: 269, startPoint y: 222, endPoint x: 558, endPoint y: 177, distance: 293.3
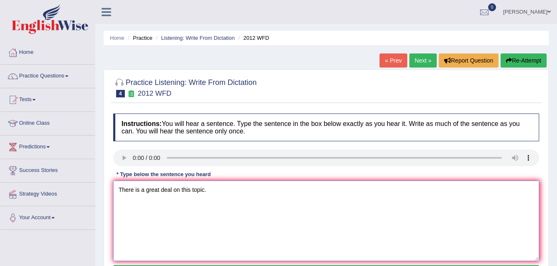
click at [557, 177] on html "Toggle navigation Home Practice Questions Speaking Practice Read Aloud Repeat S…" at bounding box center [278, 133] width 557 height 266
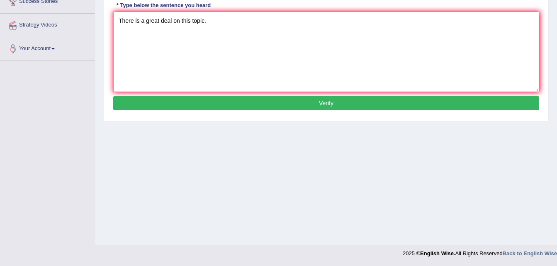
type textarea "There is a great deal on this topic."
click at [379, 103] on button "Verify" at bounding box center [326, 103] width 426 height 14
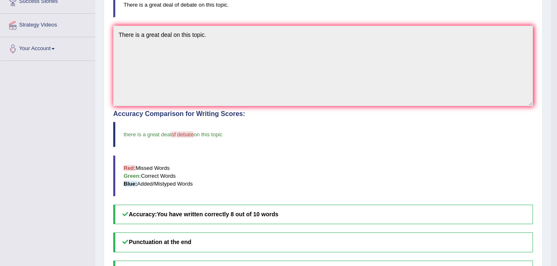
drag, startPoint x: 556, startPoint y: 206, endPoint x: 559, endPoint y: 212, distance: 6.7
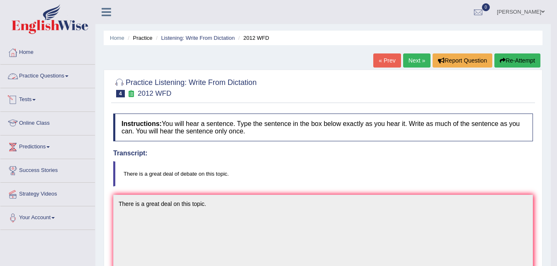
click at [66, 80] on link "Practice Questions" at bounding box center [47, 75] width 95 height 21
click at [66, 80] on link "Practice Questions" at bounding box center [46, 75] width 93 height 21
click at [87, 85] on link "Practice Questions" at bounding box center [47, 75] width 95 height 21
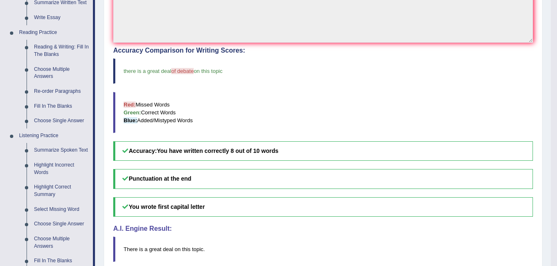
scroll to position [408, 0]
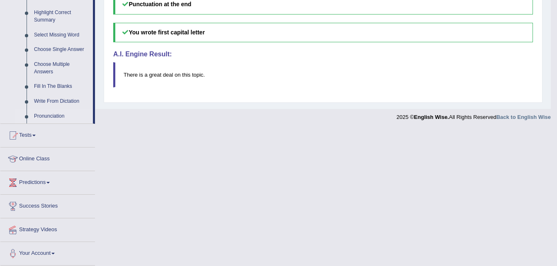
click at [46, 117] on link "Pronunciation" at bounding box center [61, 116] width 63 height 15
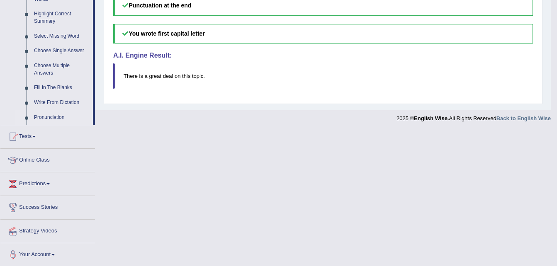
scroll to position [271, 0]
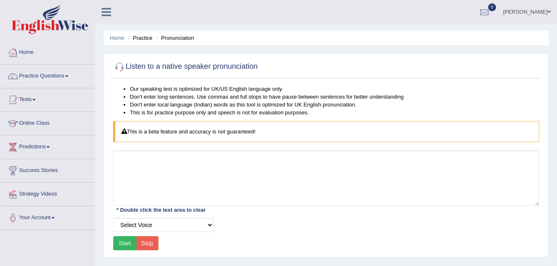
click at [128, 243] on button "Start" at bounding box center [124, 244] width 23 height 14
click at [203, 223] on select "Select Voice" at bounding box center [163, 225] width 100 height 14
click at [113, 218] on select "Select Voice" at bounding box center [163, 225] width 100 height 14
click at [122, 246] on button "Start" at bounding box center [124, 244] width 23 height 14
click at [132, 240] on button "Start" at bounding box center [124, 244] width 23 height 14
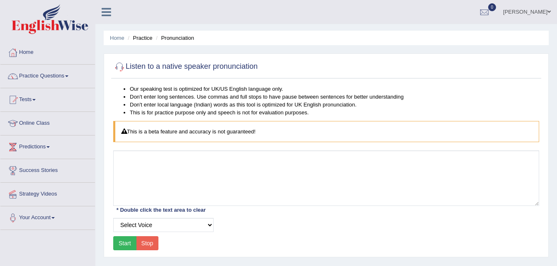
click at [128, 243] on button "Start" at bounding box center [124, 244] width 23 height 14
drag, startPoint x: 192, startPoint y: 143, endPoint x: 191, endPoint y: 171, distance: 27.8
click at [191, 171] on div "Our speaking test is optimized for UK/US English language only. Don't enter lon…" at bounding box center [326, 169] width 430 height 168
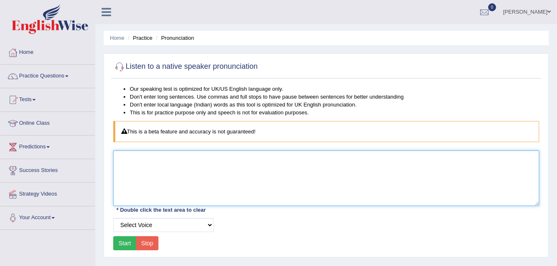
click at [191, 171] on textarea at bounding box center [326, 179] width 426 height 56
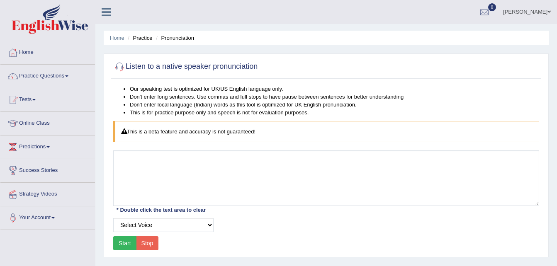
click at [124, 239] on button "Start" at bounding box center [124, 244] width 23 height 14
click at [68, 78] on link "Practice Questions" at bounding box center [47, 75] width 95 height 21
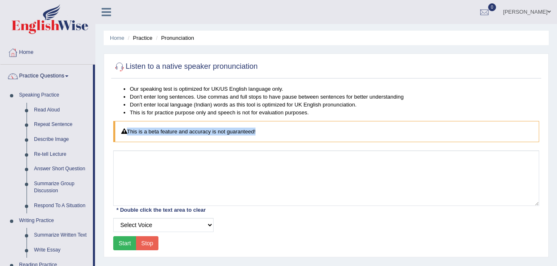
drag, startPoint x: 316, startPoint y: 115, endPoint x: 399, endPoint y: 169, distance: 99.2
click at [399, 169] on div "Our speaking test is optimized for UK/US English language only. Don't enter lon…" at bounding box center [326, 169] width 430 height 168
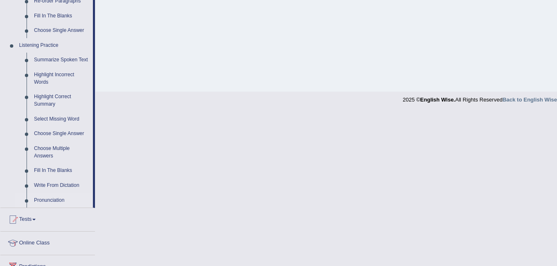
scroll to position [408, 0]
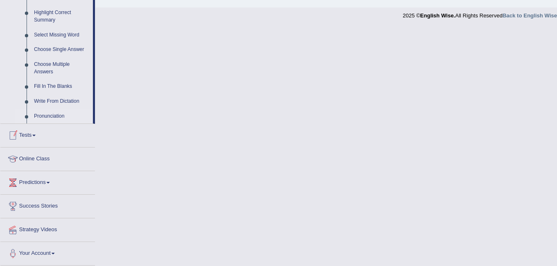
click at [59, 116] on link "Pronunciation" at bounding box center [61, 116] width 63 height 15
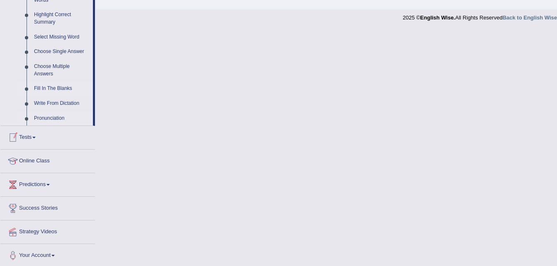
click at [59, 116] on ul "Summarize Spoken Text Highlight Incorrect Words Highlight Correct Summary Selec…" at bounding box center [54, 48] width 78 height 155
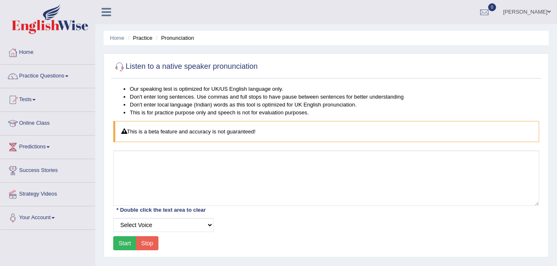
click at [144, 244] on button "Stop" at bounding box center [147, 244] width 23 height 14
click at [124, 237] on button "Start" at bounding box center [124, 244] width 23 height 14
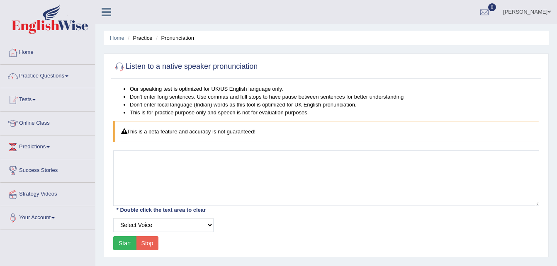
click at [124, 237] on button "Start" at bounding box center [124, 244] width 23 height 14
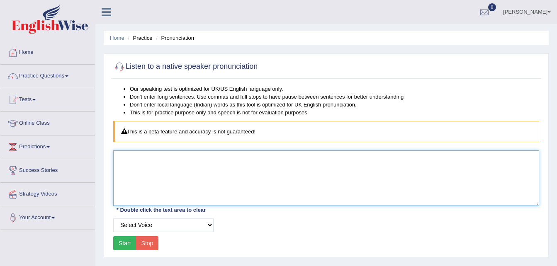
click at [200, 172] on textarea at bounding box center [326, 179] width 426 height 56
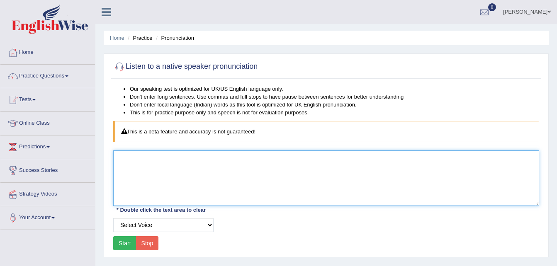
click at [159, 173] on textarea at bounding box center [326, 179] width 426 height 56
click at [158, 173] on textarea at bounding box center [326, 179] width 426 height 56
